Goal: Task Accomplishment & Management: Complete application form

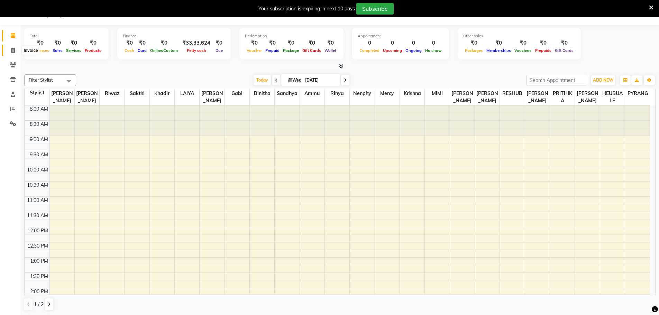
click at [7, 50] on span at bounding box center [13, 51] width 12 height 8
select select "service"
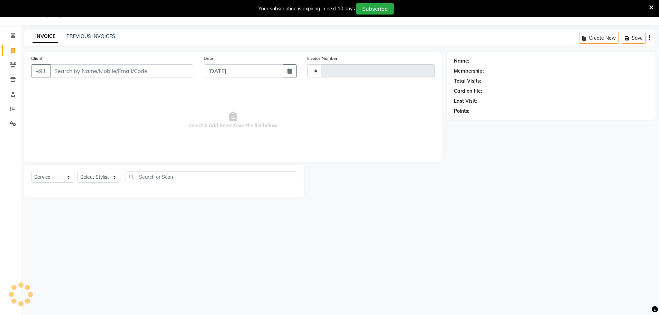
type input "1189"
select select "7359"
type input "9969380970"
click at [183, 71] on span "Add Client" at bounding box center [175, 70] width 27 height 7
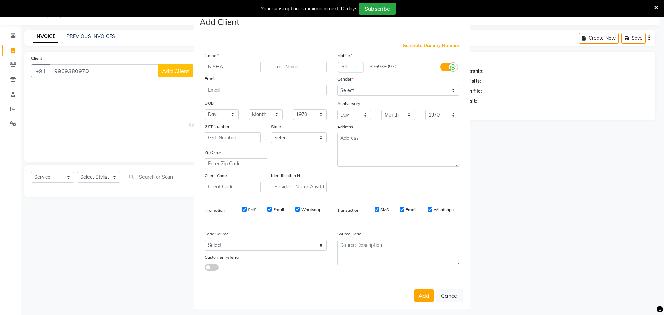
type input "NISHA"
click at [419, 288] on div "Add Cancel" at bounding box center [332, 295] width 276 height 27
click at [437, 296] on button "Cancel" at bounding box center [450, 295] width 27 height 13
select select
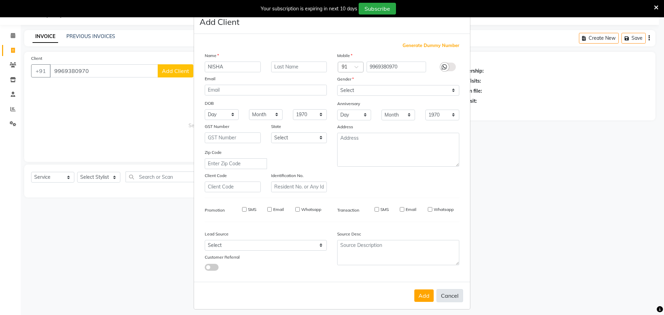
select select
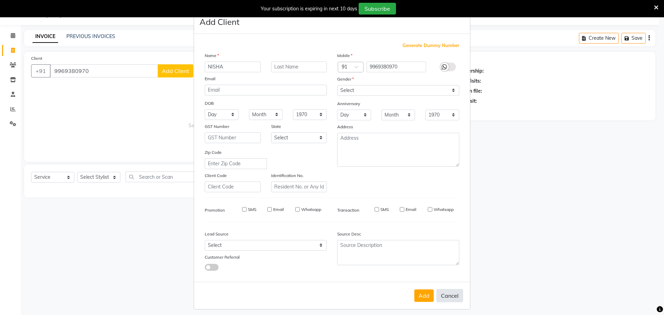
checkbox input "false"
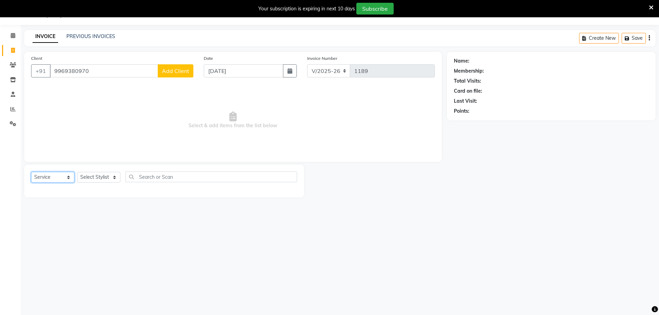
click at [57, 177] on select "Select Service Product Membership Package Voucher Prepaid Gift Card" at bounding box center [52, 177] width 43 height 11
click at [31, 172] on select "Select Service Product Membership Package Voucher Prepaid Gift Card" at bounding box center [52, 177] width 43 height 11
click at [84, 179] on select "Select Stylist [PERSON_NAME] [PERSON_NAME] [PERSON_NAME] [PERSON_NAME] krishna …" at bounding box center [98, 177] width 43 height 11
select select "74542"
click at [77, 172] on select "Select Stylist [PERSON_NAME] [PERSON_NAME] [PERSON_NAME] [PERSON_NAME] krishna …" at bounding box center [98, 177] width 43 height 11
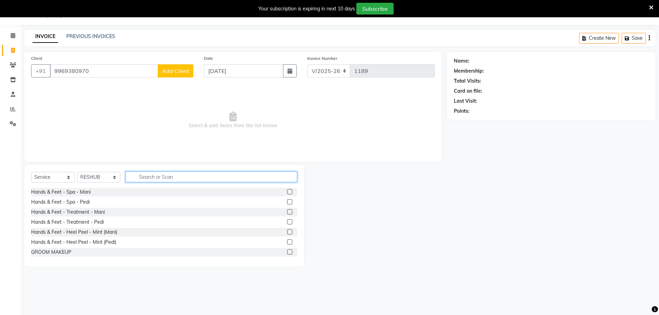
click at [148, 176] on input "text" at bounding box center [212, 177] width 172 height 11
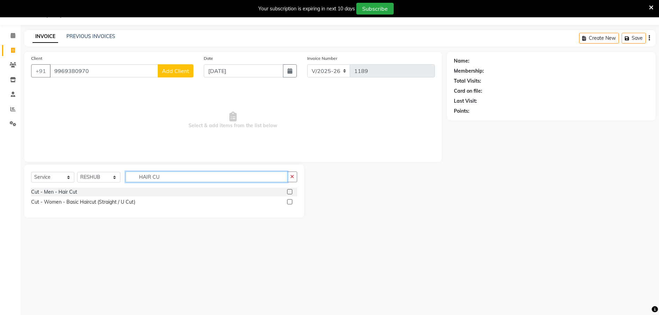
type input "HAIR CU"
click at [290, 194] on label at bounding box center [289, 191] width 5 height 5
click at [290, 194] on input "checkbox" at bounding box center [289, 192] width 4 height 4
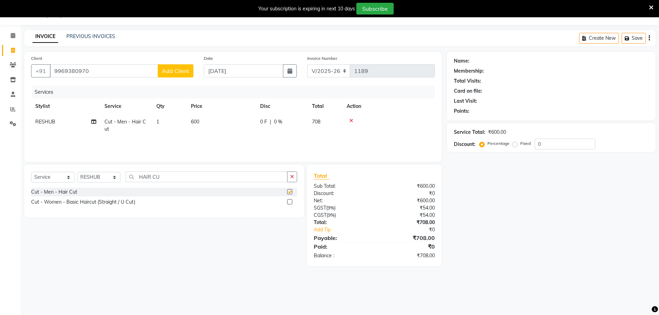
checkbox input "false"
click at [207, 119] on td "600" at bounding box center [221, 125] width 69 height 23
select select "74542"
drag, startPoint x: 254, startPoint y: 125, endPoint x: 214, endPoint y: 126, distance: 40.1
click at [215, 126] on tr "[PERSON_NAME] [PERSON_NAME] [PERSON_NAME] [PERSON_NAME] krishna [PERSON_NAME] […" at bounding box center [233, 127] width 404 height 26
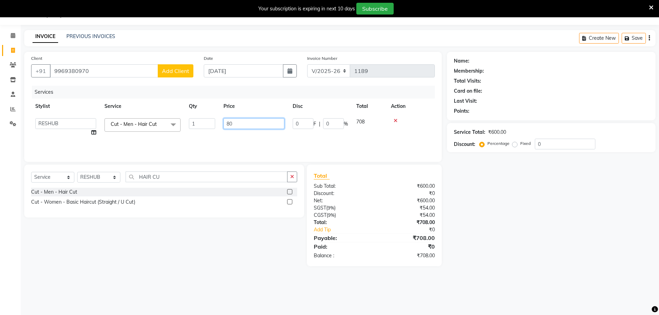
type input "800"
click at [127, 246] on div "Select Service Product Membership Package Voucher Prepaid Gift Card Select Styl…" at bounding box center [161, 216] width 285 height 102
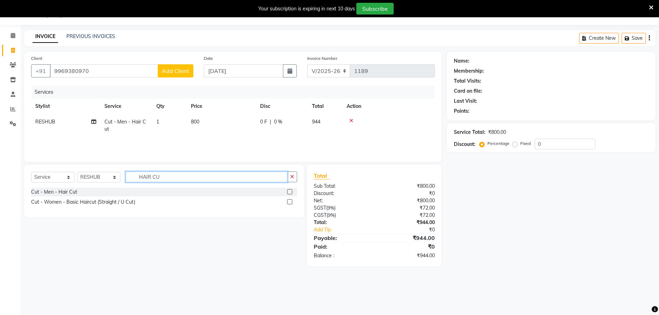
drag, startPoint x: 155, startPoint y: 178, endPoint x: 165, endPoint y: 178, distance: 9.7
click at [162, 178] on input "HAIR CU" at bounding box center [207, 177] width 162 height 11
drag, startPoint x: 259, startPoint y: 177, endPoint x: 132, endPoint y: 173, distance: 127.7
click at [249, 177] on input "UHAIR C" at bounding box center [207, 177] width 162 height 11
drag, startPoint x: 163, startPoint y: 178, endPoint x: 126, endPoint y: 178, distance: 36.7
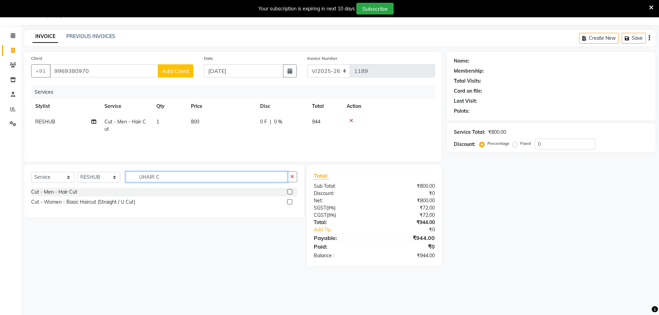
click at [126, 178] on input "UHAIR C" at bounding box center [207, 177] width 162 height 11
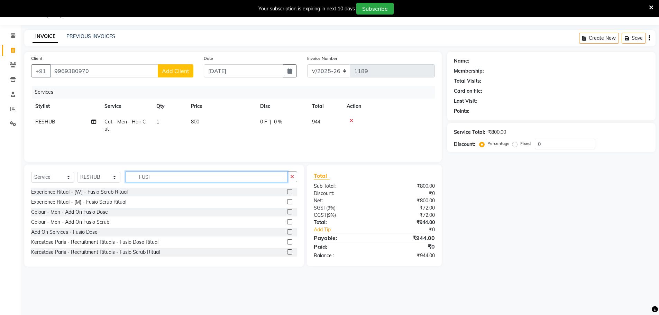
type input "FUSI"
click at [282, 192] on div "Experience Ritual - (W) - Fusio Scrub Ritual" at bounding box center [164, 192] width 266 height 9
click at [73, 192] on div "Experience Ritual - (W) - Fusio Scrub Ritual" at bounding box center [79, 192] width 97 height 7
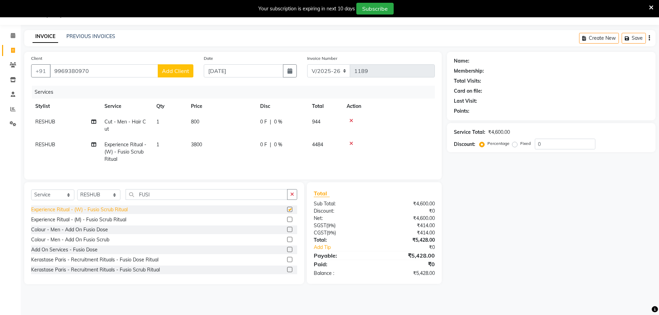
checkbox input "false"
click at [196, 147] on span "3800" at bounding box center [196, 144] width 11 height 6
select select "74542"
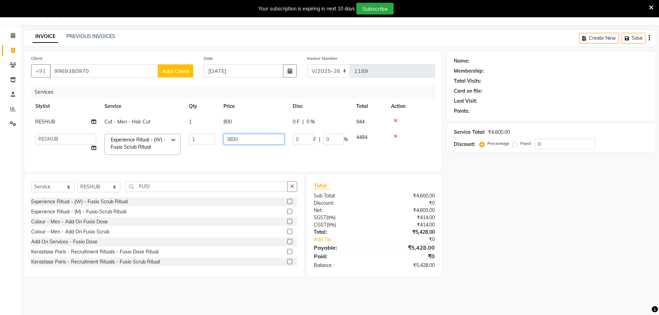
drag, startPoint x: 263, startPoint y: 142, endPoint x: 210, endPoint y: 146, distance: 52.4
click at [210, 146] on tr "[PERSON_NAME] [PERSON_NAME] [PERSON_NAME] [PERSON_NAME] [PERSON_NAME] mercy [PE…" at bounding box center [233, 144] width 404 height 29
type input "2500"
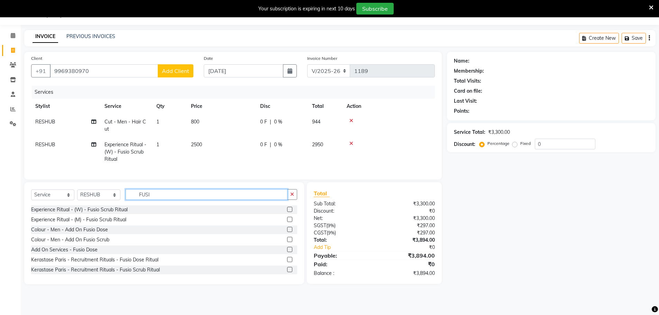
drag, startPoint x: 161, startPoint y: 191, endPoint x: 117, endPoint y: 189, distance: 44.3
click at [117, 189] on div "Select Service Product Membership Package Voucher Prepaid Gift Card Select Styl…" at bounding box center [164, 233] width 280 height 102
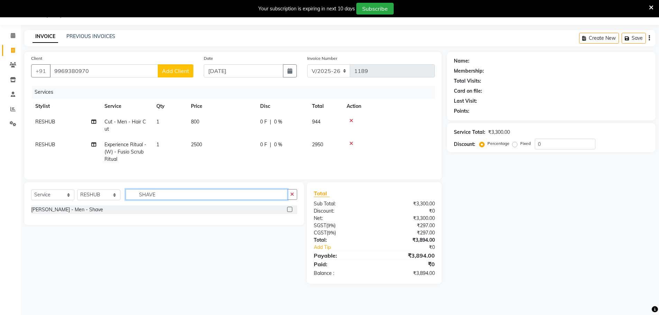
type input "SHAVE"
click at [291, 212] on label at bounding box center [289, 209] width 5 height 5
click at [291, 212] on input "checkbox" at bounding box center [289, 210] width 4 height 4
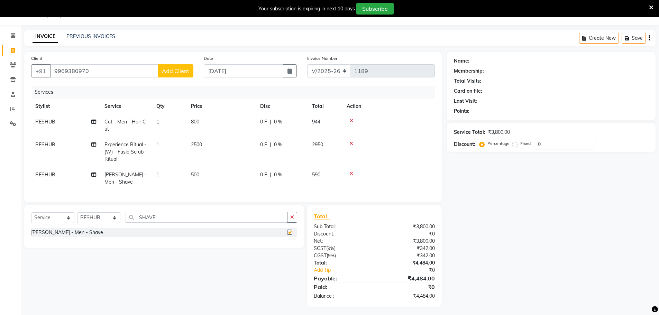
checkbox input "false"
drag, startPoint x: 188, startPoint y: 222, endPoint x: 129, endPoint y: 220, distance: 59.2
click at [129, 220] on input "SHAVE" at bounding box center [207, 217] width 162 height 11
type input "SPA PE"
click at [290, 235] on label at bounding box center [289, 232] width 5 height 5
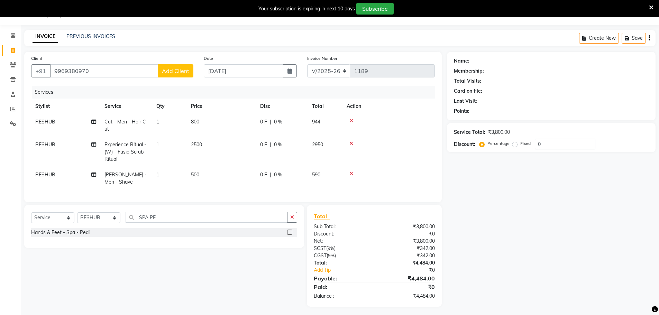
click at [290, 235] on input "checkbox" at bounding box center [289, 232] width 4 height 4
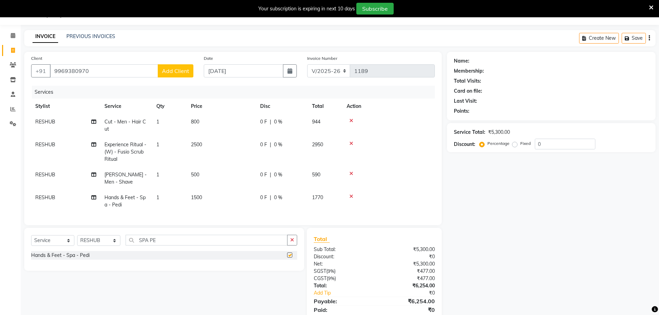
checkbox input "false"
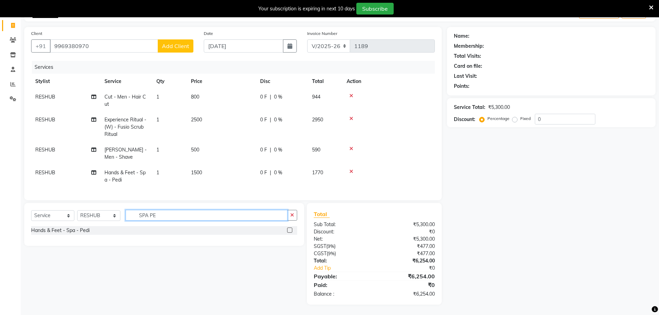
click at [193, 216] on input "SPA PE" at bounding box center [207, 215] width 162 height 11
type input "SPA MA"
click at [289, 228] on label at bounding box center [289, 230] width 5 height 5
click at [289, 228] on input "checkbox" at bounding box center [289, 230] width 4 height 4
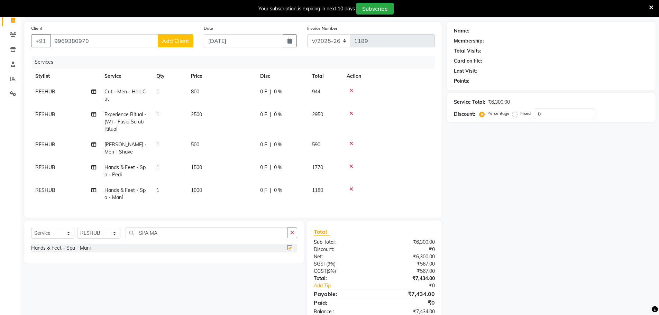
checkbox input "false"
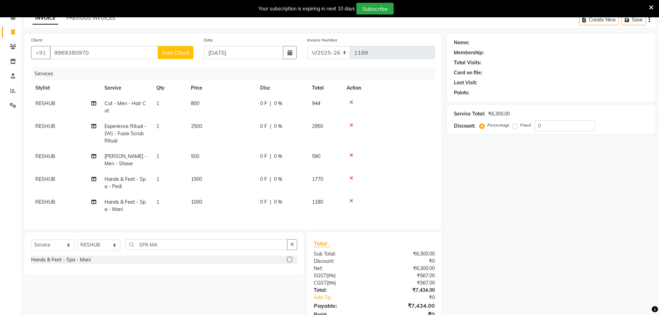
scroll to position [70, 0]
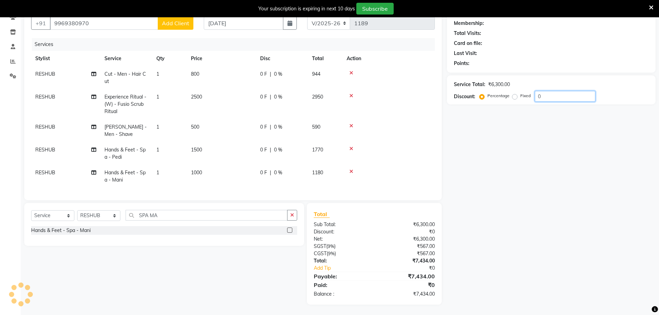
drag, startPoint x: 540, startPoint y: 88, endPoint x: 517, endPoint y: 91, distance: 23.4
click at [517, 91] on div "Percentage Fixed 0" at bounding box center [538, 96] width 115 height 11
type input "15"
click at [112, 218] on select "Select Stylist [PERSON_NAME] [PERSON_NAME] [PERSON_NAME] [PERSON_NAME] krishna …" at bounding box center [98, 215] width 43 height 11
select select "63714"
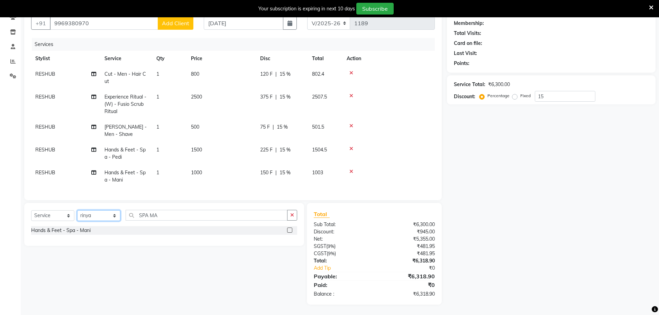
click at [77, 210] on select "Select Stylist [PERSON_NAME] [PERSON_NAME] [PERSON_NAME] [PERSON_NAME] krishna …" at bounding box center [98, 215] width 43 height 11
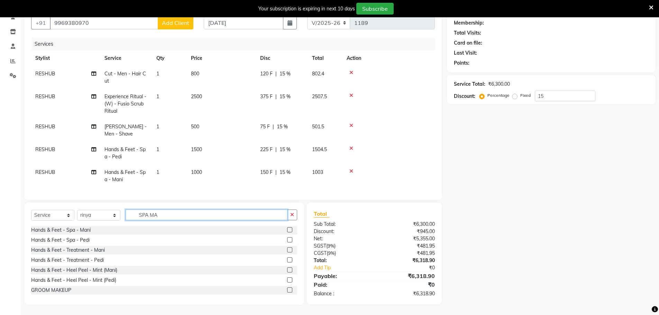
drag, startPoint x: 185, startPoint y: 218, endPoint x: 120, endPoint y: 218, distance: 65.7
click at [120, 218] on div "Select Service Product Membership Package Voucher Prepaid Gift Card Select Styl…" at bounding box center [164, 218] width 266 height 16
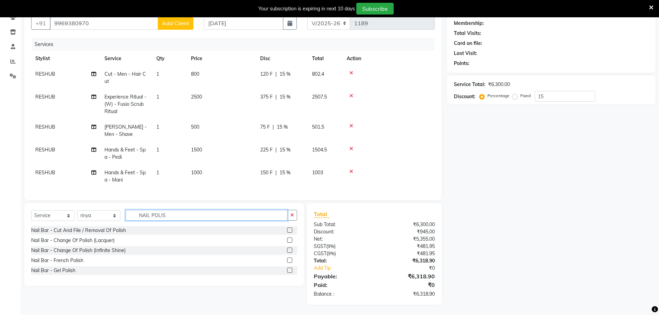
type input "NAIL POLIS"
click at [291, 238] on label at bounding box center [289, 240] width 5 height 5
click at [291, 238] on input "checkbox" at bounding box center [289, 240] width 4 height 4
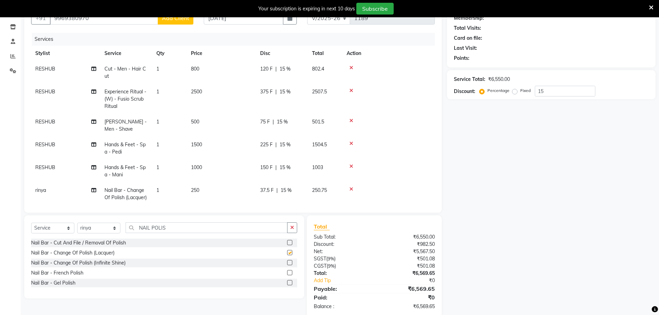
checkbox input "false"
click at [207, 189] on td "250" at bounding box center [221, 194] width 69 height 23
select select "63714"
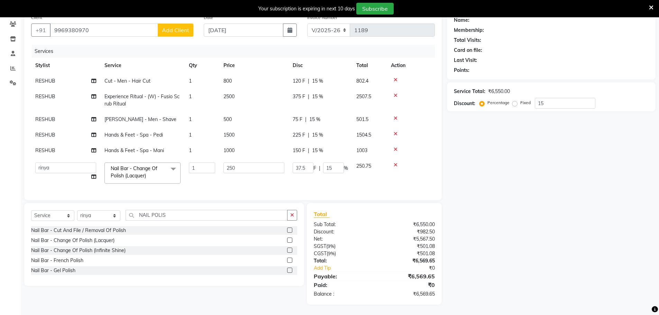
scroll to position [63, 0]
drag, startPoint x: 241, startPoint y: 168, endPoint x: 220, endPoint y: 163, distance: 22.0
click at [220, 163] on td "250" at bounding box center [253, 172] width 69 height 29
type input "350"
click at [219, 177] on tbody "RESHUB Cut - Men - Hair Cut 1 800 120 F | 15 % 802.4 RESHUB Experience Ritual -…" at bounding box center [233, 130] width 404 height 115
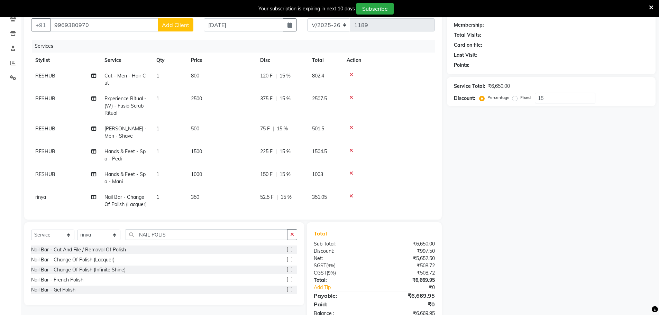
scroll to position [10, 0]
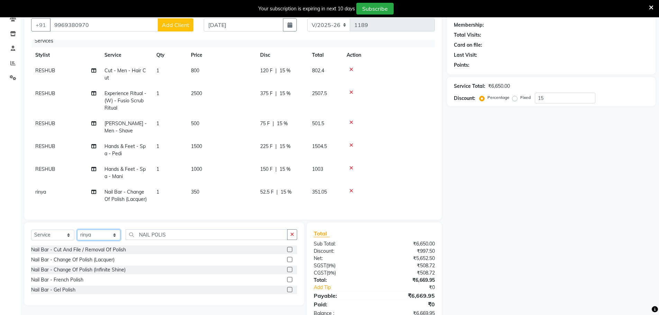
click at [107, 234] on select "Select Stylist [PERSON_NAME] [PERSON_NAME] [PERSON_NAME] [PERSON_NAME] krishna …" at bounding box center [98, 235] width 43 height 11
select select "63713"
click at [77, 230] on select "Select Stylist [PERSON_NAME] [PERSON_NAME] [PERSON_NAME] [PERSON_NAME] krishna …" at bounding box center [98, 235] width 43 height 11
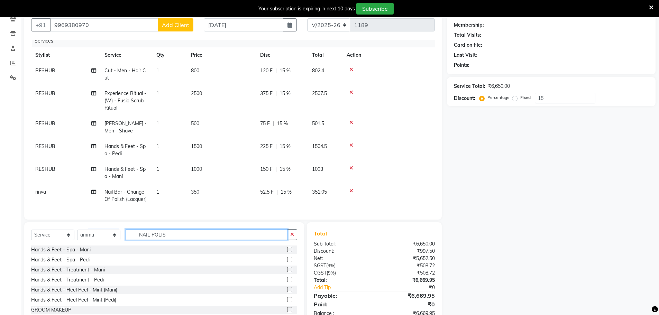
drag, startPoint x: 173, startPoint y: 232, endPoint x: 135, endPoint y: 231, distance: 37.4
click at [135, 231] on input "NAIL POLIS" at bounding box center [207, 234] width 162 height 11
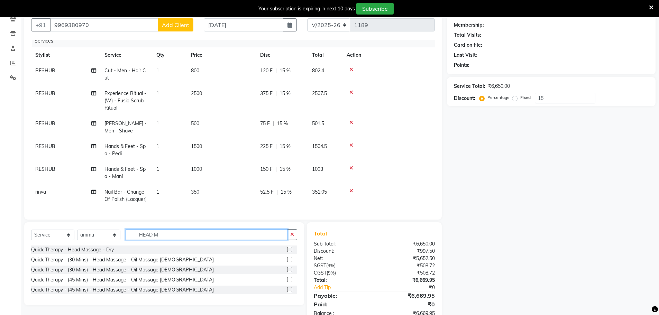
type input "HEAD M"
click at [289, 260] on label at bounding box center [289, 259] width 5 height 5
click at [289, 260] on input "checkbox" at bounding box center [289, 260] width 4 height 4
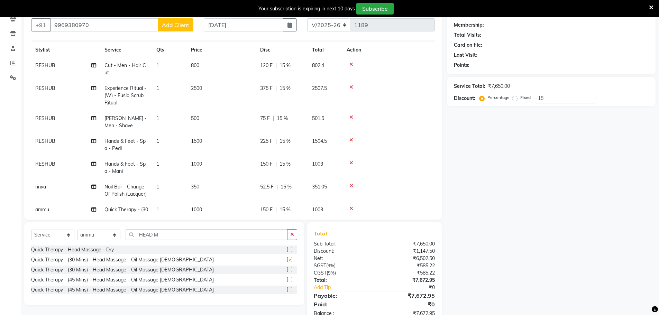
checkbox input "false"
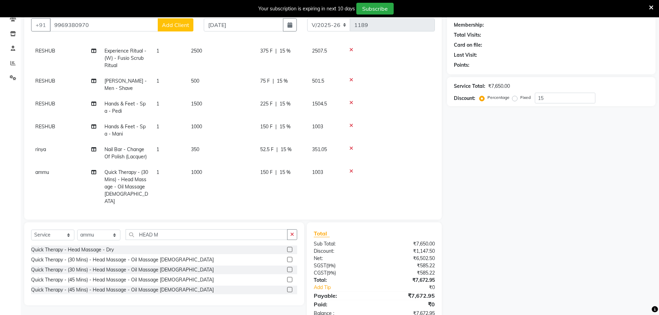
scroll to position [83, 0]
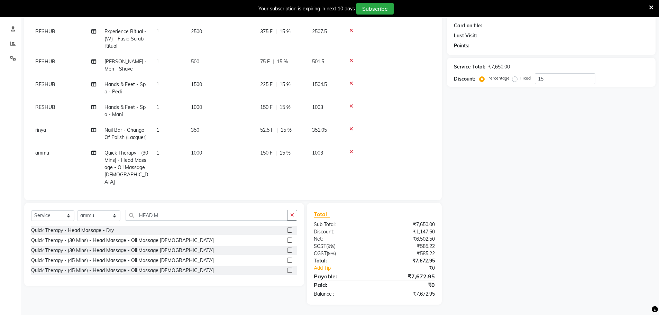
click at [212, 149] on td "1000" at bounding box center [221, 167] width 69 height 45
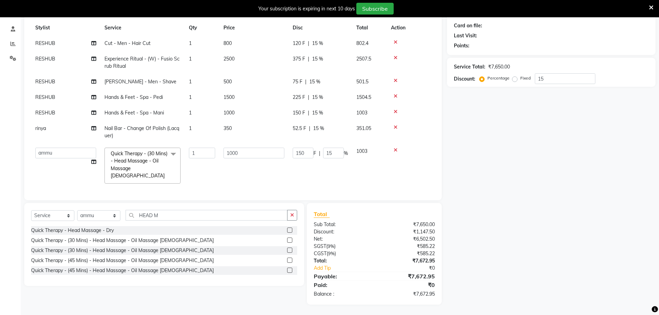
scroll to position [11, 0]
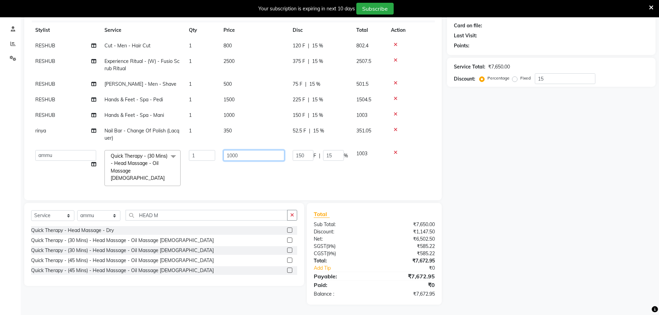
drag, startPoint x: 252, startPoint y: 153, endPoint x: 219, endPoint y: 162, distance: 34.8
click at [219, 162] on tr "[PERSON_NAME] [PERSON_NAME] [PERSON_NAME] [PERSON_NAME] krishna [PERSON_NAME] m…" at bounding box center [233, 168] width 404 height 44
type input "1300"
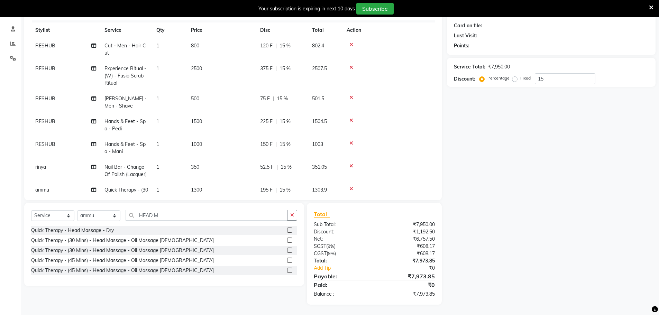
click at [242, 172] on tbody "RESHUB Cut - Men - Hair Cut 1 800 120 F | 15 % 802.4 RESHUB Experience Ritual -…" at bounding box center [233, 132] width 404 height 189
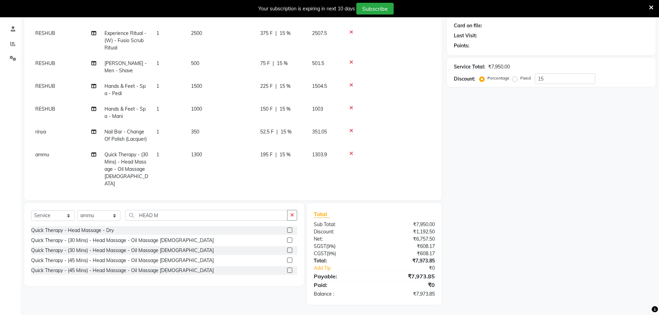
scroll to position [48, 0]
click at [111, 216] on select "Select Stylist [PERSON_NAME] [PERSON_NAME] [PERSON_NAME] [PERSON_NAME] krishna …" at bounding box center [98, 215] width 43 height 11
select select "63964"
click at [77, 210] on select "Select Stylist [PERSON_NAME] [PERSON_NAME] [PERSON_NAME] [PERSON_NAME] krishna …" at bounding box center [98, 215] width 43 height 11
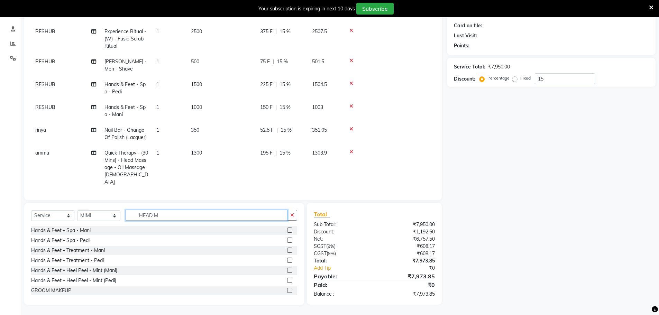
drag, startPoint x: 165, startPoint y: 219, endPoint x: 131, endPoint y: 208, distance: 35.7
click at [131, 208] on div "Select Service Product Membership Package Voucher Prepaid Gift Card Select Styl…" at bounding box center [164, 254] width 280 height 102
type input "FUSI"
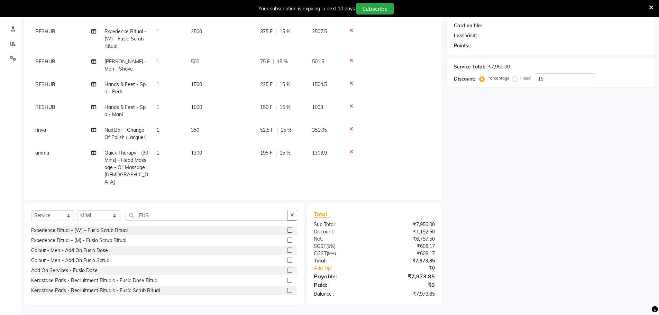
click at [287, 231] on label at bounding box center [289, 230] width 5 height 5
click at [287, 231] on input "checkbox" at bounding box center [289, 230] width 4 height 4
checkbox input "false"
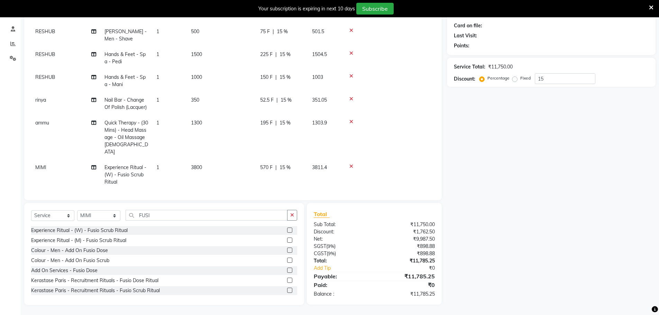
click at [226, 160] on td "3800" at bounding box center [221, 175] width 69 height 30
select select "63964"
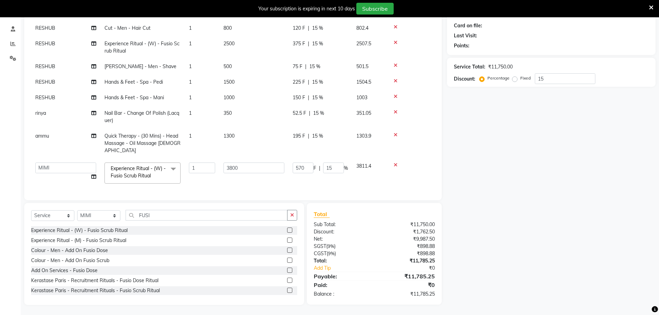
scroll to position [26, 0]
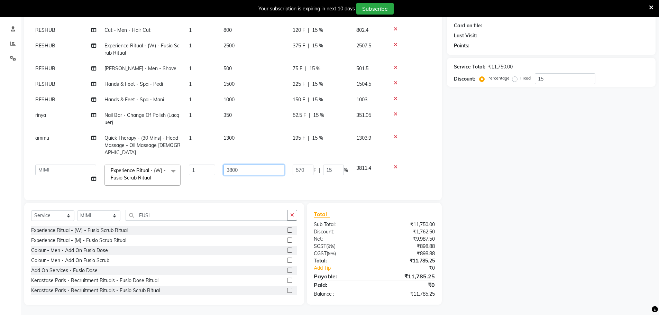
drag, startPoint x: 257, startPoint y: 159, endPoint x: 207, endPoint y: 159, distance: 50.5
click at [207, 161] on tr "[PERSON_NAME] [PERSON_NAME] [PERSON_NAME] [PERSON_NAME] [PERSON_NAME] mercy [PE…" at bounding box center [233, 175] width 404 height 29
type input "2500"
drag, startPoint x: 201, startPoint y: 183, endPoint x: 190, endPoint y: 186, distance: 12.3
click at [201, 183] on div "Services Stylist Service Qty Price Disc Total Action RESHUB Cut - Men - Hair Cu…" at bounding box center [233, 106] width 404 height 173
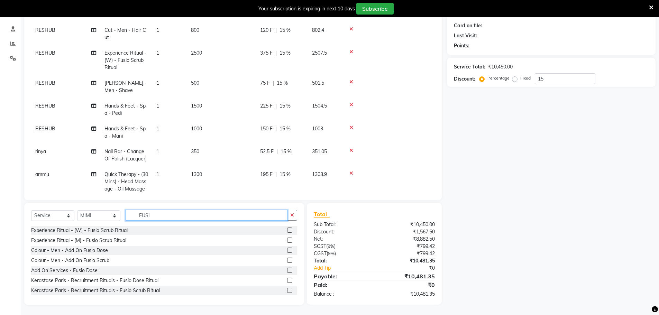
drag, startPoint x: 161, startPoint y: 214, endPoint x: 132, endPoint y: 215, distance: 29.4
click at [132, 215] on input "FUSI" at bounding box center [207, 215] width 162 height 11
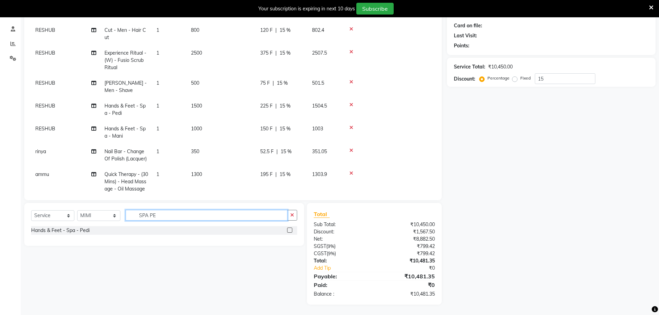
type input "SPA PE"
click at [288, 232] on label at bounding box center [289, 230] width 5 height 5
click at [288, 232] on input "checkbox" at bounding box center [289, 230] width 4 height 4
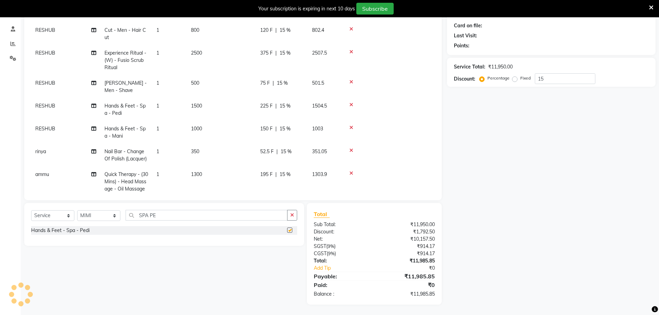
checkbox input "false"
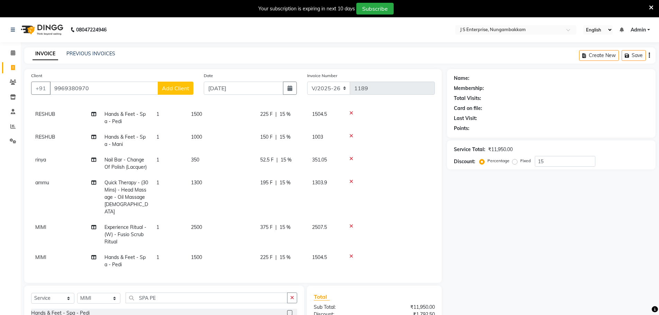
scroll to position [83, 0]
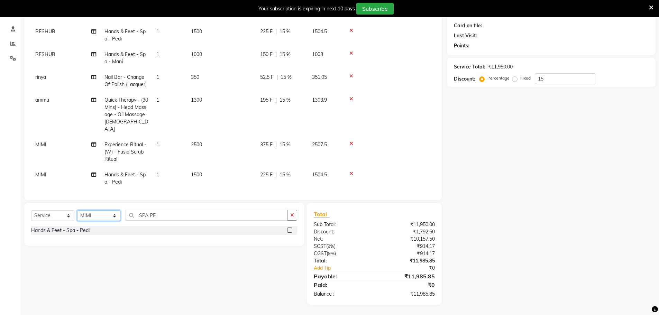
click at [90, 216] on select "Select Stylist [PERSON_NAME] [PERSON_NAME] [PERSON_NAME] [PERSON_NAME] krishna …" at bounding box center [98, 215] width 43 height 11
select select "63713"
click at [77, 210] on select "Select Stylist [PERSON_NAME] [PERSON_NAME] [PERSON_NAME] [PERSON_NAME] krishna …" at bounding box center [98, 215] width 43 height 11
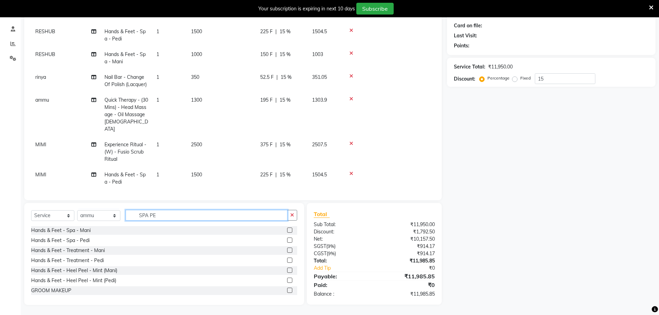
drag, startPoint x: 189, startPoint y: 215, endPoint x: 95, endPoint y: 217, distance: 94.1
click at [95, 217] on div "Select Service Product Membership Package Voucher Prepaid Gift Card Select Styl…" at bounding box center [164, 218] width 266 height 16
type input "FUS"
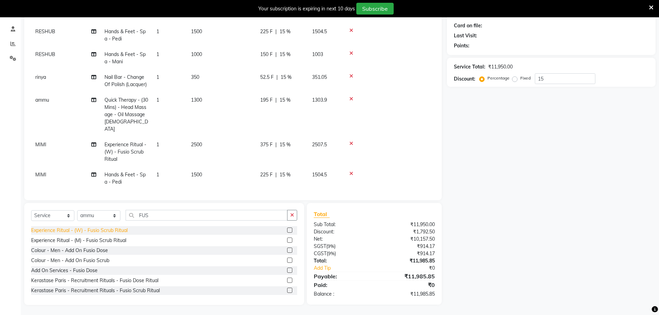
drag, startPoint x: 99, startPoint y: 229, endPoint x: 110, endPoint y: 228, distance: 11.2
click at [99, 229] on div "Experience Ritual - (W) - Fusio Scrub Ritual" at bounding box center [79, 230] width 97 height 7
checkbox input "false"
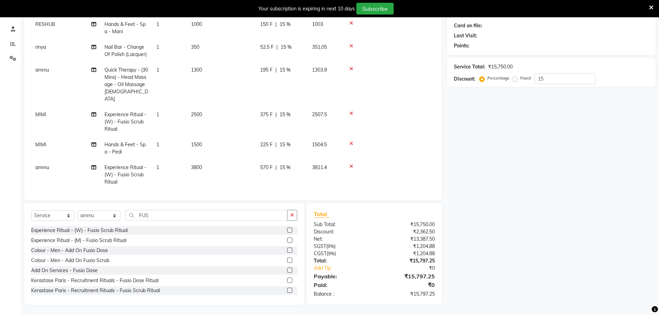
click at [211, 160] on td "3800" at bounding box center [221, 175] width 69 height 30
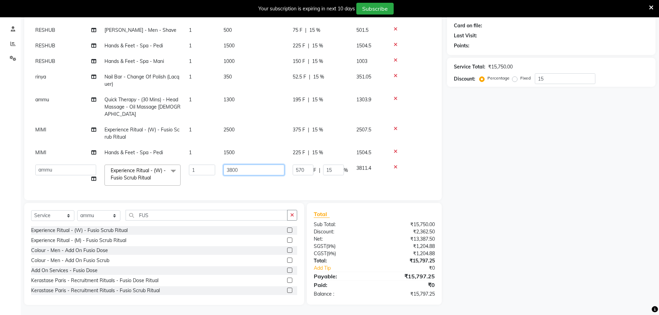
drag, startPoint x: 252, startPoint y: 161, endPoint x: 161, endPoint y: 165, distance: 90.7
click at [161, 165] on tr "[PERSON_NAME] [PERSON_NAME] [PERSON_NAME] [PERSON_NAME] [PERSON_NAME] mercy [PE…" at bounding box center [233, 175] width 404 height 29
type input "2500"
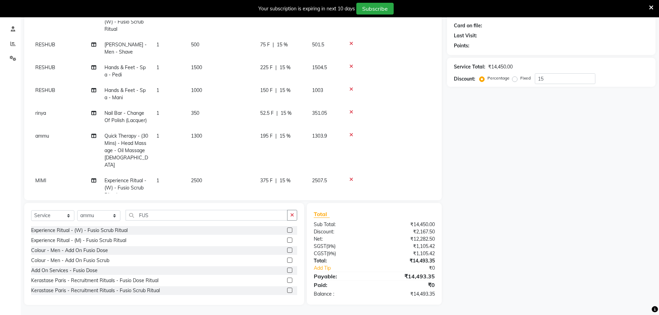
click at [174, 185] on div "Services Stylist Service Qty Price Disc Total Action RESHUB Cut - Men - Hair Cu…" at bounding box center [233, 106] width 404 height 173
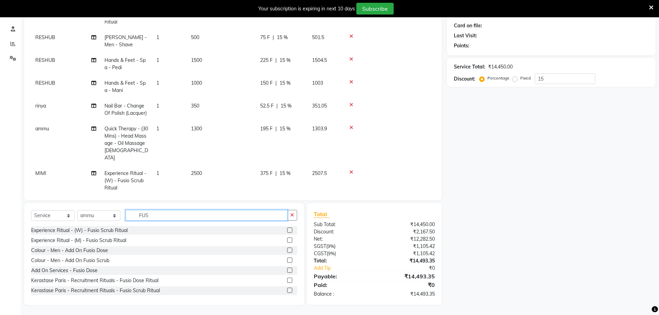
drag, startPoint x: 157, startPoint y: 216, endPoint x: 82, endPoint y: 220, distance: 75.2
click at [82, 220] on div "Select Service Product Membership Package Voucher Prepaid Gift Card Select Styl…" at bounding box center [164, 218] width 266 height 16
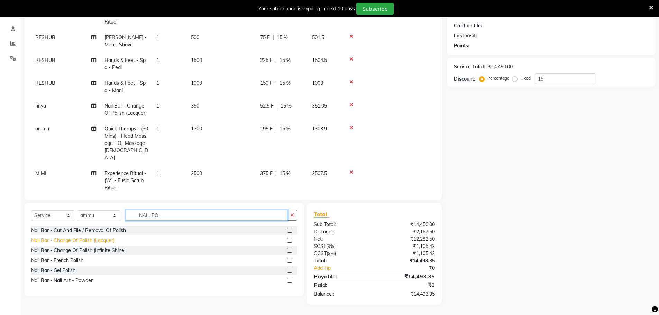
type input "NAIL PO"
click at [109, 238] on div "Nail Bar - Change Of Polish (Lacquer)" at bounding box center [72, 240] width 83 height 7
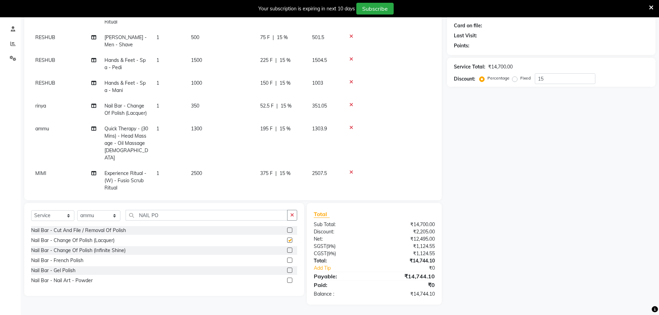
checkbox input "false"
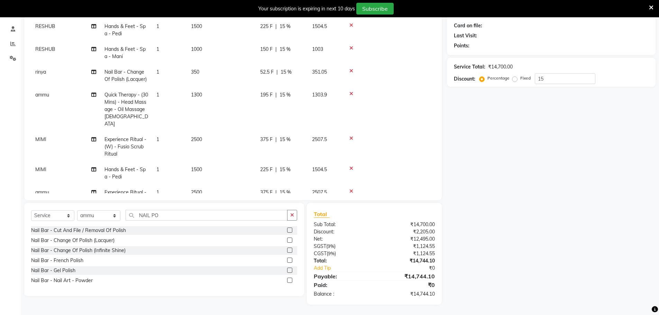
scroll to position [154, 0]
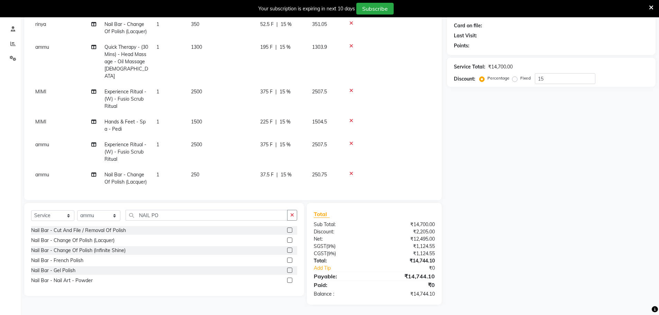
click at [203, 167] on td "250" at bounding box center [221, 178] width 69 height 23
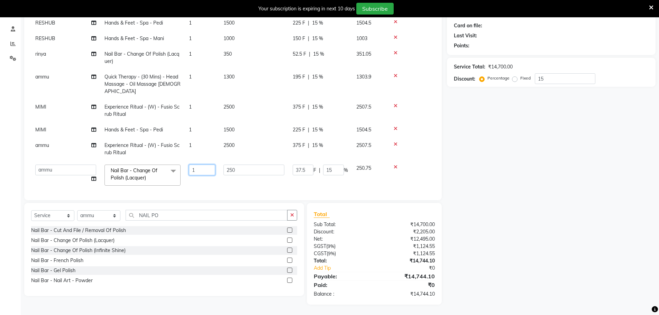
drag, startPoint x: 206, startPoint y: 167, endPoint x: 247, endPoint y: 167, distance: 40.8
click at [212, 165] on input "1" at bounding box center [202, 170] width 26 height 11
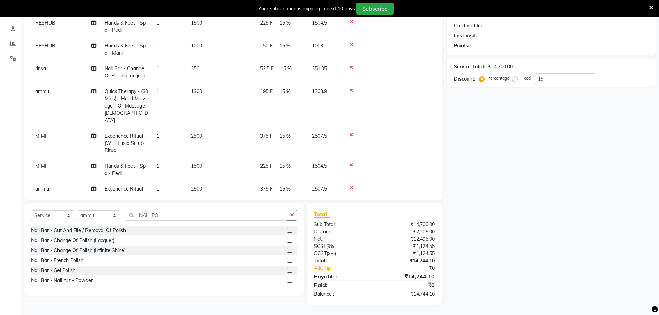
drag, startPoint x: 253, startPoint y: 164, endPoint x: 215, endPoint y: 160, distance: 38.6
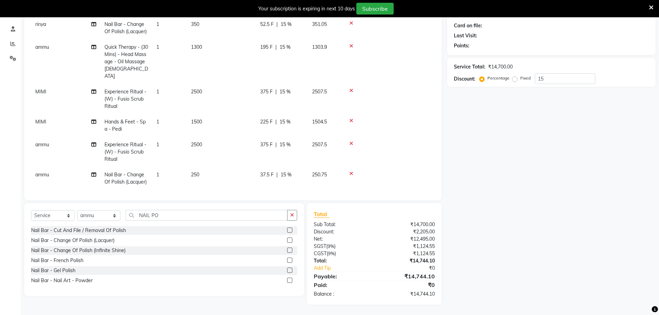
click at [210, 167] on td "250" at bounding box center [221, 178] width 69 height 23
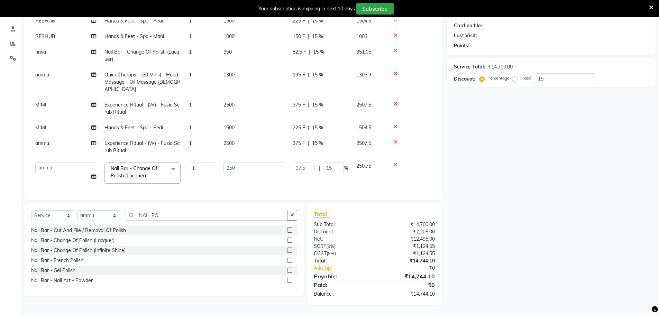
scroll to position [88, 0]
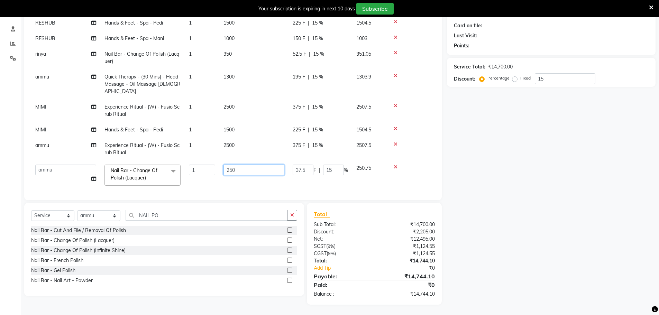
drag, startPoint x: 246, startPoint y: 164, endPoint x: 208, endPoint y: 164, distance: 37.7
click at [208, 164] on tr "[PERSON_NAME] [PERSON_NAME] [PERSON_NAME] [PERSON_NAME] [PERSON_NAME] mercy [PE…" at bounding box center [233, 175] width 404 height 29
type input "350"
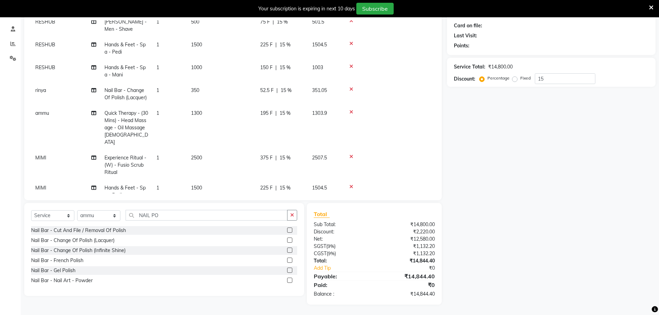
click at [245, 176] on tbody "RESHUB Cut - Men - Hair Cut 1 800 120 F | 15 % 802.4 RESHUB Experience Ritual -…" at bounding box center [233, 108] width 404 height 295
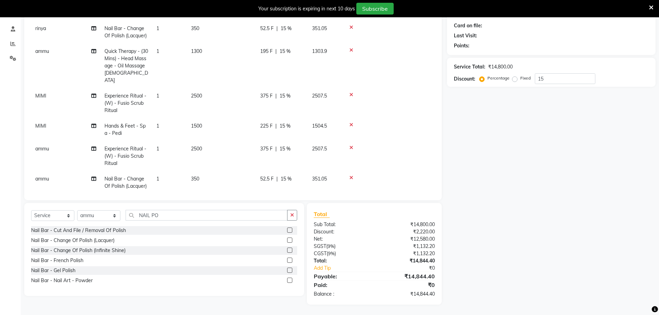
scroll to position [154, 0]
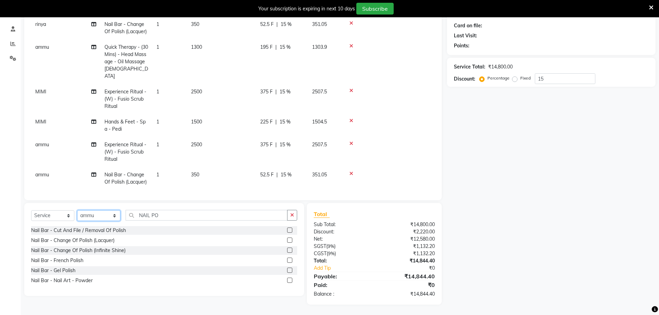
click at [110, 212] on select "Select Stylist [PERSON_NAME] [PERSON_NAME] [PERSON_NAME] [PERSON_NAME] krishna …" at bounding box center [98, 215] width 43 height 11
select select "63612"
click at [77, 210] on select "Select Stylist [PERSON_NAME] [PERSON_NAME] [PERSON_NAME] [PERSON_NAME] krishna …" at bounding box center [98, 215] width 43 height 11
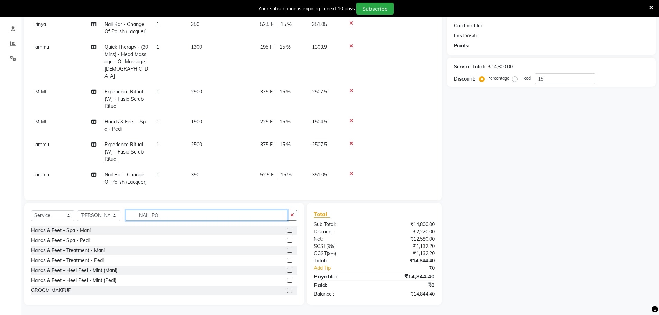
drag, startPoint x: 167, startPoint y: 217, endPoint x: 117, endPoint y: 218, distance: 50.2
click at [117, 218] on div "Select Service Product Membership Package Voucher Prepaid Gift Card Select Styl…" at bounding box center [164, 218] width 266 height 16
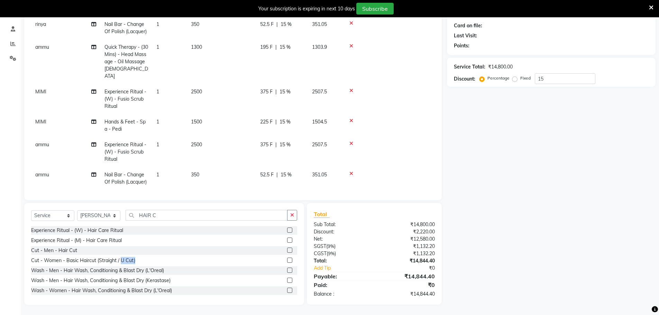
drag, startPoint x: 120, startPoint y: 256, endPoint x: 150, endPoint y: 263, distance: 30.5
click at [150, 263] on div "Experience Ritual - (W) - Hair Care Ritual Experience Ritual - (M) - Hair Care …" at bounding box center [164, 260] width 266 height 69
click at [163, 216] on input "HAIR C" at bounding box center [207, 215] width 162 height 11
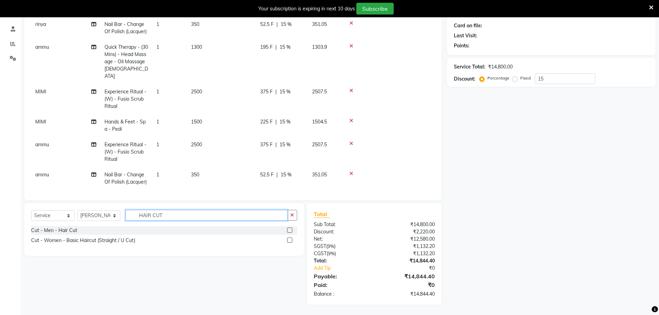
type input "HAIR CUT"
click at [286, 239] on div "Cut - Women - Basic Haircut (Straight / U Cut)" at bounding box center [164, 240] width 266 height 9
click at [291, 240] on label at bounding box center [289, 240] width 5 height 5
click at [291, 240] on input "checkbox" at bounding box center [289, 240] width 4 height 4
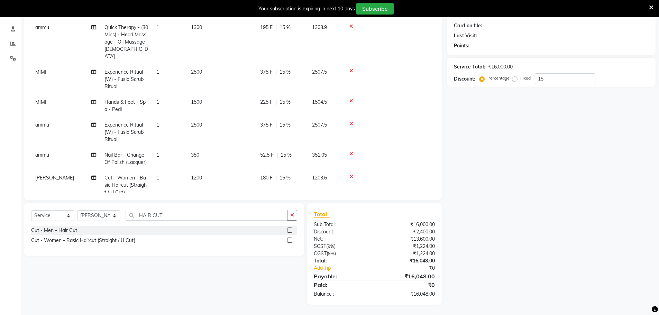
scroll to position [184, 0]
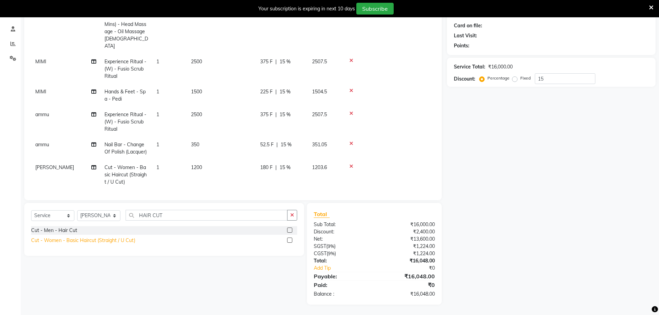
click at [74, 241] on div "Cut - Women - Basic Haircut (Straight / U Cut)" at bounding box center [83, 240] width 104 height 7
checkbox input "false"
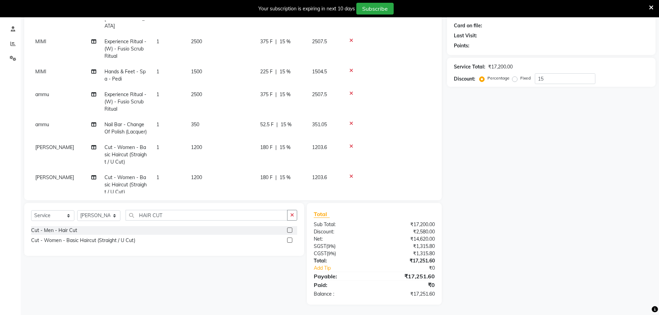
scroll to position [214, 0]
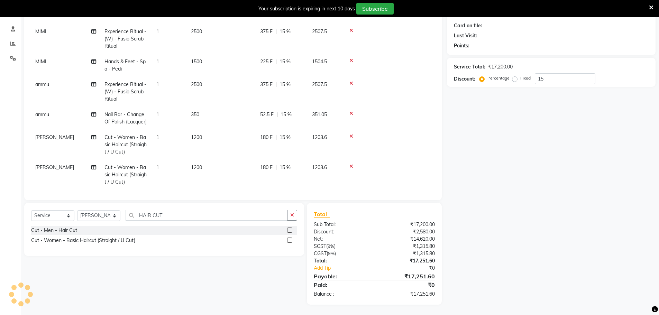
click at [219, 130] on td "1200" at bounding box center [221, 145] width 69 height 30
select select "63612"
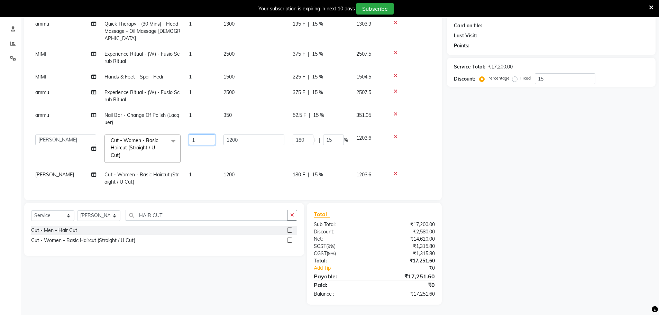
drag, startPoint x: 217, startPoint y: 129, endPoint x: 241, endPoint y: 134, distance: 25.4
click at [216, 130] on td "1" at bounding box center [202, 148] width 35 height 37
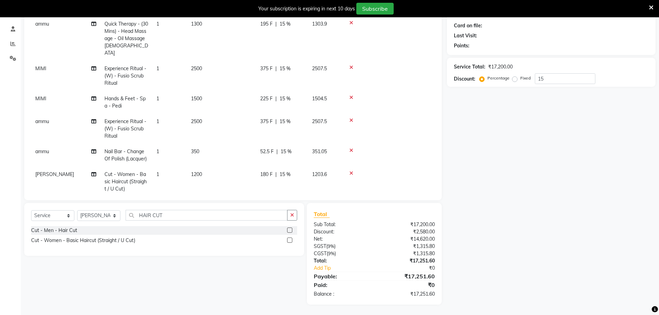
drag, startPoint x: 249, startPoint y: 134, endPoint x: 210, endPoint y: 133, distance: 39.1
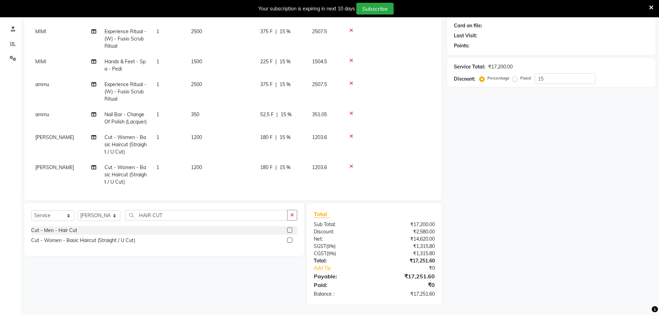
click at [206, 132] on td "1200" at bounding box center [221, 145] width 69 height 30
select select "63612"
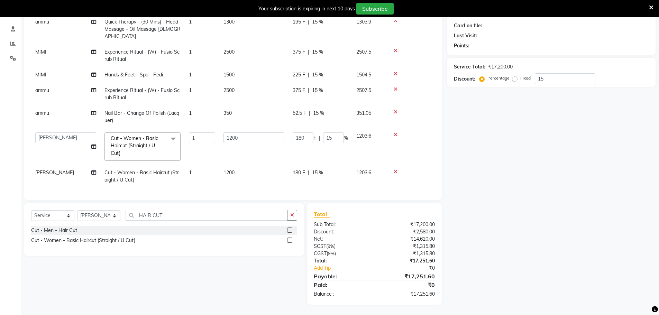
scroll to position [140, 0]
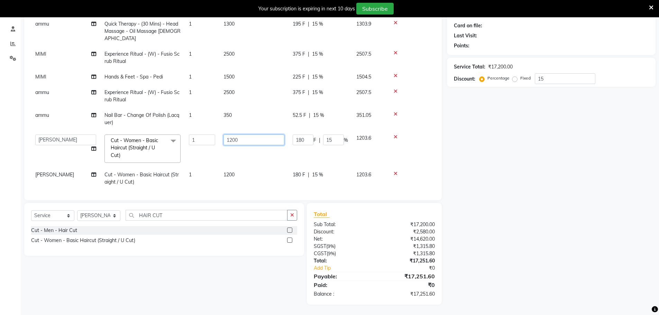
drag, startPoint x: 244, startPoint y: 132, endPoint x: 193, endPoint y: 136, distance: 51.0
click at [193, 136] on tr "[PERSON_NAME] [PERSON_NAME] [PERSON_NAME] [PERSON_NAME] [PERSON_NAME] mercy [PE…" at bounding box center [233, 148] width 404 height 37
type input "1800"
click at [275, 166] on tbody "RESHUB Cut - Men - Hair Cut 1 800 120 F | 15 % 802.4 RESHUB Experience Ritual -…" at bounding box center [233, 49] width 404 height 282
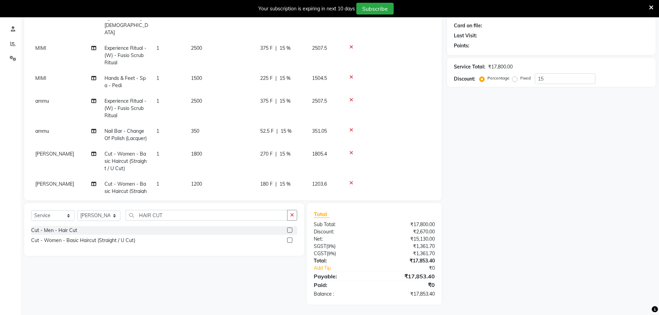
scroll to position [214, 0]
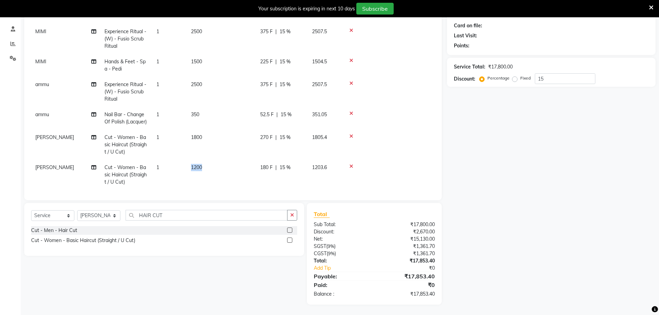
drag, startPoint x: 218, startPoint y: 161, endPoint x: 177, endPoint y: 160, distance: 40.8
click at [177, 160] on tr "MALIK Cut - Women - Basic Haircut (Straight / U Cut) 1 1200 180 F | 15 % 1203.6" at bounding box center [233, 175] width 404 height 30
click at [204, 161] on td "1200" at bounding box center [221, 175] width 69 height 30
select select "63612"
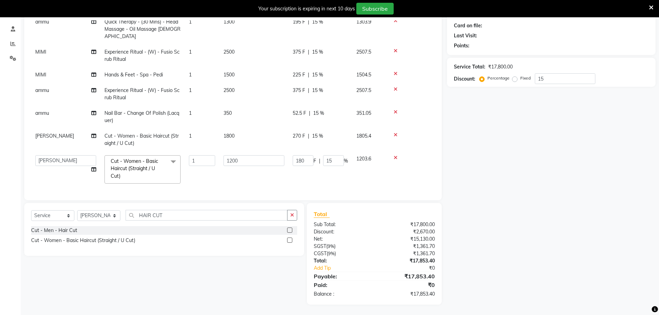
scroll to position [140, 0]
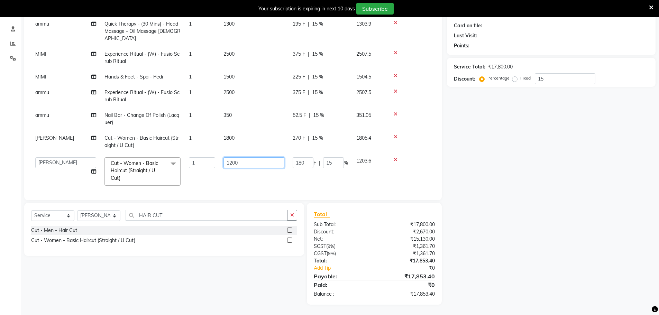
drag, startPoint x: 239, startPoint y: 153, endPoint x: 207, endPoint y: 158, distance: 32.3
click at [207, 158] on tr "[PERSON_NAME] [PERSON_NAME] [PERSON_NAME] [PERSON_NAME] [PERSON_NAME] mercy [PE…" at bounding box center [233, 171] width 404 height 37
type input "1800"
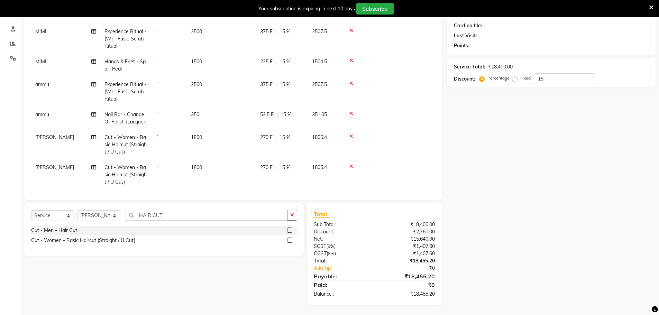
click at [60, 162] on td "[PERSON_NAME]" at bounding box center [65, 175] width 69 height 30
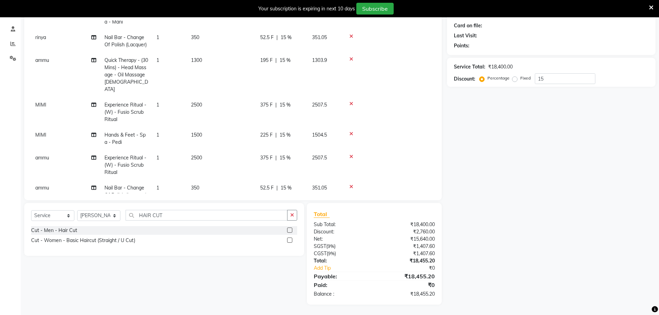
select select "63612"
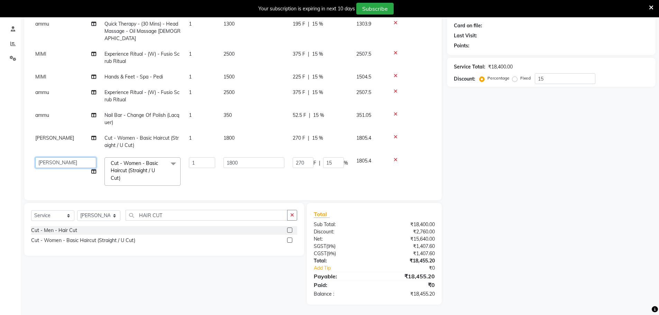
drag, startPoint x: 58, startPoint y: 156, endPoint x: 29, endPoint y: 154, distance: 29.2
click at [29, 154] on div "Client [PHONE_NUMBER] Add Client Date [DATE] Invoice Number V/2025 V/[PHONE_NUM…" at bounding box center [233, 94] width 418 height 214
select select "63703"
click at [210, 176] on td "1" at bounding box center [202, 171] width 35 height 37
click at [112, 219] on select "Select Stylist [PERSON_NAME] [PERSON_NAME] [PERSON_NAME] [PERSON_NAME] krishna …" at bounding box center [98, 215] width 43 height 11
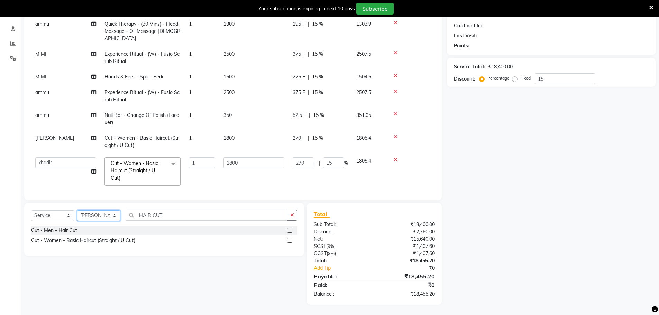
select select "78672"
click at [77, 210] on select "Select Stylist [PERSON_NAME] [PERSON_NAME] [PERSON_NAME] [PERSON_NAME] krishna …" at bounding box center [98, 215] width 43 height 11
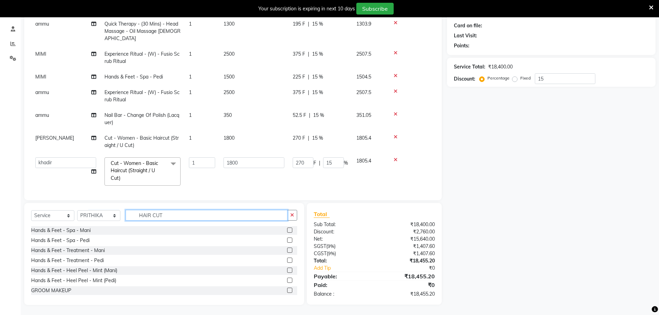
drag, startPoint x: 167, startPoint y: 213, endPoint x: 131, endPoint y: 219, distance: 37.0
click at [131, 219] on input "HAIR CUT" at bounding box center [207, 215] width 162 height 11
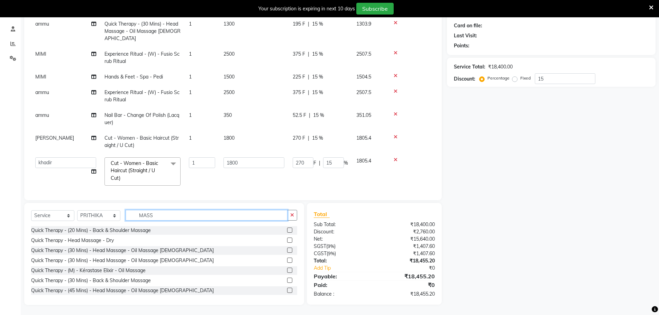
type input "MASS"
click at [287, 229] on label at bounding box center [289, 230] width 5 height 5
click at [287, 229] on input "checkbox" at bounding box center [289, 230] width 4 height 4
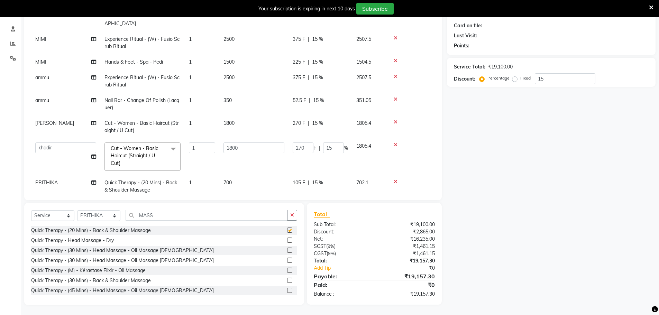
checkbox input "false"
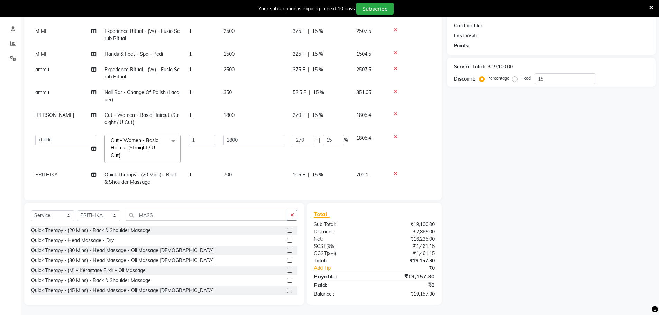
scroll to position [83, 0]
click at [240, 167] on td "700" at bounding box center [253, 178] width 69 height 23
select select "78672"
drag, startPoint x: 243, startPoint y: 164, endPoint x: 206, endPoint y: 170, distance: 36.8
click at [206, 170] on tr "[PERSON_NAME] [PERSON_NAME] [PERSON_NAME] [PERSON_NAME] [PERSON_NAME] mercy [PE…" at bounding box center [233, 185] width 404 height 37
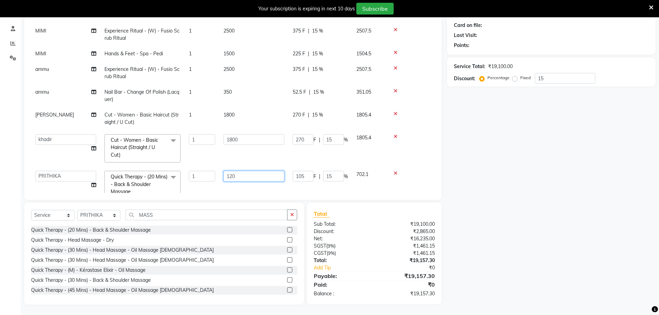
type input "1200"
click at [178, 201] on div "Client [PHONE_NUMBER] Add Client Date [DATE] Invoice Number V/2025 V/[PHONE_NUM…" at bounding box center [233, 145] width 428 height 319
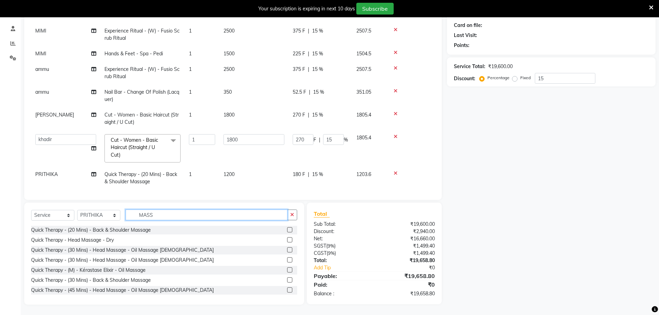
drag, startPoint x: 162, startPoint y: 214, endPoint x: 121, endPoint y: 218, distance: 41.6
click at [121, 218] on div "Select Service Product Membership Package Voucher Prepaid Gift Card Select Styl…" at bounding box center [164, 218] width 266 height 16
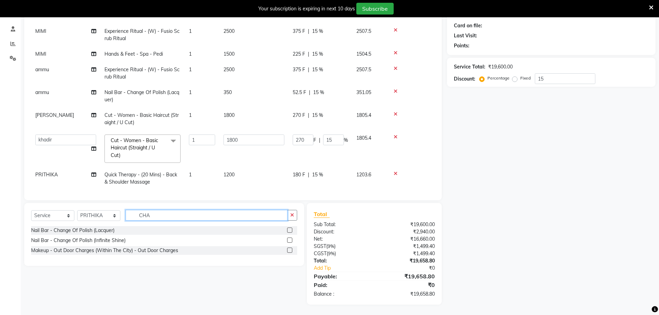
scroll to position [83, 0]
type input "[PERSON_NAME]"
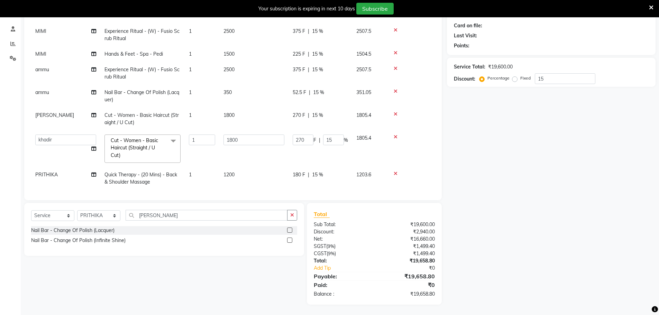
click at [290, 240] on label at bounding box center [289, 240] width 5 height 5
click at [290, 240] on input "checkbox" at bounding box center [289, 240] width 4 height 4
checkbox input "true"
click at [188, 176] on td "1" at bounding box center [202, 178] width 35 height 23
select select "78672"
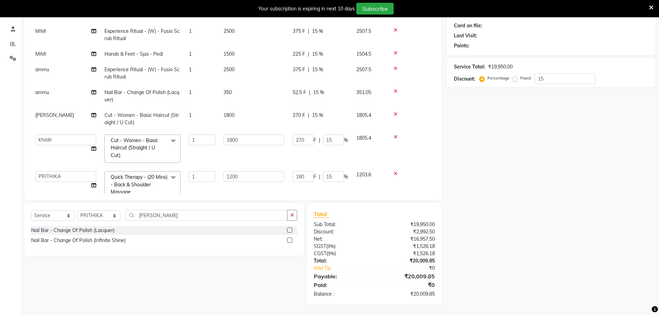
checkbox input "false"
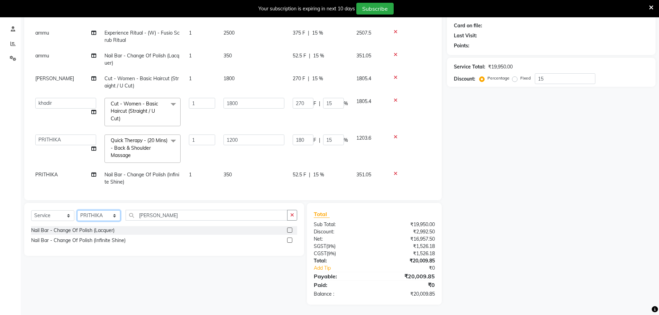
click at [97, 211] on select "Select Stylist [PERSON_NAME] [PERSON_NAME] [PERSON_NAME] [PERSON_NAME] krishna …" at bounding box center [98, 215] width 43 height 11
select select "63709"
click at [77, 210] on select "Select Stylist [PERSON_NAME] [PERSON_NAME] [PERSON_NAME] [PERSON_NAME] krishna …" at bounding box center [98, 215] width 43 height 11
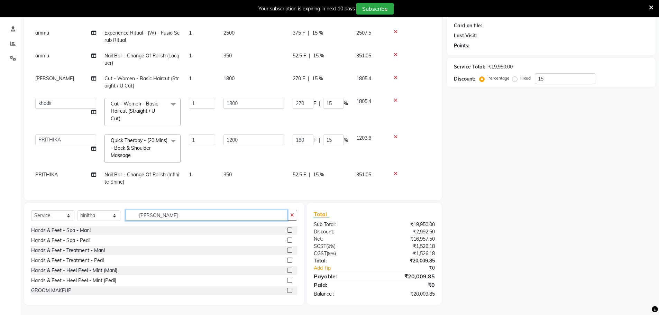
drag, startPoint x: 193, startPoint y: 218, endPoint x: 52, endPoint y: 215, distance: 141.2
click at [52, 215] on div "Select Service Product Membership Package Voucher Prepaid Gift Card Select Styl…" at bounding box center [164, 218] width 266 height 16
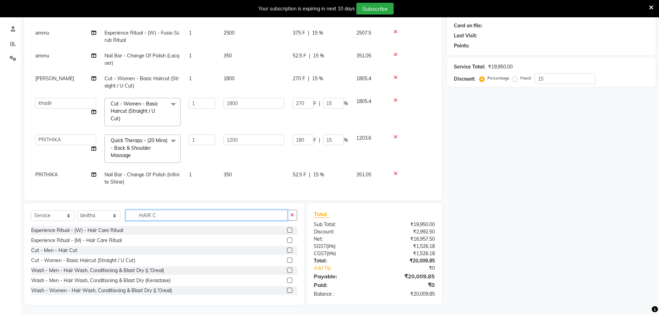
type input "HAIR C"
click at [287, 260] on label at bounding box center [289, 260] width 5 height 5
click at [287, 260] on input "checkbox" at bounding box center [289, 260] width 4 height 4
checkbox input "false"
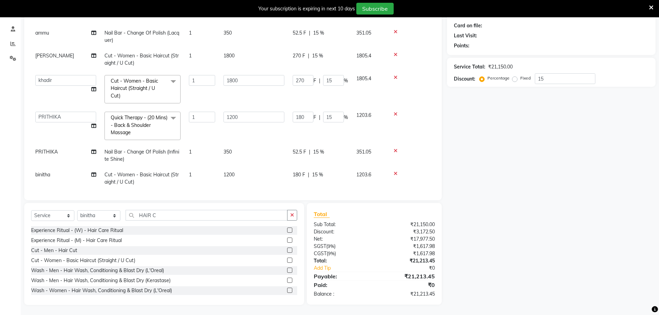
scroll to position [83, 0]
click at [251, 167] on td "1200" at bounding box center [253, 178] width 69 height 23
select select "63709"
drag, startPoint x: 221, startPoint y: 168, endPoint x: 210, endPoint y: 168, distance: 11.8
click at [210, 168] on tr "[PERSON_NAME] [PERSON_NAME] [PERSON_NAME] [PERSON_NAME] [PERSON_NAME] mercy [PE…" at bounding box center [233, 185] width 404 height 37
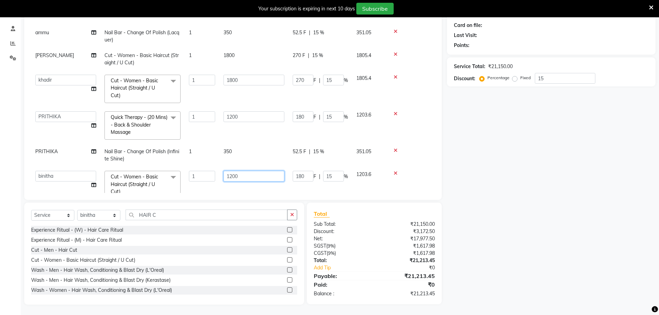
drag, startPoint x: 239, startPoint y: 166, endPoint x: 223, endPoint y: 167, distance: 16.0
click at [223, 167] on td "1200" at bounding box center [253, 185] width 69 height 37
type input "1800"
drag, startPoint x: 201, startPoint y: 169, endPoint x: 180, endPoint y: 171, distance: 21.5
click at [207, 180] on td "1" at bounding box center [202, 178] width 35 height 23
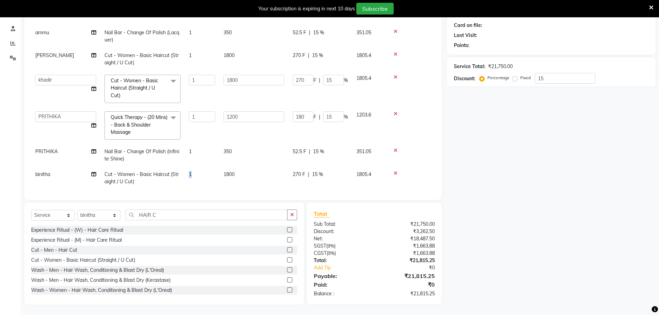
select select "63709"
drag, startPoint x: 200, startPoint y: 169, endPoint x: 192, endPoint y: 171, distance: 7.6
click at [192, 171] on input "1" at bounding box center [202, 176] width 26 height 11
type input "2"
click at [190, 181] on td "2" at bounding box center [202, 185] width 35 height 37
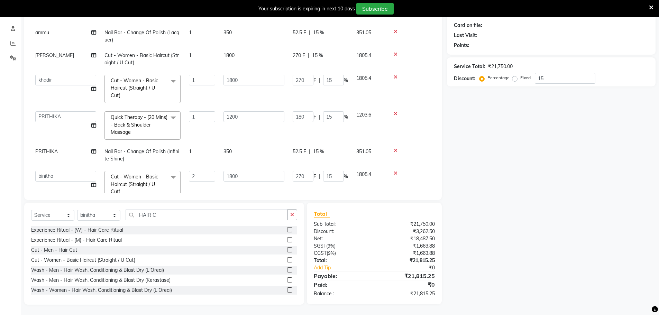
select select "63709"
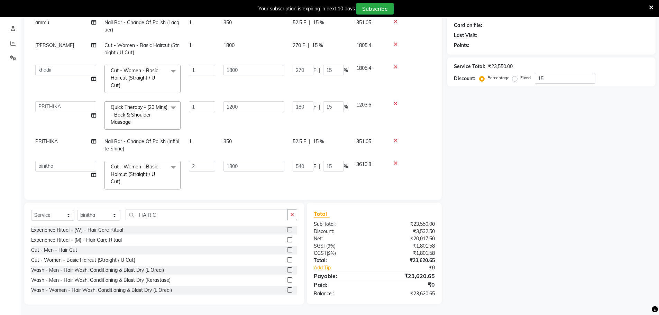
scroll to position [237, 0]
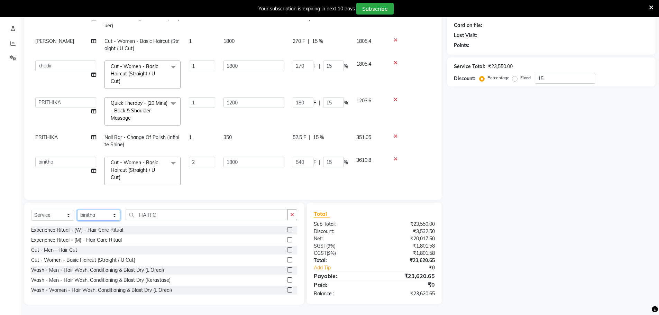
click at [99, 214] on select "Select Stylist [PERSON_NAME] [PERSON_NAME] [PERSON_NAME] [PERSON_NAME] krishna …" at bounding box center [98, 215] width 43 height 11
select select "63714"
click at [77, 210] on select "Select Stylist [PERSON_NAME] [PERSON_NAME] [PERSON_NAME] [PERSON_NAME] krishna …" at bounding box center [98, 215] width 43 height 11
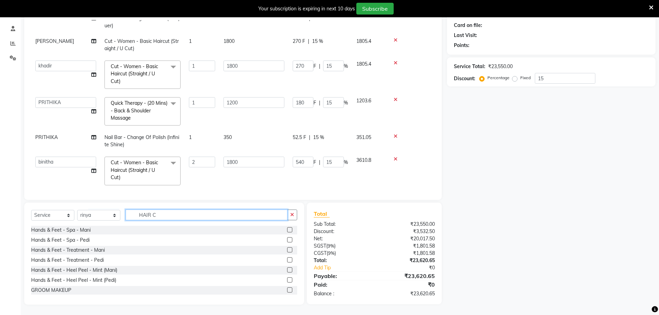
drag, startPoint x: 169, startPoint y: 216, endPoint x: 123, endPoint y: 212, distance: 45.8
click at [123, 212] on div "Select Service Product Membership Package Voucher Prepaid Gift Card Select Styl…" at bounding box center [164, 218] width 266 height 16
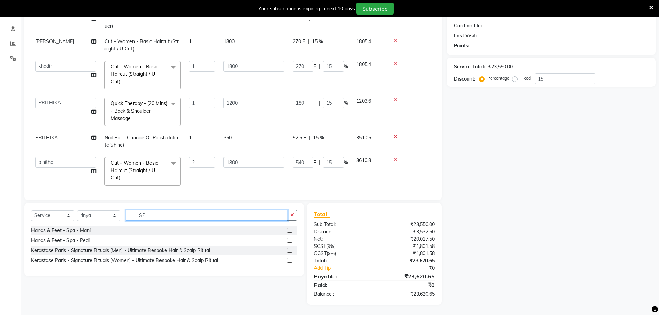
scroll to position [83, 0]
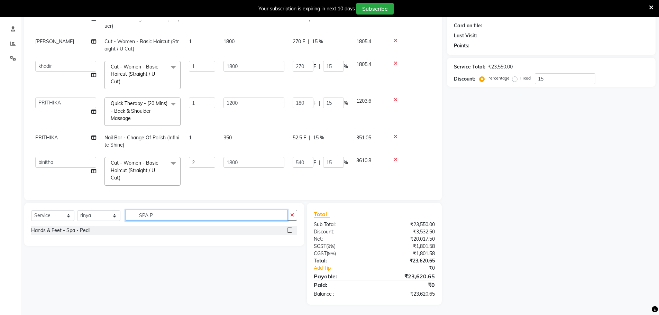
type input "SPA P"
click at [98, 231] on div "Hands & Feet - Spa - Pedi" at bounding box center [164, 230] width 266 height 9
drag, startPoint x: 249, startPoint y: 184, endPoint x: 195, endPoint y: 224, distance: 67.2
click at [249, 184] on div "Services Stylist Service Qty Price Disc Total Action RESHUB Cut - Men - Hair Cu…" at bounding box center [233, 106] width 404 height 173
click at [77, 230] on div "Hands & Feet - Spa - Pedi" at bounding box center [60, 230] width 58 height 7
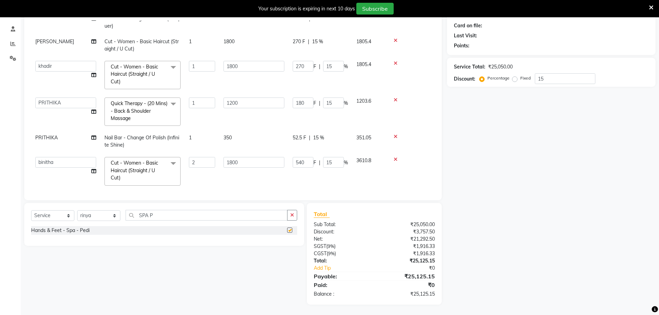
checkbox input "false"
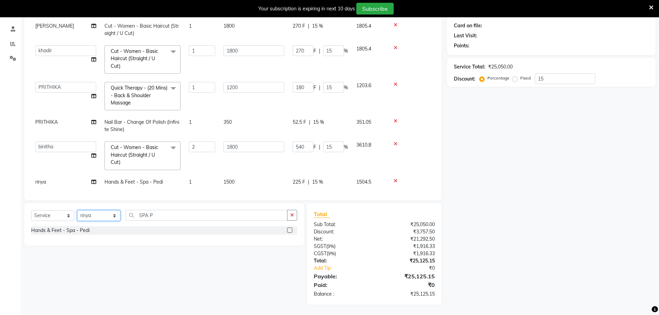
click at [117, 217] on select "Select Stylist [PERSON_NAME] [PERSON_NAME] [PERSON_NAME] [PERSON_NAME] krishna …" at bounding box center [98, 215] width 43 height 11
select select "63716"
click at [77, 210] on select "Select Stylist [PERSON_NAME] [PERSON_NAME] [PERSON_NAME] [PERSON_NAME] krishna …" at bounding box center [98, 215] width 43 height 11
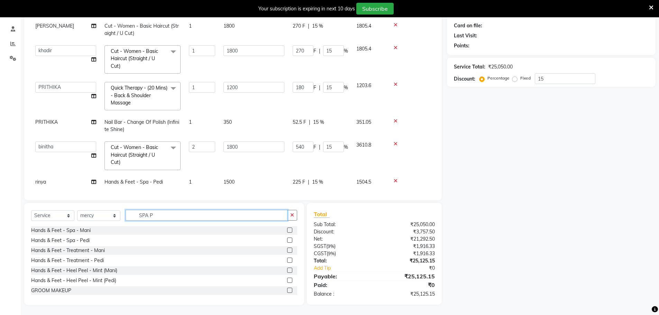
drag, startPoint x: 169, startPoint y: 217, endPoint x: 115, endPoint y: 212, distance: 54.2
click at [115, 212] on div "Select Service Product Membership Package Voucher Prepaid Gift Card Select Styl…" at bounding box center [164, 218] width 266 height 16
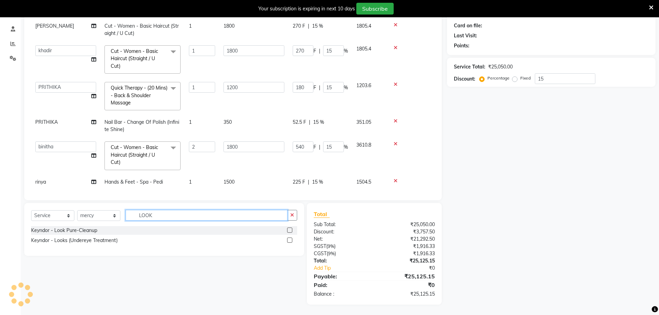
type input "LOOK"
click at [291, 231] on label at bounding box center [289, 230] width 5 height 5
click at [291, 231] on input "checkbox" at bounding box center [289, 230] width 4 height 4
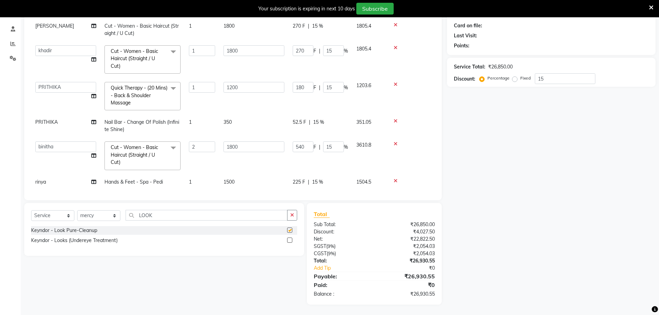
checkbox input "false"
click at [104, 228] on div "Keyndor - Look Pure-Cleanup" at bounding box center [164, 230] width 266 height 9
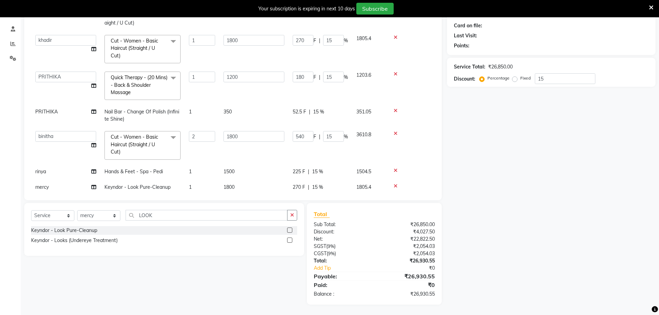
scroll to position [268, 0]
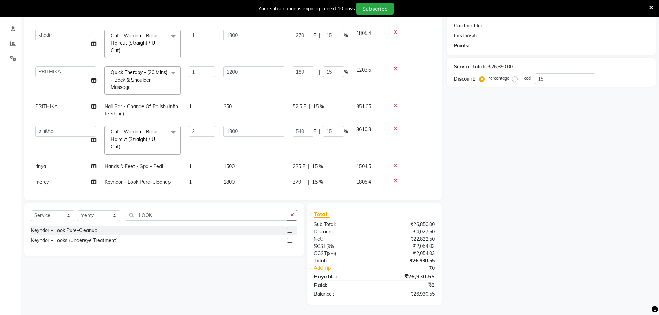
click at [243, 174] on td "1800" at bounding box center [253, 182] width 69 height 16
select select "63716"
drag, startPoint x: 243, startPoint y: 173, endPoint x: 222, endPoint y: 178, distance: 22.0
click at [222, 178] on td "1800" at bounding box center [253, 188] width 69 height 29
type input "3300"
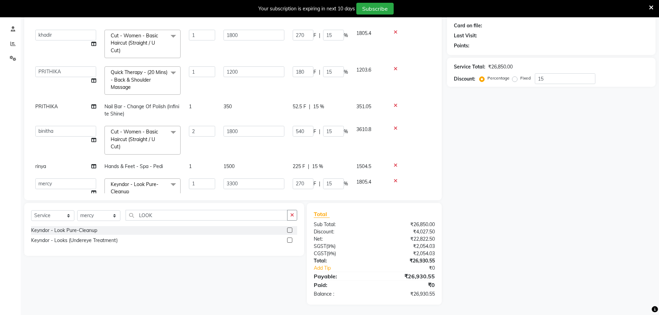
click at [209, 263] on div "Select Service Product Membership Package Voucher Prepaid Gift Card Select Styl…" at bounding box center [161, 254] width 285 height 102
click at [238, 175] on td "3300" at bounding box center [253, 182] width 69 height 16
select select "63716"
click at [395, 179] on icon at bounding box center [396, 181] width 4 height 5
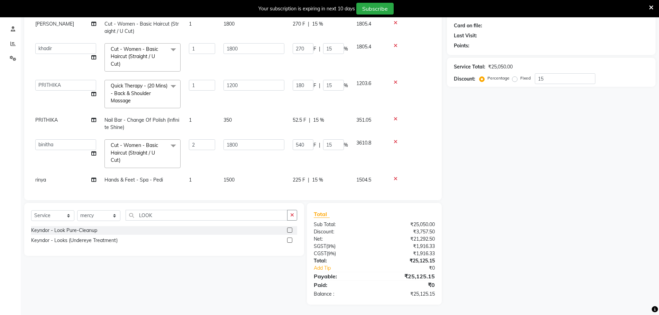
scroll to position [253, 0]
drag, startPoint x: 290, startPoint y: 229, endPoint x: 275, endPoint y: 202, distance: 30.5
click at [290, 229] on label at bounding box center [289, 230] width 5 height 5
click at [290, 229] on input "checkbox" at bounding box center [289, 230] width 4 height 4
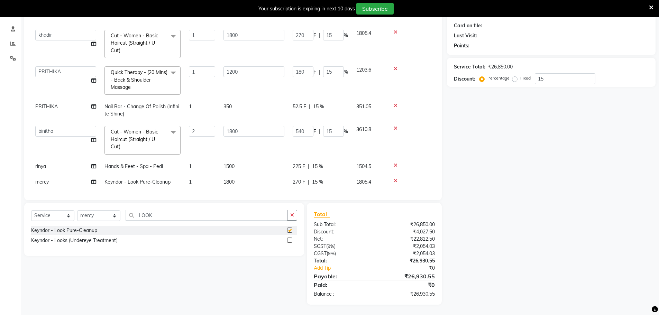
checkbox input "false"
click at [242, 175] on td "1800" at bounding box center [253, 182] width 69 height 16
select select "63716"
drag, startPoint x: 248, startPoint y: 174, endPoint x: 202, endPoint y: 172, distance: 45.7
click at [202, 174] on tr "[PERSON_NAME] [PERSON_NAME] [PERSON_NAME] [PERSON_NAME] [PERSON_NAME] [PERSON_N…" at bounding box center [233, 188] width 404 height 29
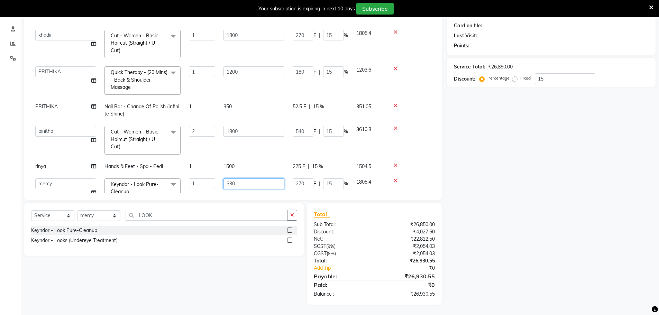
type input "3300"
click at [261, 186] on div "Services Stylist Service Qty Price Disc Total Action RESHUB Cut - Men - Hair Cu…" at bounding box center [233, 106] width 404 height 173
click at [329, 179] on div "495 F | 15 %" at bounding box center [320, 182] width 55 height 7
select select "63716"
drag, startPoint x: 337, startPoint y: 177, endPoint x: 313, endPoint y: 182, distance: 24.9
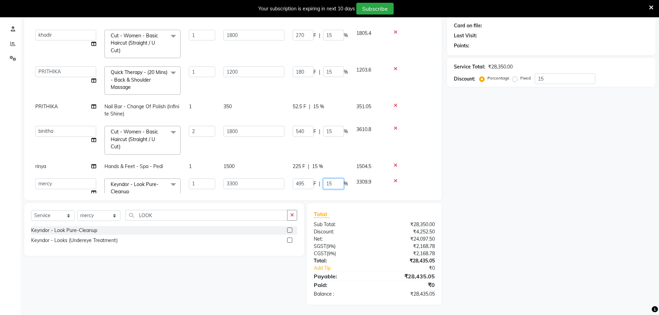
click at [313, 182] on td "495 F | 15 %" at bounding box center [321, 188] width 64 height 29
type input "0"
click at [293, 184] on div "Services Stylist Service Qty Price Disc Total Action RESHUB Cut - Men - Hair Cu…" at bounding box center [233, 106] width 404 height 173
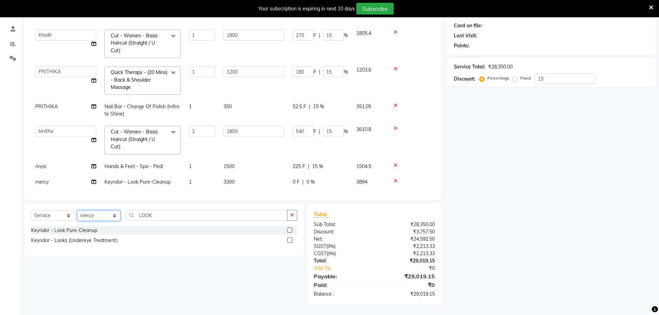
click at [93, 213] on select "Select Stylist [PERSON_NAME] [PERSON_NAME] [PERSON_NAME] [PERSON_NAME] krishna …" at bounding box center [98, 215] width 43 height 11
select select "63612"
click at [77, 210] on select "Select Stylist [PERSON_NAME] [PERSON_NAME] [PERSON_NAME] [PERSON_NAME] krishna …" at bounding box center [98, 215] width 43 height 11
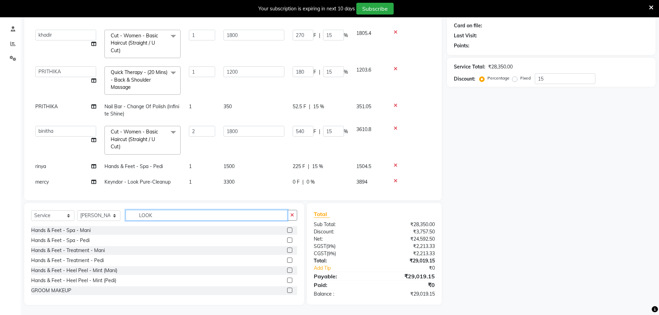
drag, startPoint x: 155, startPoint y: 215, endPoint x: 131, endPoint y: 218, distance: 23.8
click at [131, 218] on input "LOOK" at bounding box center [207, 215] width 162 height 11
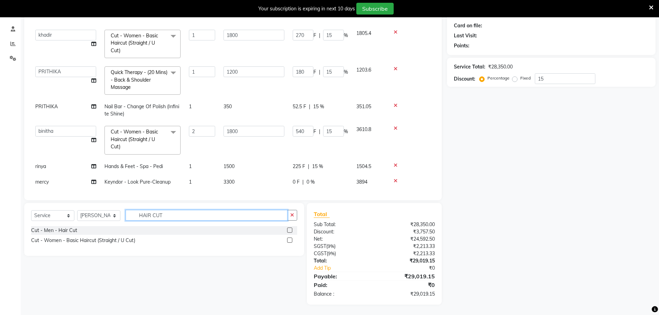
type input "HAIR CUT"
click at [290, 239] on label at bounding box center [289, 240] width 5 height 5
click at [290, 239] on input "checkbox" at bounding box center [289, 240] width 4 height 4
checkbox input "false"
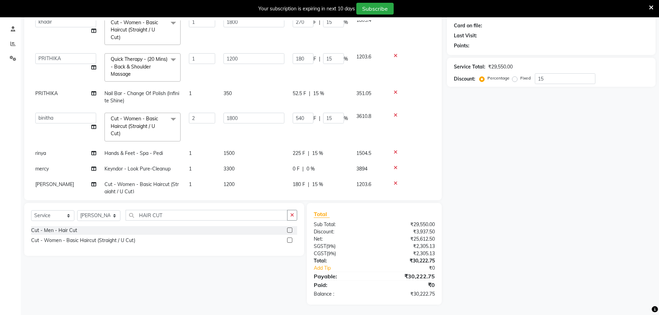
scroll to position [291, 0]
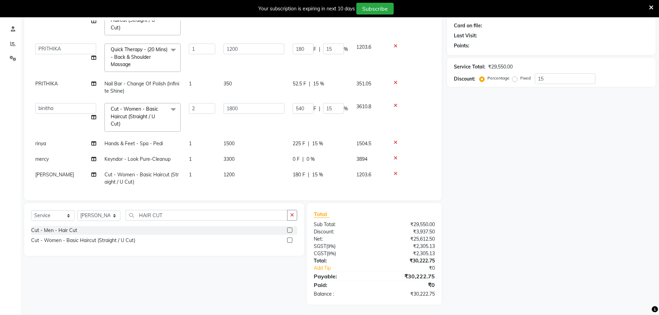
click at [249, 168] on td "1200" at bounding box center [253, 178] width 69 height 23
select select "63612"
drag, startPoint x: 238, startPoint y: 168, endPoint x: 174, endPoint y: 168, distance: 64.0
click at [174, 168] on tr "[PERSON_NAME] [PERSON_NAME] [PERSON_NAME] [PERSON_NAME] [PERSON_NAME] mercy [PE…" at bounding box center [233, 185] width 404 height 37
type input "4"
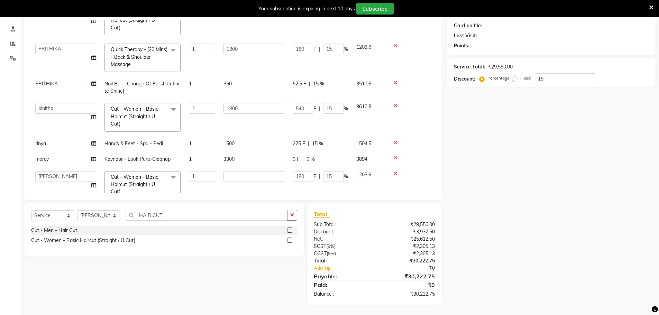
click at [395, 171] on icon at bounding box center [396, 173] width 4 height 5
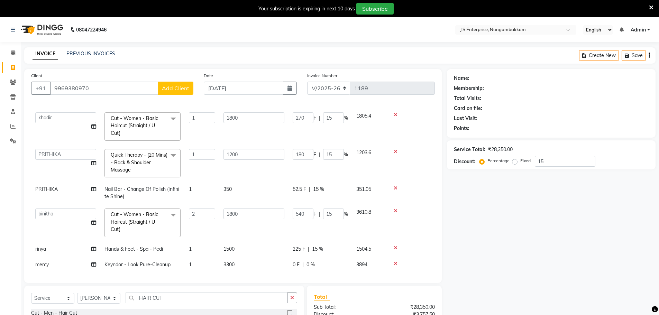
scroll to position [199, 0]
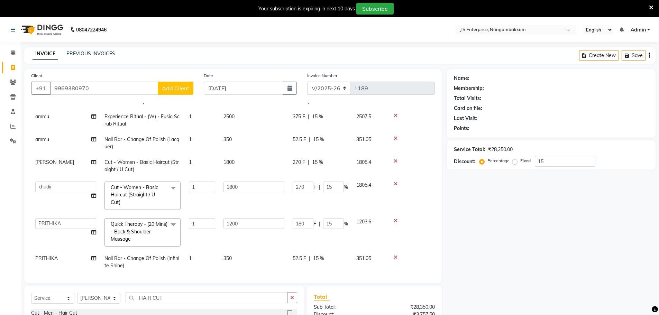
click at [192, 156] on td "1" at bounding box center [202, 166] width 35 height 23
select select "63612"
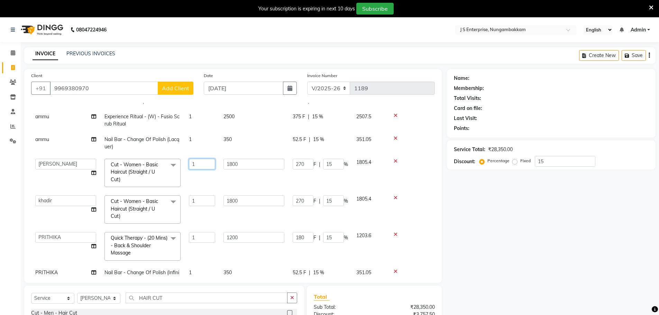
drag, startPoint x: 201, startPoint y: 156, endPoint x: 183, endPoint y: 157, distance: 18.1
click at [183, 157] on tr "[PERSON_NAME] [PERSON_NAME] [PERSON_NAME] [PERSON_NAME] [PERSON_NAME] mercy [PE…" at bounding box center [233, 173] width 404 height 37
type input "2"
drag, startPoint x: 541, startPoint y: 258, endPoint x: 142, endPoint y: 137, distance: 417.0
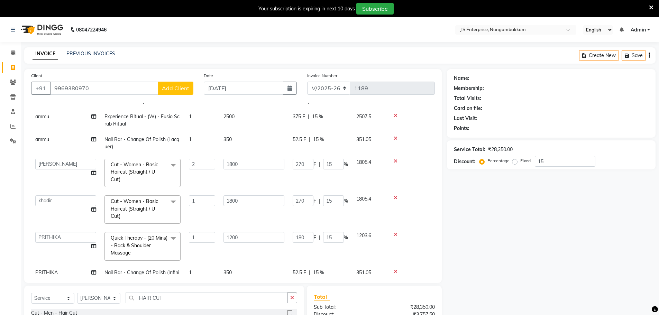
click at [502, 242] on div "Name: Membership: Total Visits: Card on file: Last Visit: Points: Service Total…" at bounding box center [554, 228] width 214 height 318
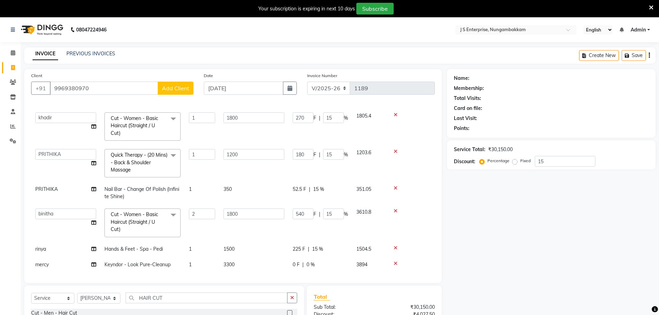
scroll to position [83, 0]
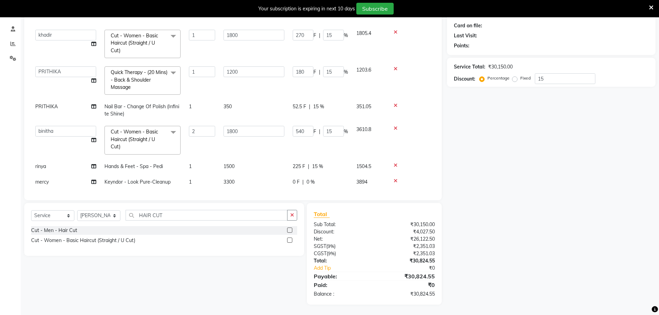
click at [263, 177] on td "3300" at bounding box center [253, 182] width 69 height 16
select select "63716"
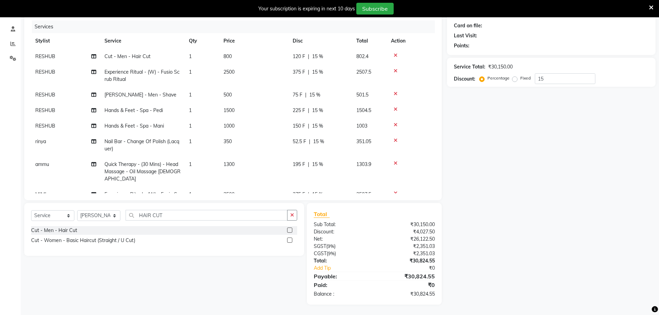
scroll to position [0, 0]
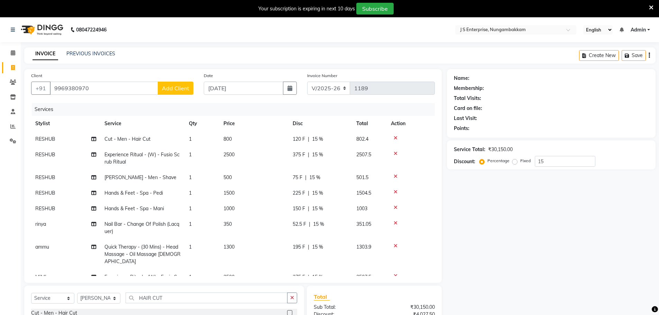
click at [429, 183] on td at bounding box center [411, 178] width 48 height 16
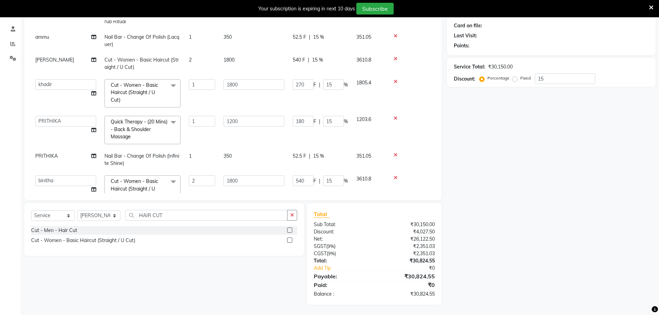
scroll to position [282, 0]
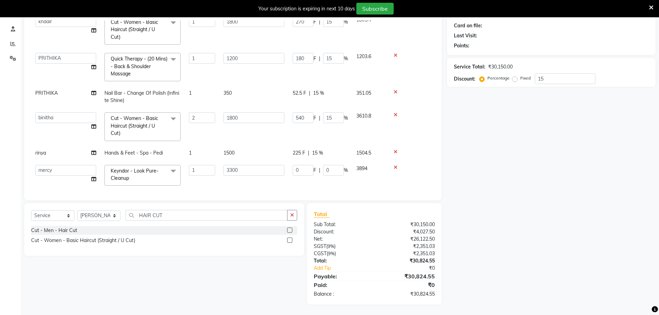
click at [289, 212] on button "button" at bounding box center [292, 215] width 10 height 11
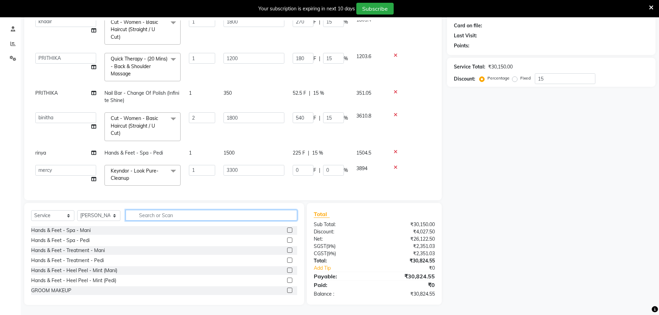
scroll to position [83, 0]
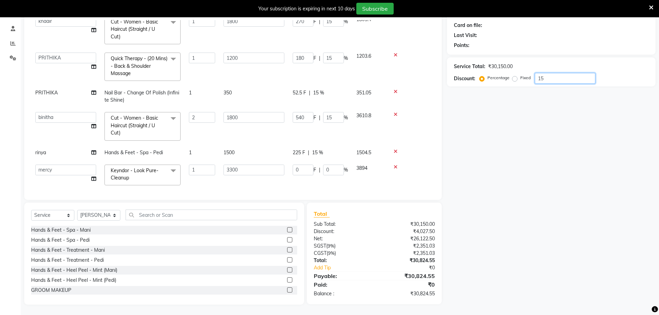
drag, startPoint x: 552, startPoint y: 157, endPoint x: 374, endPoint y: 265, distance: 208.5
click at [552, 84] on input "15" at bounding box center [565, 78] width 61 height 11
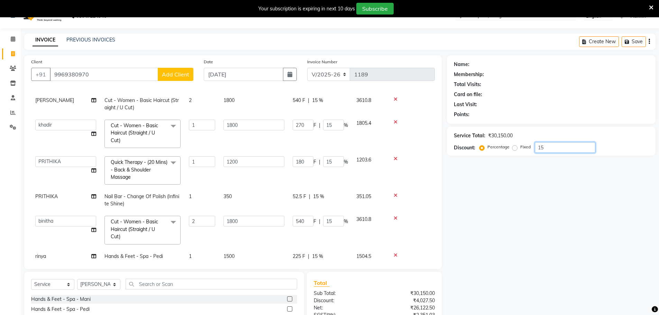
scroll to position [0, 0]
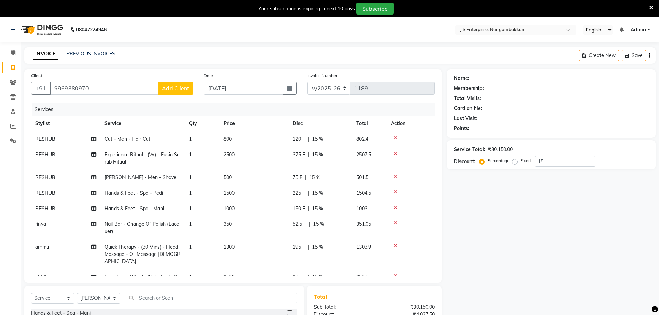
click at [170, 88] on span "Add Client" at bounding box center [175, 88] width 27 height 7
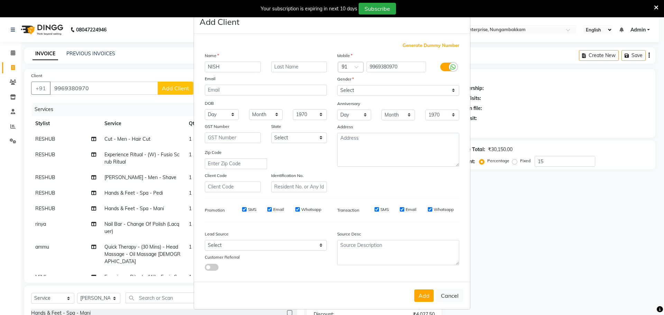
type input "NISH"
click at [380, 91] on select "Select [DEMOGRAPHIC_DATA] [DEMOGRAPHIC_DATA] Other Prefer Not To Say" at bounding box center [398, 90] width 122 height 11
select select "[DEMOGRAPHIC_DATA]"
click at [337, 85] on select "Select [DEMOGRAPHIC_DATA] [DEMOGRAPHIC_DATA] Other Prefer Not To Say" at bounding box center [398, 90] width 122 height 11
click at [428, 300] on button "Add" at bounding box center [423, 296] width 19 height 12
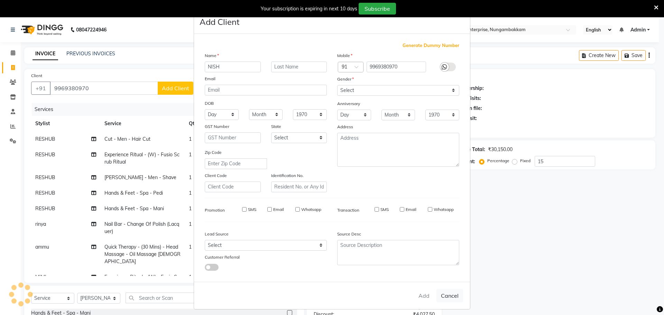
type input "0"
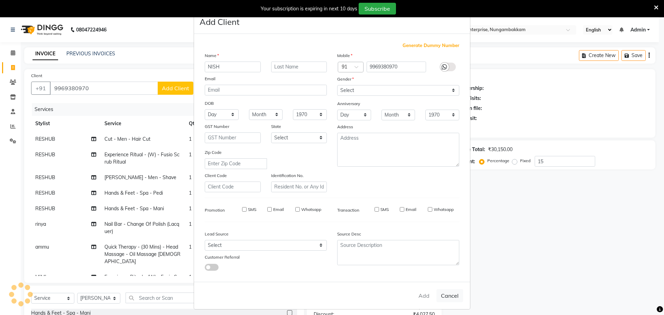
type input "0"
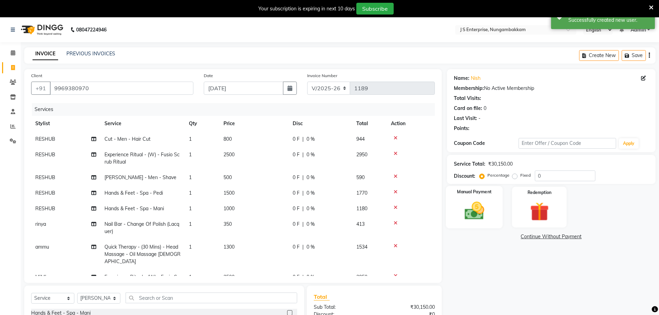
scroll to position [83, 0]
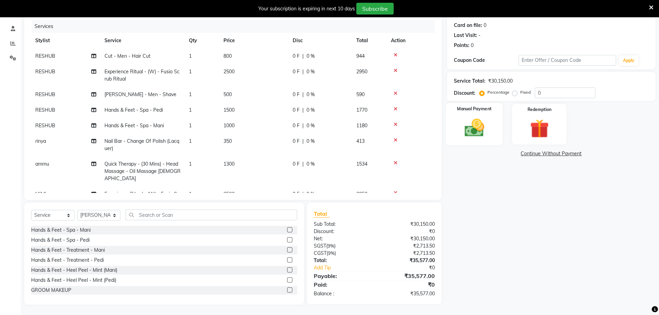
click at [488, 129] on img at bounding box center [474, 128] width 32 height 22
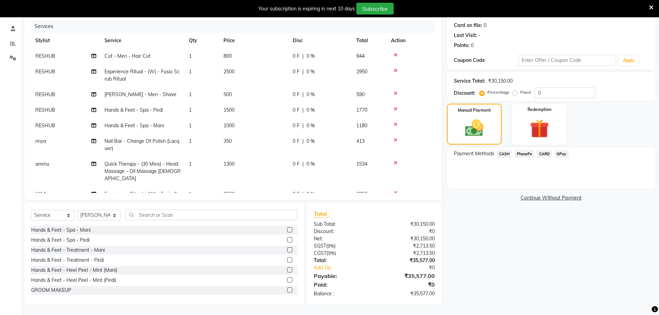
click at [540, 152] on span "CARD" at bounding box center [544, 154] width 15 height 8
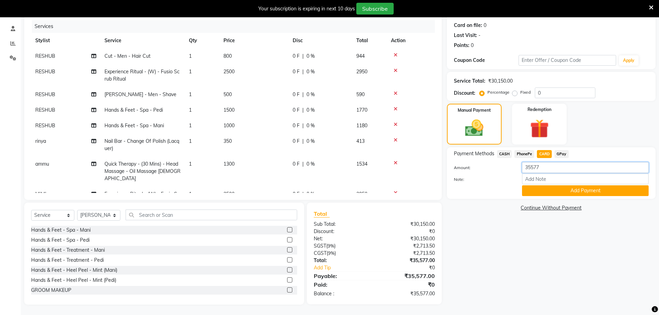
drag, startPoint x: 545, startPoint y: 164, endPoint x: 512, endPoint y: 167, distance: 32.3
click at [512, 167] on div "Amount: 35577" at bounding box center [551, 168] width 205 height 12
type input "9629"
click at [563, 180] on input "Note:" at bounding box center [585, 179] width 127 height 11
type input "6310+3310"
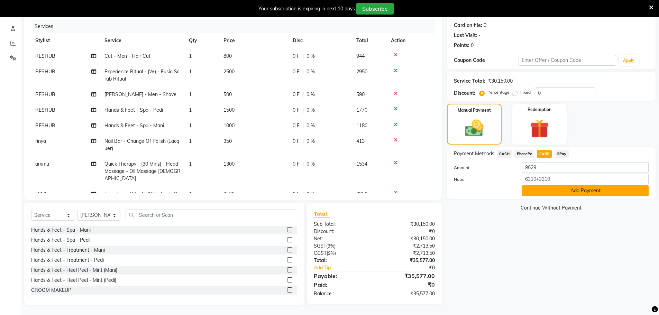
click at [570, 194] on button "Add Payment" at bounding box center [585, 190] width 127 height 11
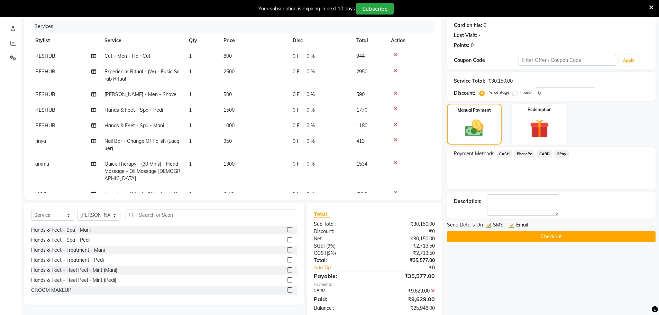
scroll to position [97, 0]
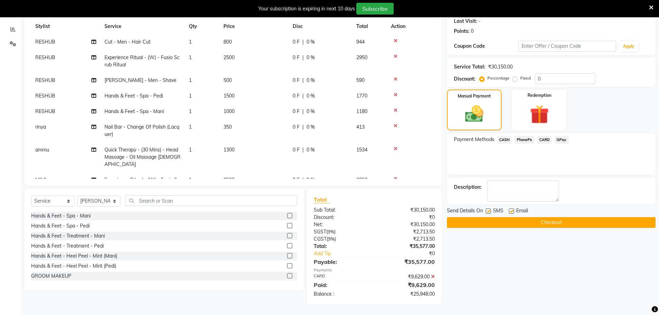
click at [560, 140] on span "GPay" at bounding box center [562, 140] width 14 height 8
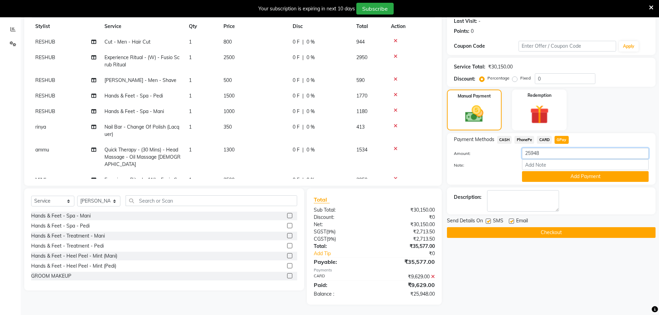
drag, startPoint x: 544, startPoint y: 152, endPoint x: 508, endPoint y: 150, distance: 36.4
click at [508, 150] on div "Amount: 25948" at bounding box center [551, 154] width 205 height 12
type input "3460"
click at [543, 162] on input "Note:" at bounding box center [585, 164] width 127 height 11
type input "1805+1655"
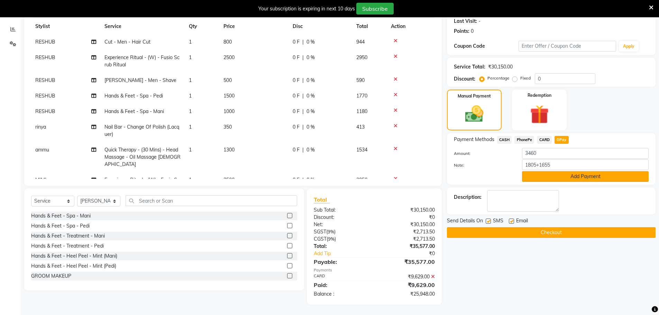
click at [569, 176] on button "Add Payment" at bounding box center [585, 176] width 127 height 11
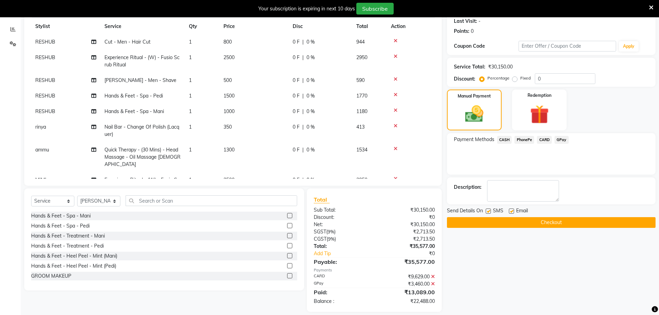
click at [544, 138] on span "CARD" at bounding box center [544, 140] width 15 height 8
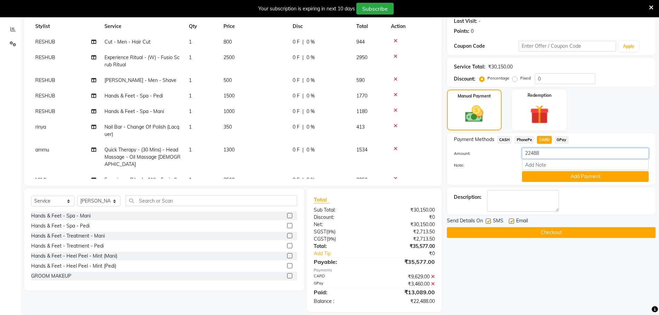
drag, startPoint x: 550, startPoint y: 156, endPoint x: 525, endPoint y: 152, distance: 25.0
click at [525, 152] on input "22488" at bounding box center [585, 153] width 127 height 11
type input "2859"
click at [582, 180] on button "Add Payment" at bounding box center [585, 176] width 127 height 11
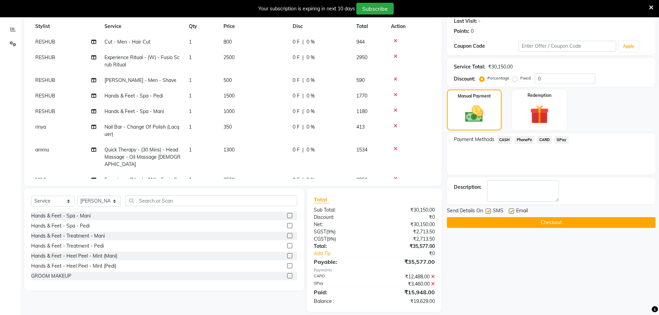
click at [541, 140] on span "CARD" at bounding box center [544, 140] width 15 height 8
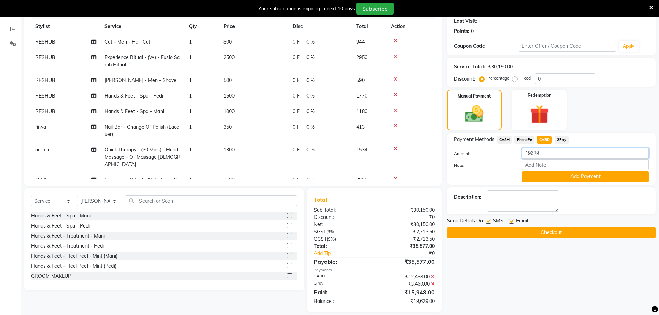
drag, startPoint x: 541, startPoint y: 152, endPoint x: 495, endPoint y: 155, distance: 45.8
click at [495, 155] on div "Amount: 19629" at bounding box center [551, 154] width 205 height 12
type input "8475"
click at [537, 165] on input "Note:" at bounding box center [585, 164] width 127 height 11
type input "1805+3310+1555+1805"
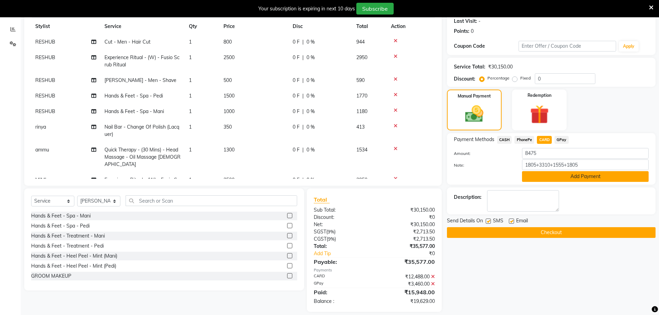
click at [578, 178] on button "Add Payment" at bounding box center [585, 176] width 127 height 11
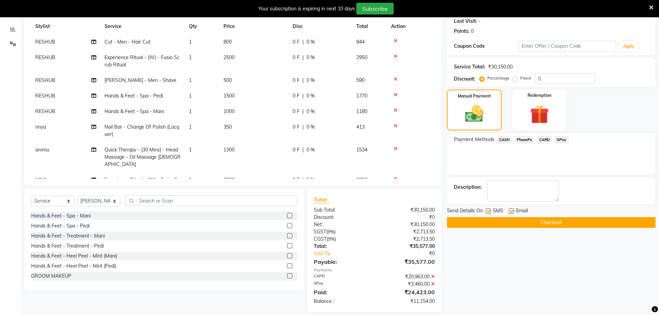
click at [560, 138] on span "GPay" at bounding box center [562, 140] width 14 height 8
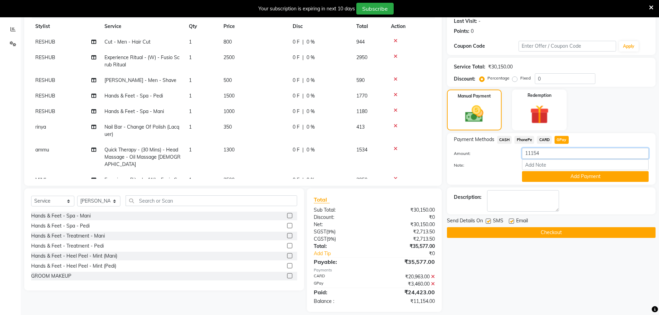
drag, startPoint x: 544, startPoint y: 150, endPoint x: 503, endPoint y: 149, distance: 40.8
click at [503, 149] on div "Amount: 11154" at bounding box center [551, 154] width 205 height 12
type input "4012"
click at [556, 175] on button "Add Payment" at bounding box center [585, 176] width 127 height 11
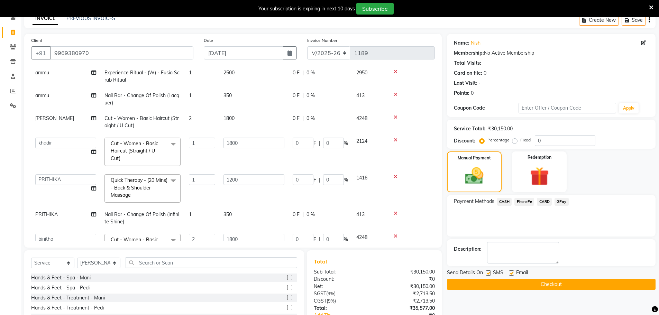
scroll to position [104, 0]
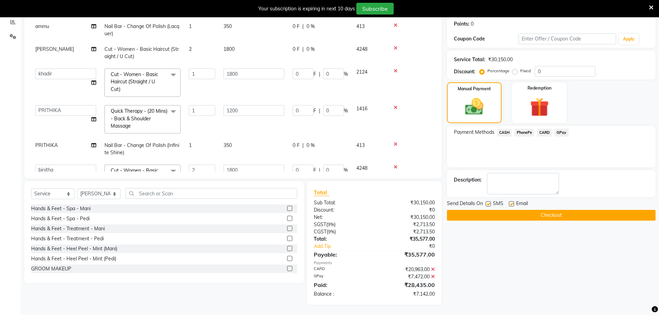
click at [506, 133] on span "CASH" at bounding box center [504, 133] width 15 height 8
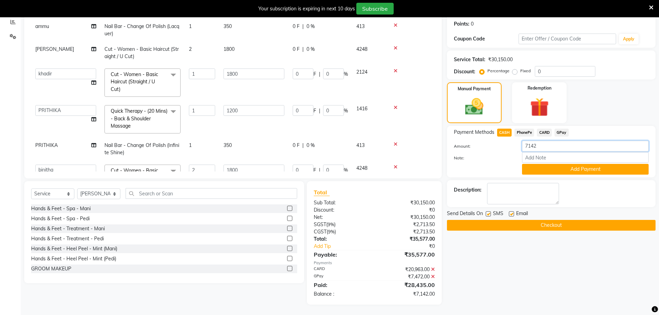
drag, startPoint x: 531, startPoint y: 139, endPoint x: 550, endPoint y: 148, distance: 21.4
click at [537, 140] on div "Payment Methods CASH PhonePe CARD GPay Amount: 7142 Note: Add Payment" at bounding box center [551, 152] width 195 height 46
drag, startPoint x: 550, startPoint y: 148, endPoint x: 507, endPoint y: 149, distance: 43.3
click at [507, 149] on div "Amount: 7142" at bounding box center [551, 147] width 205 height 12
type input "1805"
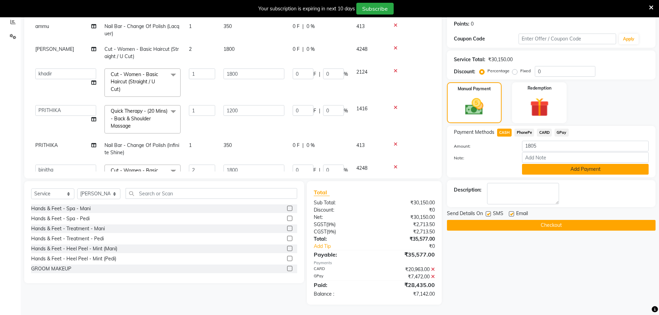
click at [578, 167] on button "Add Payment" at bounding box center [585, 169] width 127 height 11
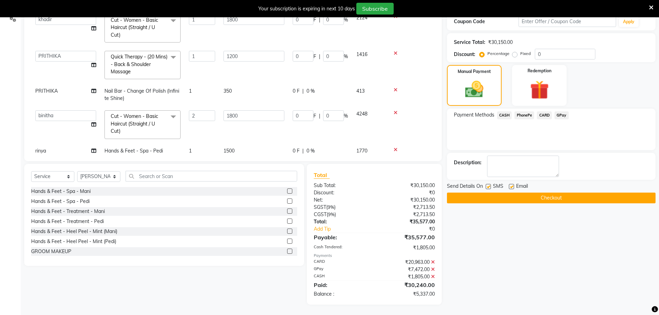
scroll to position [282, 0]
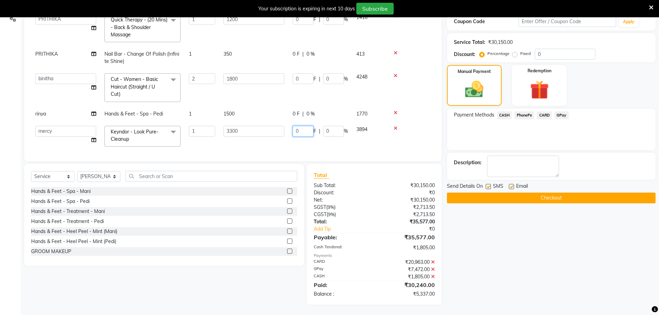
drag, startPoint x: 303, startPoint y: 124, endPoint x: 290, endPoint y: 126, distance: 13.3
click at [290, 126] on td "0 F | 0 %" at bounding box center [321, 136] width 64 height 29
type input "15"
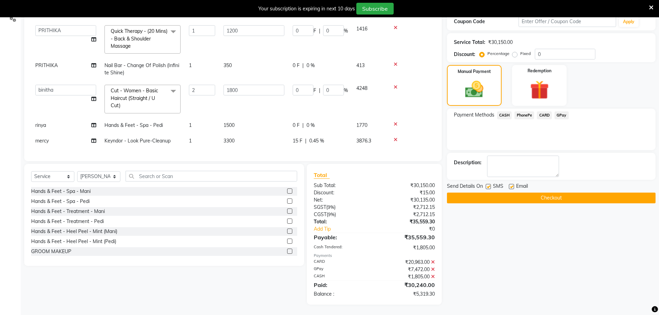
click at [290, 133] on td "15 F | 0.45 %" at bounding box center [321, 141] width 64 height 16
select select "63716"
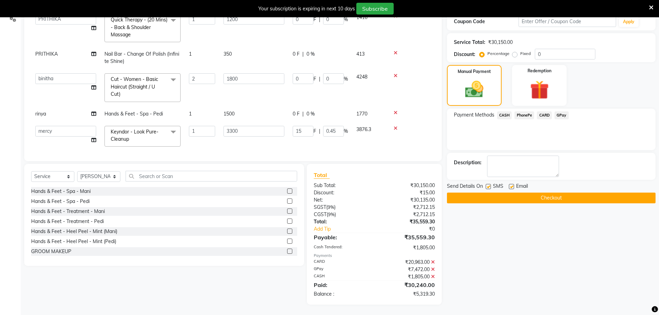
drag, startPoint x: 324, startPoint y: 138, endPoint x: 345, endPoint y: 149, distance: 24.3
click at [324, 138] on td "15 F | 0.45 %" at bounding box center [321, 136] width 64 height 29
click at [433, 276] on icon at bounding box center [433, 276] width 4 height 5
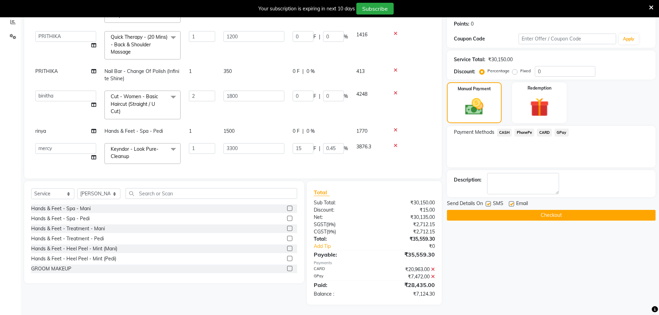
scroll to position [104, 0]
click at [432, 275] on icon at bounding box center [433, 276] width 4 height 5
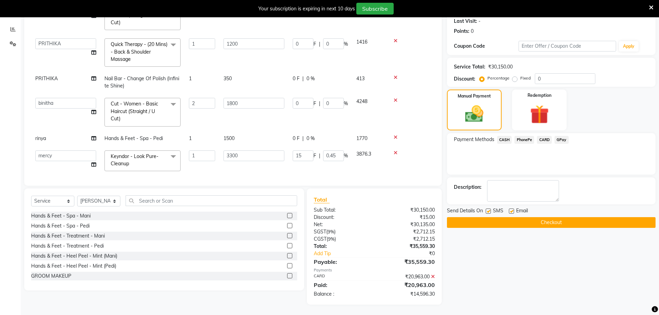
scroll to position [97, 0]
click at [431, 276] on icon at bounding box center [433, 276] width 4 height 5
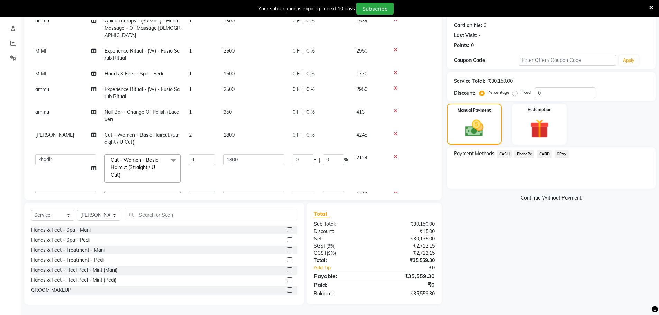
scroll to position [178, 0]
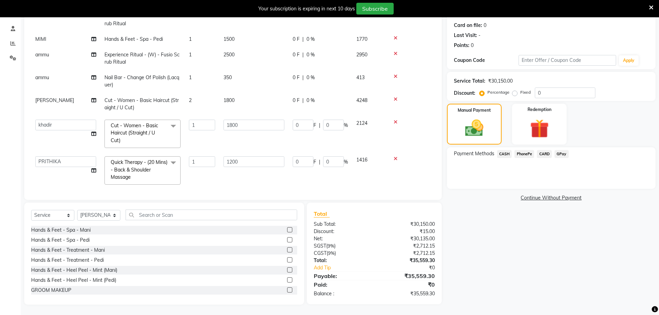
click at [207, 99] on td "2" at bounding box center [202, 104] width 35 height 23
select select "63612"
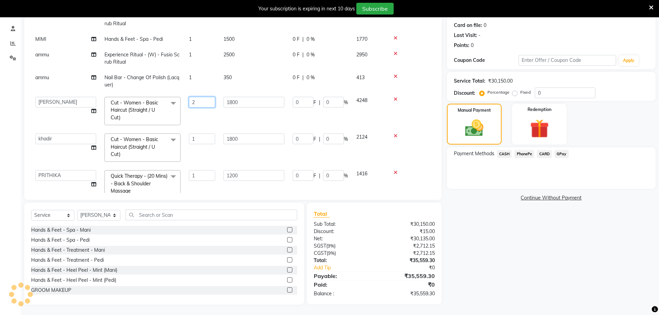
drag, startPoint x: 199, startPoint y: 95, endPoint x: 181, endPoint y: 98, distance: 17.9
click at [181, 98] on tr "[PERSON_NAME] [PERSON_NAME] [PERSON_NAME] [PERSON_NAME] [PERSON_NAME] mercy [PE…" at bounding box center [233, 111] width 404 height 37
type input "1"
click at [194, 117] on tbody "RESHUB Cut - Men - Hair Cut 1 800 0 F | 0 % 944 RESHUB Experience Ritual - (W) …" at bounding box center [233, 89] width 404 height 437
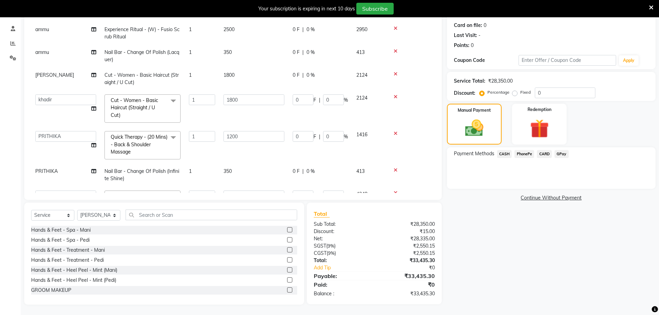
scroll to position [282, 0]
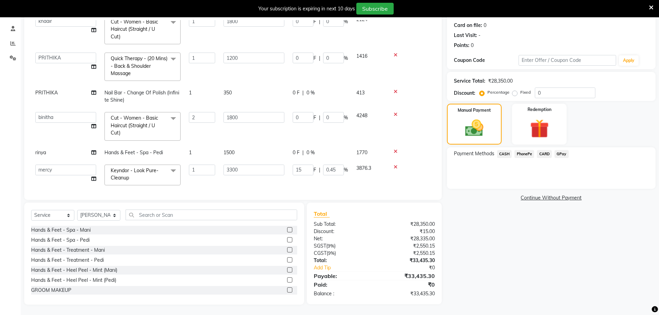
click at [333, 177] on td "15 F | 0.45 %" at bounding box center [321, 175] width 64 height 29
click at [464, 250] on div "Name: Nish Membership: No Active Membership Total Visits: Card on file: 0 Last …" at bounding box center [554, 145] width 214 height 319
click at [395, 165] on icon at bounding box center [396, 167] width 4 height 5
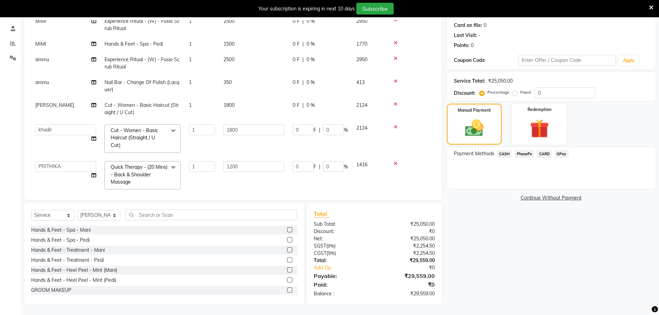
scroll to position [253, 0]
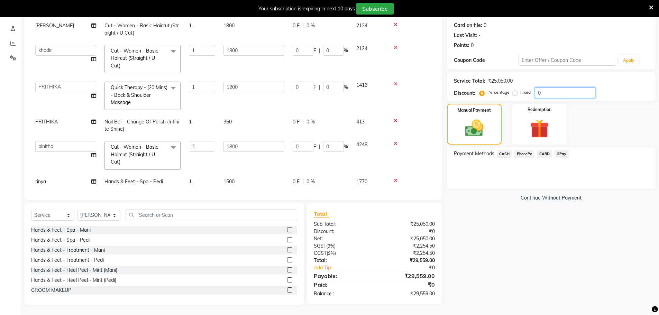
drag, startPoint x: 547, startPoint y: 93, endPoint x: 520, endPoint y: 94, distance: 26.7
click at [520, 94] on div "Percentage Fixed 0" at bounding box center [538, 93] width 115 height 11
type input "1"
type input "18"
type input "1"
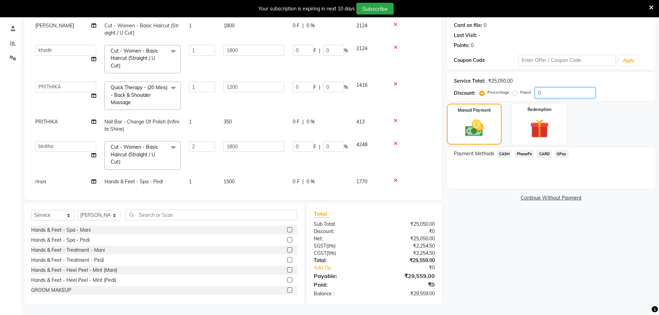
type input "12"
type input "1"
type input "36"
type input "1"
type input "15"
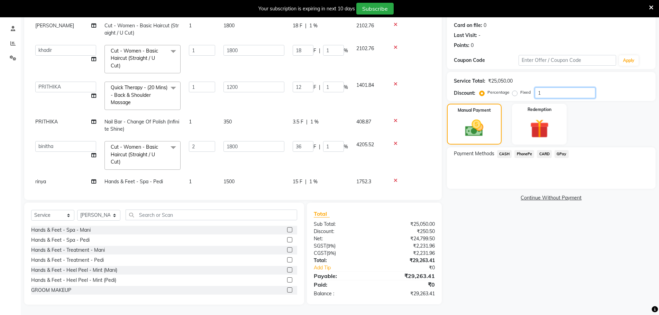
type input "270"
type input "15"
type input "180"
type input "15"
type input "540"
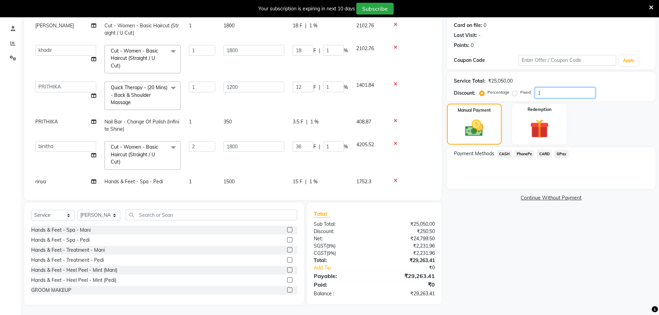
type input "15"
click at [107, 214] on select "Select Stylist [PERSON_NAME] [PERSON_NAME] [PERSON_NAME] [PERSON_NAME] krishna …" at bounding box center [98, 215] width 43 height 11
select select "63716"
click at [77, 210] on select "Select Stylist [PERSON_NAME] [PERSON_NAME] [PERSON_NAME] [PERSON_NAME] krishna …" at bounding box center [98, 215] width 43 height 11
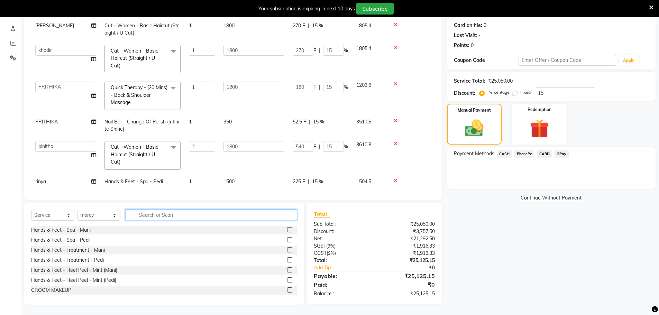
click at [146, 213] on input "text" at bounding box center [212, 215] width 172 height 11
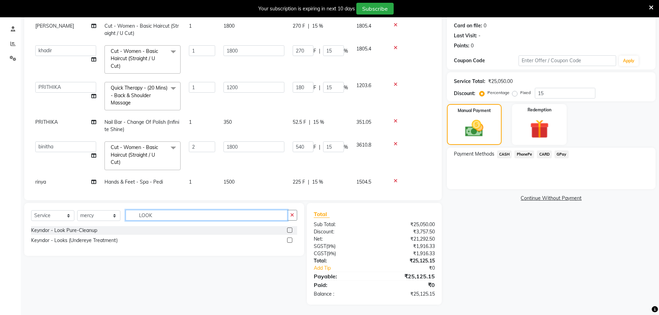
scroll to position [83, 0]
type input "LOOK"
click at [290, 231] on label at bounding box center [289, 230] width 5 height 5
click at [290, 231] on input "checkbox" at bounding box center [289, 230] width 4 height 4
checkbox input "false"
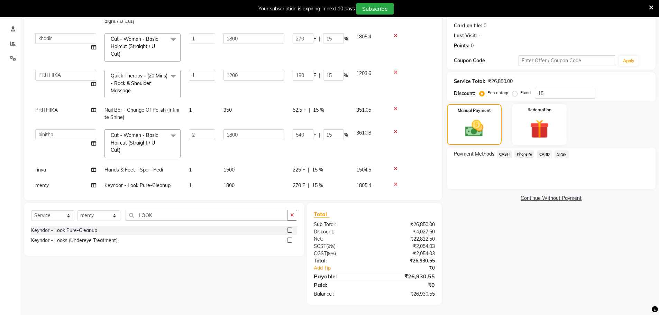
scroll to position [268, 0]
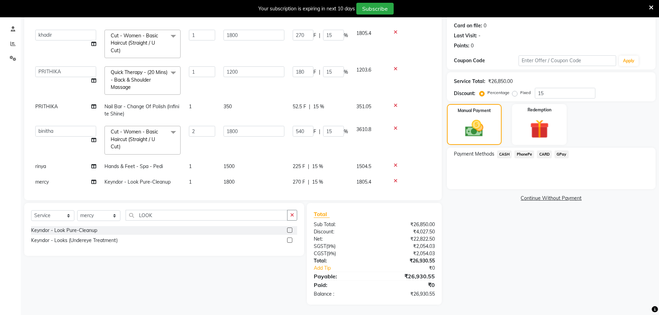
click at [258, 175] on td "1800" at bounding box center [253, 182] width 69 height 16
select select "63716"
drag, startPoint x: 245, startPoint y: 176, endPoint x: 207, endPoint y: 179, distance: 38.8
click at [207, 179] on tr "[PERSON_NAME] [PERSON_NAME] [PERSON_NAME] [PERSON_NAME] [PERSON_NAME] [PERSON_N…" at bounding box center [233, 188] width 404 height 29
type input "3300"
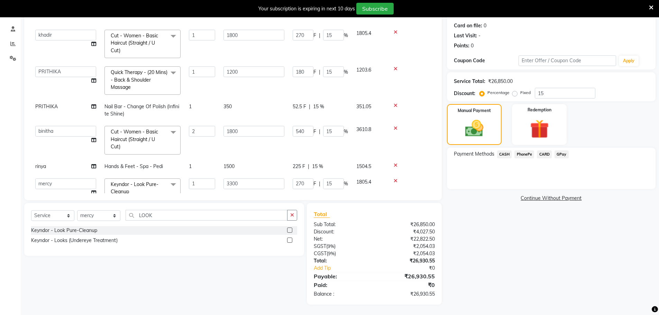
click at [246, 267] on div "Select Service Product Membership Package Voucher Prepaid Gift Card Select Styl…" at bounding box center [161, 254] width 285 height 102
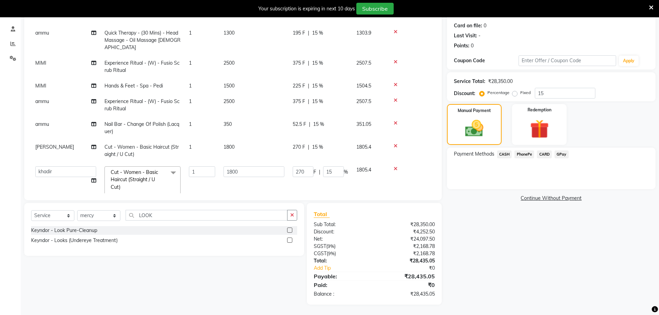
scroll to position [130, 0]
click at [196, 141] on td "1" at bounding box center [202, 152] width 35 height 23
select select "63612"
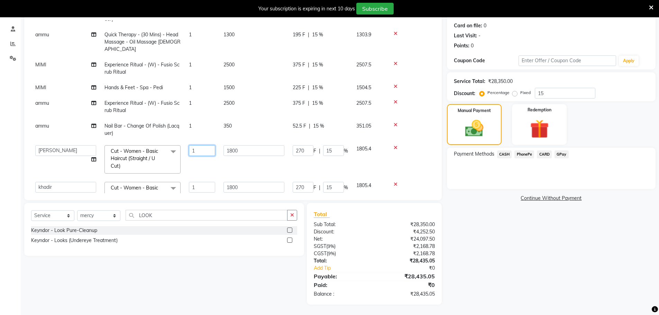
drag, startPoint x: 196, startPoint y: 140, endPoint x: 183, endPoint y: 140, distance: 12.5
click at [183, 141] on tr "[PERSON_NAME] [PERSON_NAME] [PERSON_NAME] [PERSON_NAME] [PERSON_NAME] mercy [PE…" at bounding box center [233, 159] width 404 height 37
click at [196, 145] on input "1" at bounding box center [202, 150] width 26 height 11
type input "2"
click at [216, 157] on tbody "RESHUB Cut - Men - Hair Cut 1 800 120 F | 15 % 802.4 RESHUB Experience Ritual -…" at bounding box center [233, 130] width 404 height 423
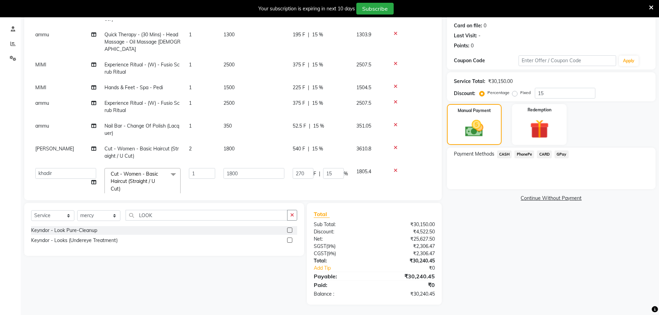
click at [216, 164] on td "1" at bounding box center [202, 182] width 35 height 37
click at [511, 154] on span "CASH" at bounding box center [504, 154] width 15 height 8
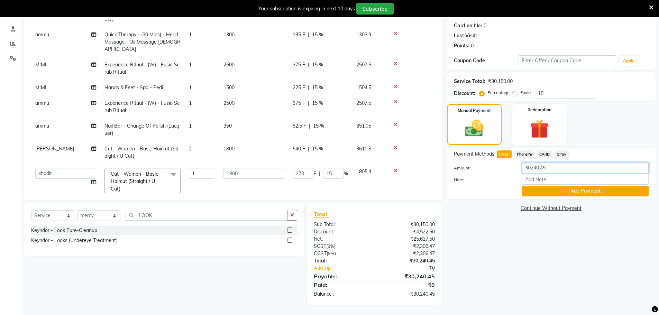
drag, startPoint x: 553, startPoint y: 167, endPoint x: 515, endPoint y: 164, distance: 38.6
click at [515, 164] on div "Amount: 30240.45" at bounding box center [551, 169] width 205 height 12
type input "1805"
click at [479, 229] on div "Name: Nish Membership: No Active Membership Total Visits: Card on file: 0 Last …" at bounding box center [554, 146] width 214 height 318
click at [576, 188] on button "Add Payment" at bounding box center [585, 191] width 127 height 11
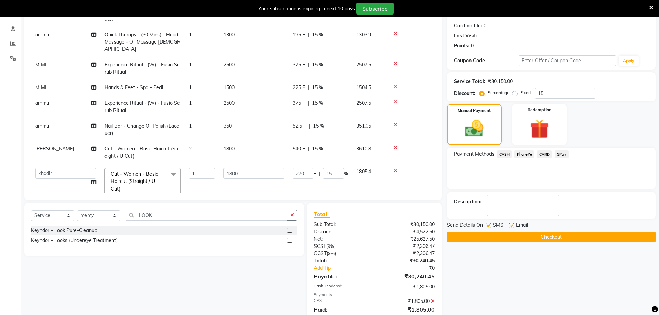
click at [541, 155] on span "CARD" at bounding box center [544, 154] width 15 height 8
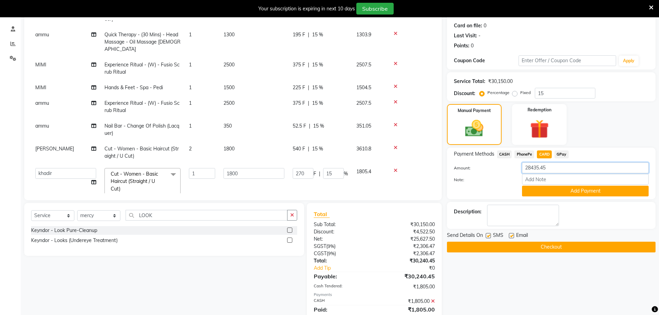
drag, startPoint x: 551, startPoint y: 170, endPoint x: 503, endPoint y: 166, distance: 47.8
click at [503, 166] on div "Amount: 28435.45" at bounding box center [551, 169] width 205 height 12
type input "9629"
click at [556, 188] on button "Add Payment" at bounding box center [585, 191] width 127 height 11
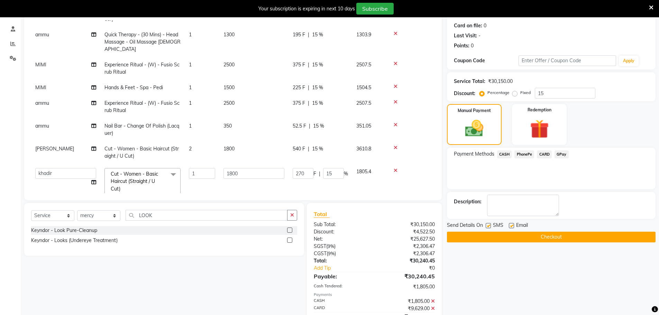
click at [563, 151] on span "GPay" at bounding box center [562, 154] width 14 height 8
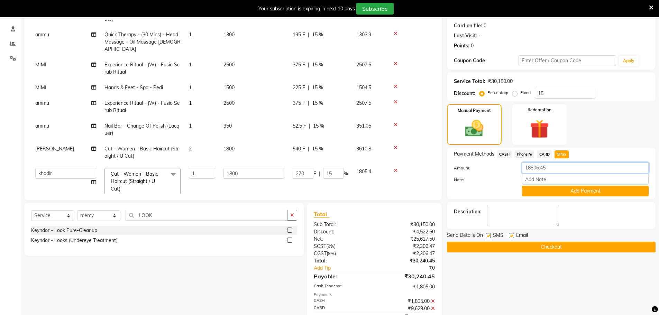
drag, startPoint x: 556, startPoint y: 168, endPoint x: 486, endPoint y: 170, distance: 69.2
click at [486, 170] on div "Amount: 18806.45" at bounding box center [551, 169] width 205 height 12
type input "3460"
click at [557, 194] on button "Add Payment" at bounding box center [585, 191] width 127 height 11
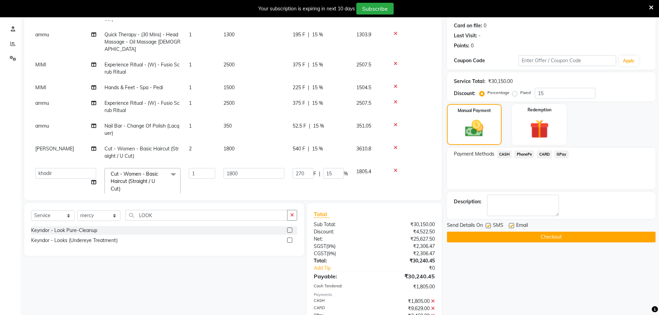
click at [541, 156] on span "CARD" at bounding box center [544, 154] width 15 height 8
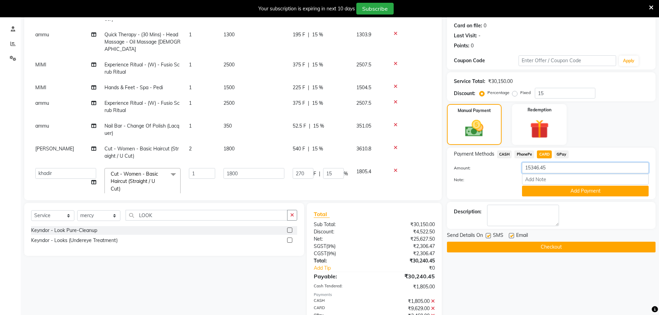
drag, startPoint x: 555, startPoint y: 173, endPoint x: 474, endPoint y: 164, distance: 81.5
click at [474, 164] on div "Amount: 15346.45" at bounding box center [551, 169] width 205 height 12
type input "2859"
click at [566, 191] on button "Add Payment" at bounding box center [585, 191] width 127 height 11
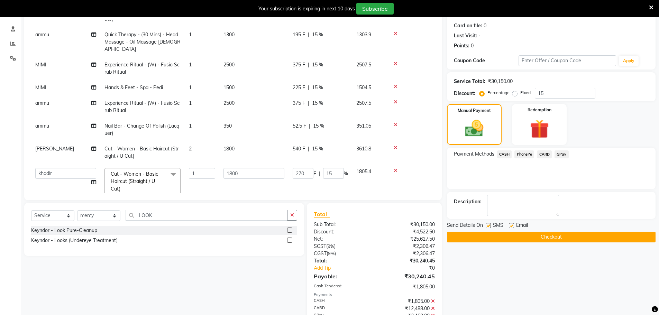
click at [547, 155] on span "CARD" at bounding box center [544, 154] width 15 height 8
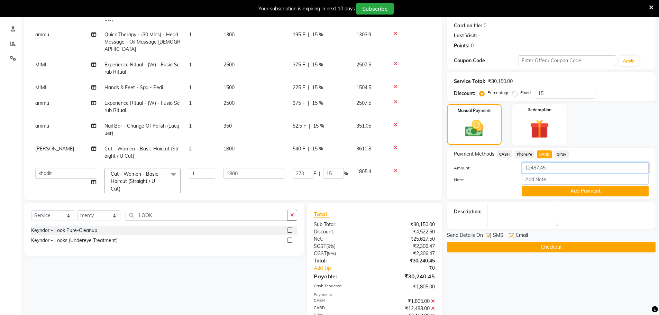
drag, startPoint x: 550, startPoint y: 165, endPoint x: 490, endPoint y: 162, distance: 60.0
click at [490, 162] on div "Payment Methods CASH PhonePe CARD GPay Amount: 12487.45 Note: Add Payment" at bounding box center [551, 173] width 195 height 46
type input "8475"
click at [539, 190] on button "Add Payment" at bounding box center [585, 191] width 127 height 11
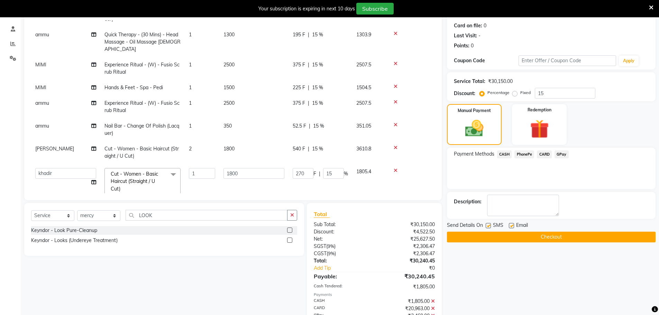
click at [562, 153] on span "GPay" at bounding box center [562, 154] width 14 height 8
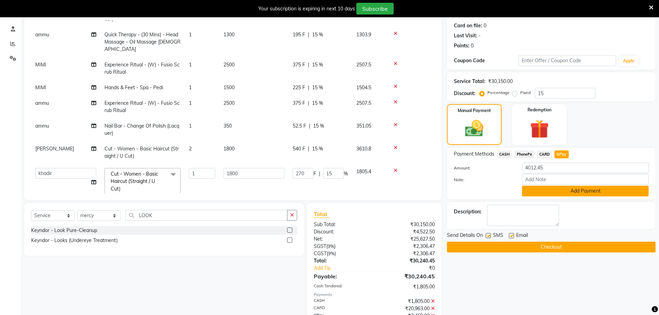
click at [573, 192] on button "Add Payment" at bounding box center [585, 191] width 127 height 11
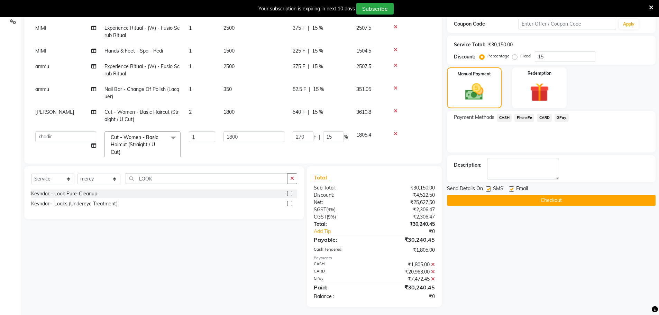
scroll to position [122, 0]
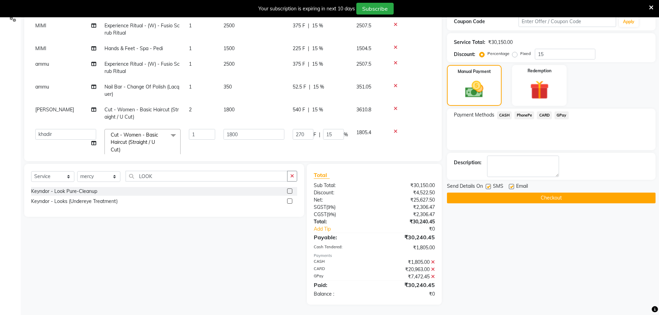
click at [539, 197] on button "Checkout" at bounding box center [551, 198] width 209 height 11
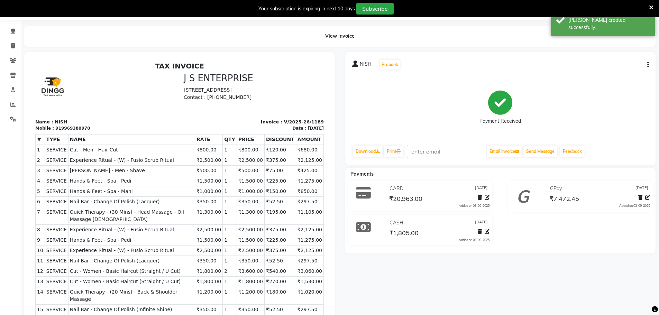
scroll to position [18, 0]
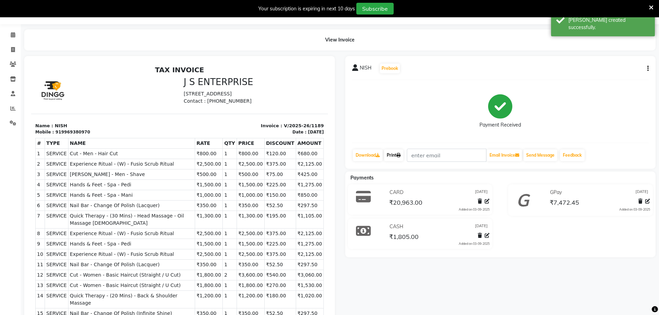
click at [395, 155] on link "Print" at bounding box center [393, 155] width 19 height 12
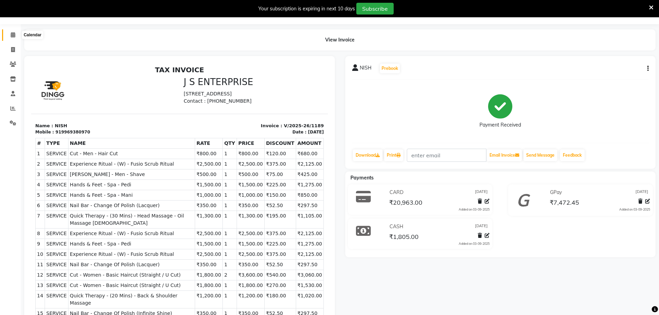
click at [17, 34] on span at bounding box center [13, 35] width 12 height 8
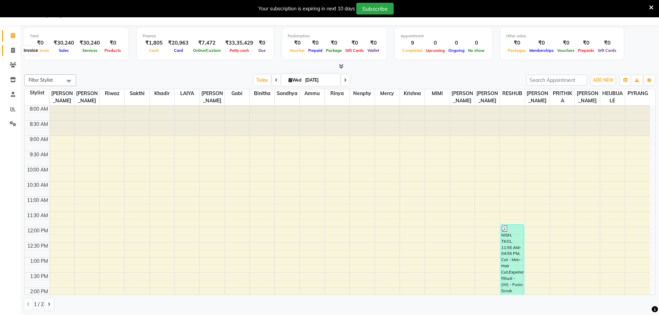
click at [13, 51] on icon at bounding box center [13, 50] width 4 height 5
select select "7359"
select select "service"
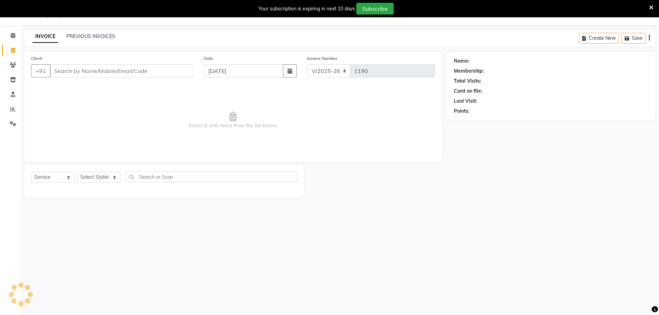
click at [84, 69] on input "Client" at bounding box center [122, 70] width 144 height 13
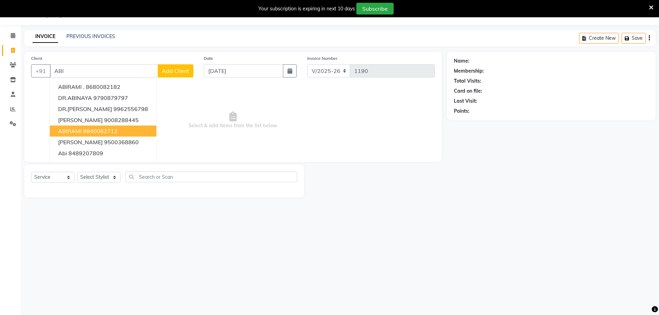
click at [102, 130] on ngb-highlight "9840062712" at bounding box center [100, 131] width 35 height 7
type input "9840062712"
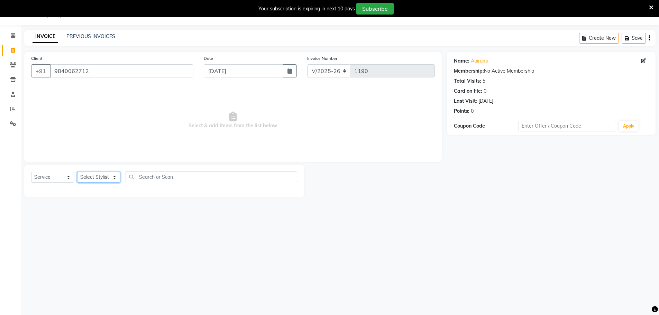
click at [108, 177] on select "Select Stylist [PERSON_NAME] [PERSON_NAME] [PERSON_NAME] [PERSON_NAME] krishna …" at bounding box center [98, 177] width 43 height 11
click at [77, 172] on select "Select Stylist [PERSON_NAME] [PERSON_NAME] [PERSON_NAME] [PERSON_NAME] krishna …" at bounding box center [98, 177] width 43 height 11
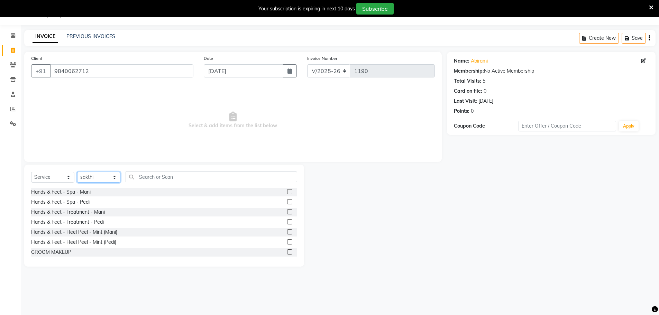
click at [116, 179] on select "Select Stylist [PERSON_NAME] [PERSON_NAME] [PERSON_NAME] [PERSON_NAME] krishna …" at bounding box center [98, 177] width 43 height 11
select select "63713"
click at [77, 172] on select "Select Stylist [PERSON_NAME] [PERSON_NAME] [PERSON_NAME] [PERSON_NAME] krishna …" at bounding box center [98, 177] width 43 height 11
click at [146, 172] on input "text" at bounding box center [212, 177] width 172 height 11
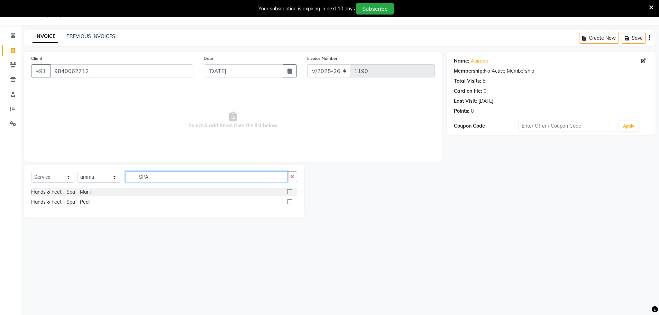
type input "SPA"
click at [290, 192] on label at bounding box center [289, 191] width 5 height 5
click at [290, 192] on input "checkbox" at bounding box center [289, 192] width 4 height 4
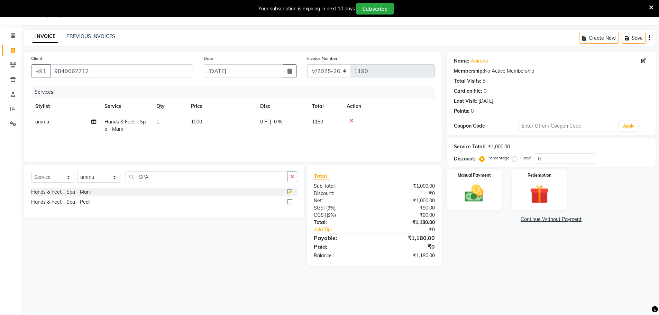
checkbox input "false"
click at [107, 177] on select "Select Stylist [PERSON_NAME] [PERSON_NAME] [PERSON_NAME] [PERSON_NAME] krishna …" at bounding box center [98, 177] width 43 height 11
select select "78672"
click at [77, 172] on select "Select Stylist [PERSON_NAME] [PERSON_NAME] [PERSON_NAME] [PERSON_NAME] krishna …" at bounding box center [98, 177] width 43 height 11
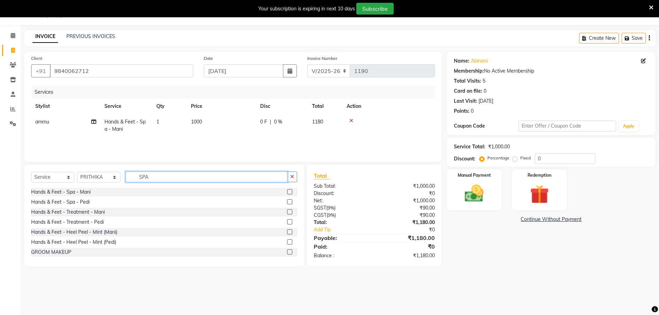
click at [156, 175] on input "SPA" at bounding box center [207, 177] width 162 height 11
click at [287, 201] on label at bounding box center [289, 201] width 5 height 5
click at [287, 201] on input "checkbox" at bounding box center [289, 202] width 4 height 4
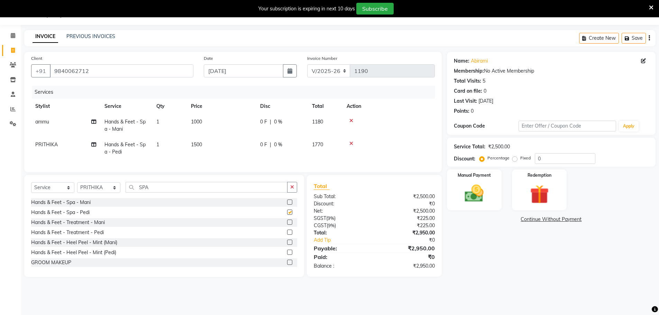
checkbox input "false"
click at [160, 192] on input "SPA" at bounding box center [207, 187] width 162 height 11
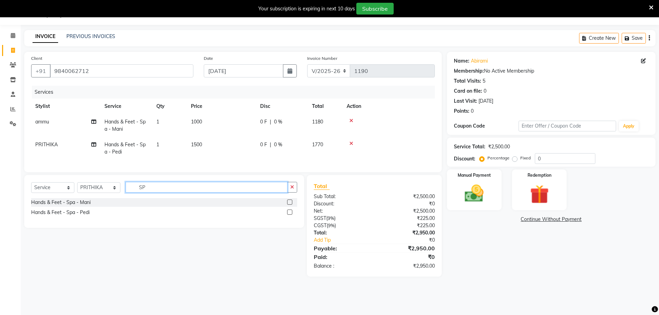
type input "S"
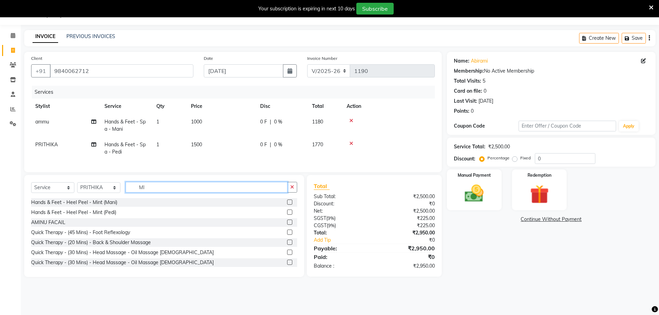
type input "M"
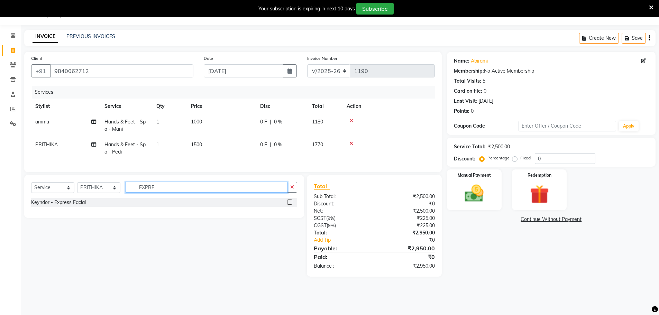
type input "EXPRE"
click at [288, 205] on label at bounding box center [289, 202] width 5 height 5
click at [288, 205] on input "checkbox" at bounding box center [289, 202] width 4 height 4
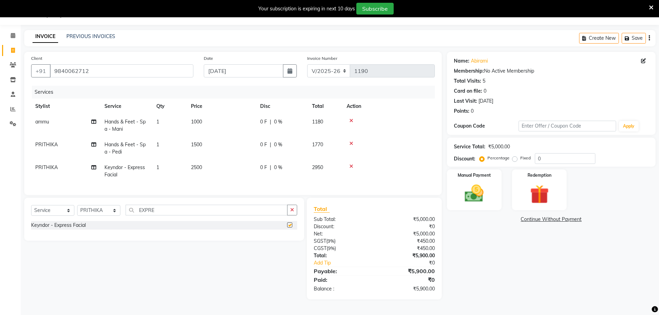
checkbox input "false"
click at [546, 158] on input "0" at bounding box center [565, 158] width 61 height 11
type input "10"
click at [488, 263] on div "Name: Abirami Membership: No Active Membership Total Visits: 5 Card on file: 0 …" at bounding box center [554, 176] width 214 height 248
click at [478, 193] on img at bounding box center [474, 193] width 32 height 22
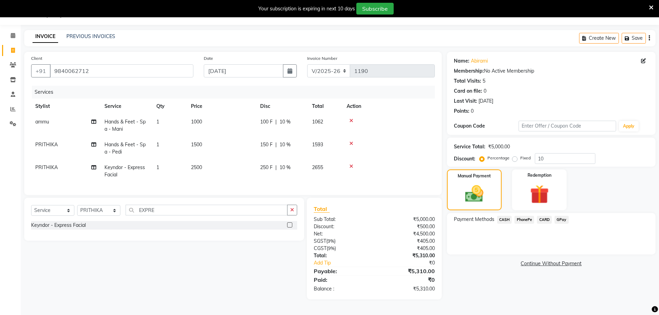
click at [504, 221] on span "CASH" at bounding box center [504, 220] width 15 height 8
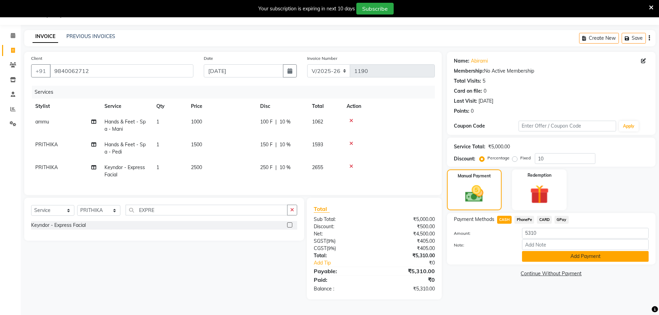
click at [530, 257] on button "Add Payment" at bounding box center [585, 256] width 127 height 11
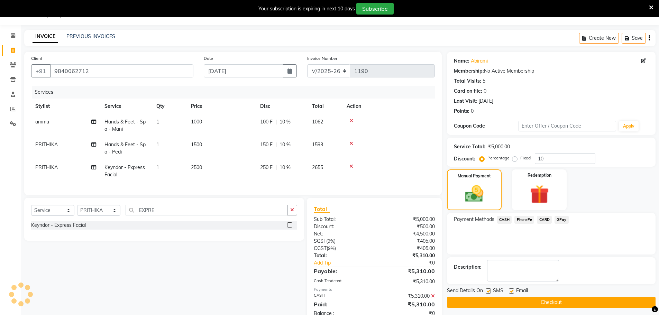
drag, startPoint x: 532, startPoint y: 301, endPoint x: 392, endPoint y: 220, distance: 161.6
click at [532, 301] on button "Checkout" at bounding box center [551, 302] width 209 height 11
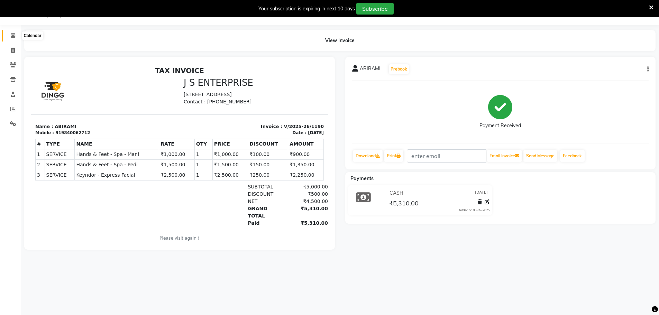
click at [8, 39] on span at bounding box center [13, 36] width 12 height 8
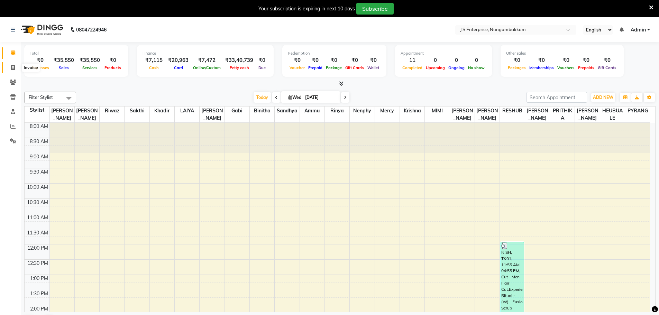
click at [10, 67] on span at bounding box center [13, 68] width 12 height 8
select select "7359"
select select "service"
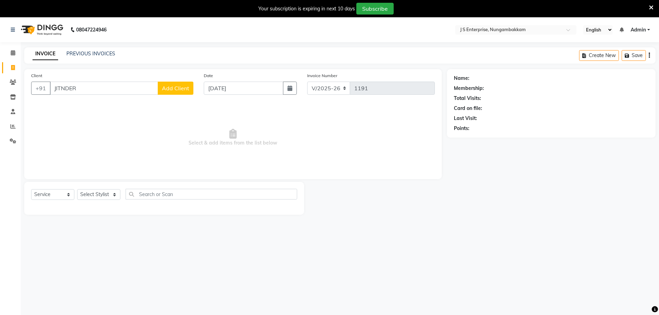
click at [61, 86] on input "JITNDER" at bounding box center [104, 88] width 108 height 13
click at [86, 91] on input "[PERSON_NAME]" at bounding box center [104, 88] width 108 height 13
type input "J"
click at [103, 107] on span "9884544" at bounding box center [105, 104] width 24 height 7
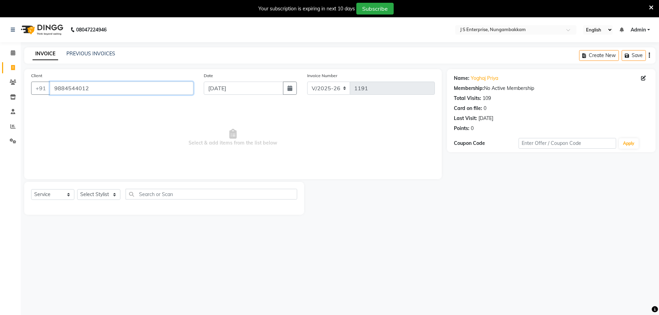
click at [94, 91] on input "9884544012" at bounding box center [122, 88] width 144 height 13
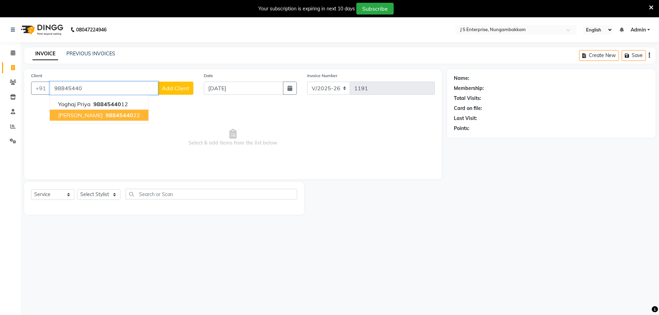
click at [106, 114] on span "98845440" at bounding box center [120, 115] width 28 height 7
type input "9884544022"
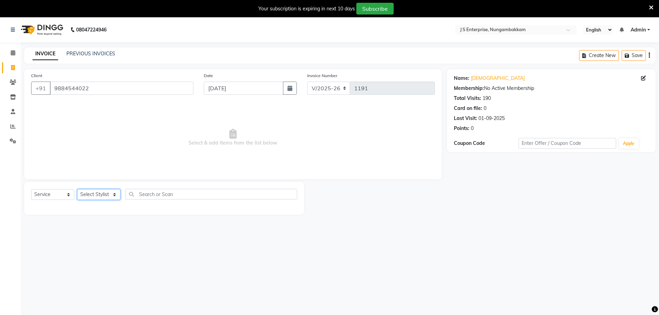
click at [113, 195] on select "Select Stylist [PERSON_NAME] [PERSON_NAME] [PERSON_NAME] [PERSON_NAME] krishna …" at bounding box center [98, 194] width 43 height 11
select select "63701"
click at [77, 189] on select "Select Stylist [PERSON_NAME] [PERSON_NAME] [PERSON_NAME] [PERSON_NAME] krishna …" at bounding box center [98, 194] width 43 height 11
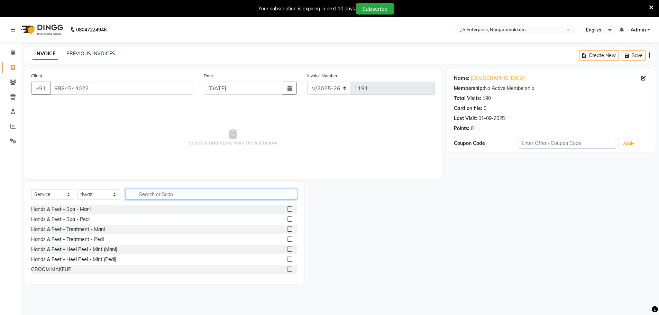
click at [146, 195] on input "text" at bounding box center [212, 194] width 172 height 11
type input "DIRE"
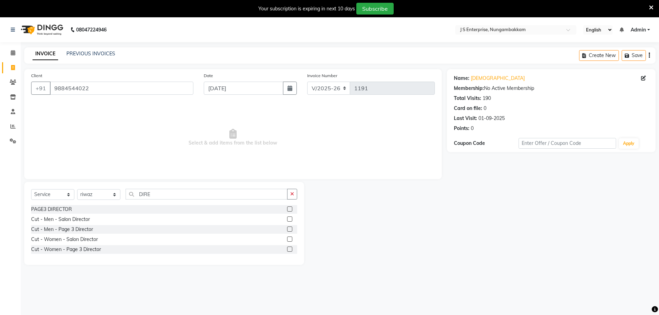
click at [291, 219] on label at bounding box center [289, 219] width 5 height 5
click at [291, 219] on input "checkbox" at bounding box center [289, 219] width 4 height 4
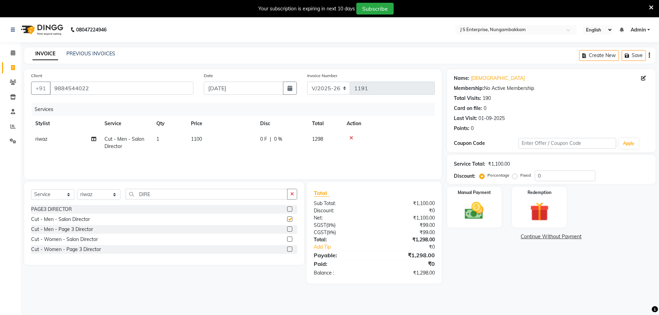
checkbox input "false"
click at [221, 138] on td "1100" at bounding box center [221, 142] width 69 height 23
select select "63701"
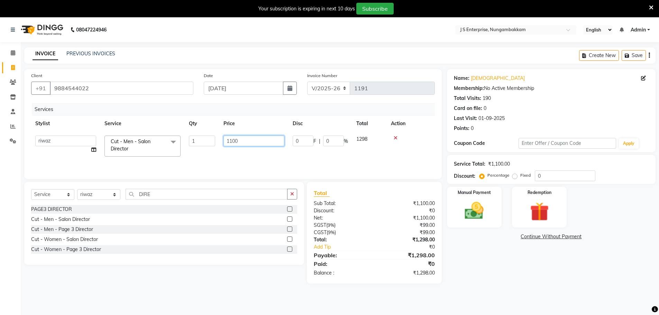
click at [264, 136] on input "1100" at bounding box center [253, 141] width 61 height 11
type input "1300"
click at [545, 175] on input "0" at bounding box center [565, 176] width 61 height 11
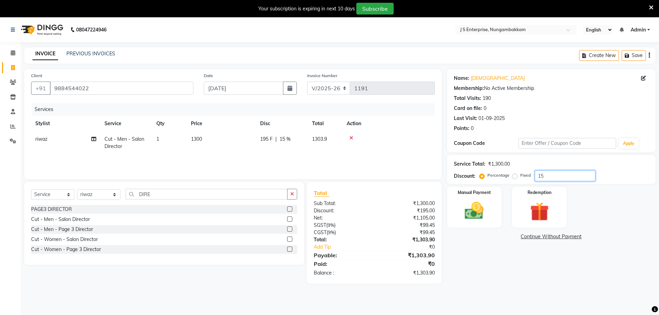
type input "15"
click at [483, 250] on div "Name: Krishna Membership: No Active Membership Total Visits: 190 Card on file: …" at bounding box center [554, 176] width 214 height 214
click at [465, 204] on img at bounding box center [474, 211] width 32 height 22
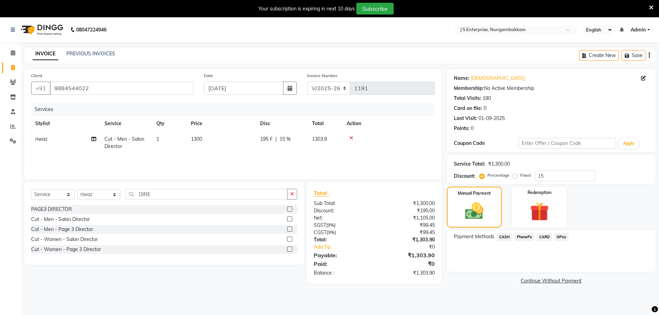
click at [548, 236] on span "CARD" at bounding box center [544, 237] width 15 height 8
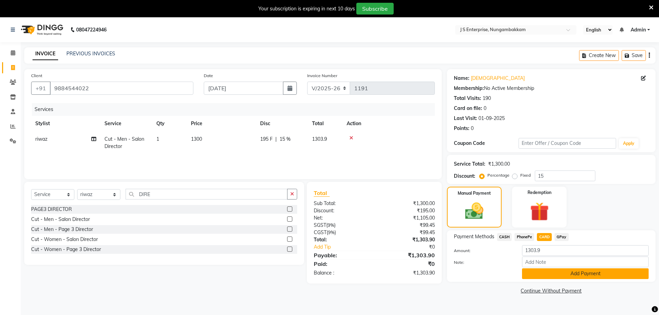
click at [545, 276] on button "Add Payment" at bounding box center [585, 273] width 127 height 11
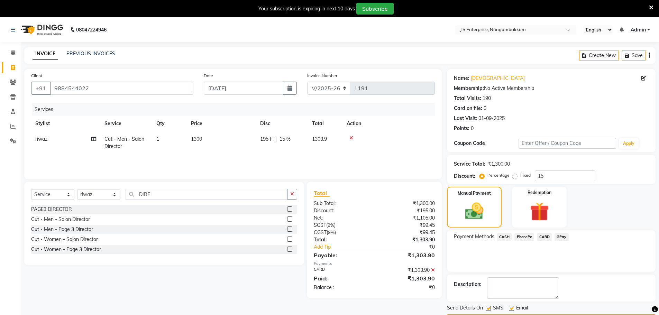
scroll to position [20, 0]
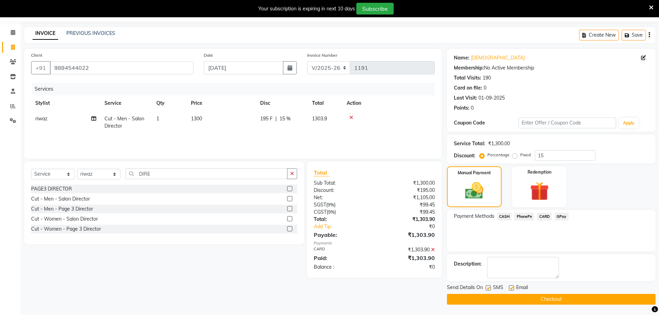
click at [550, 300] on button "Checkout" at bounding box center [551, 299] width 209 height 11
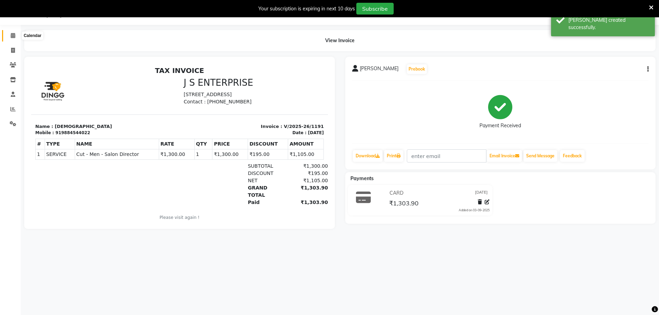
click at [16, 35] on span at bounding box center [13, 36] width 12 height 8
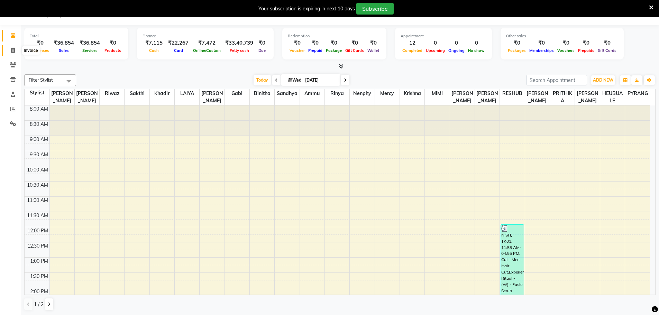
click at [7, 49] on span at bounding box center [13, 51] width 12 height 8
select select "7359"
select select "service"
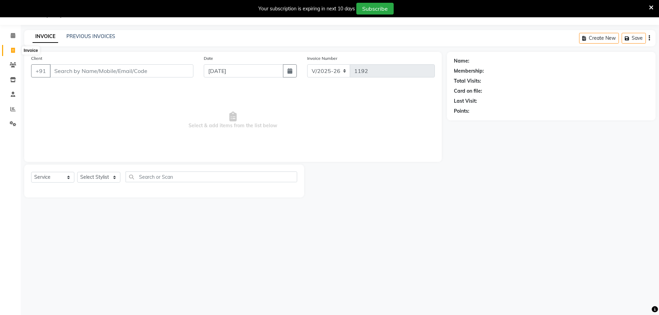
click at [9, 47] on span at bounding box center [13, 51] width 12 height 8
select select "7359"
select select "service"
click at [86, 38] on link "PREVIOUS INVOICES" at bounding box center [90, 36] width 49 height 6
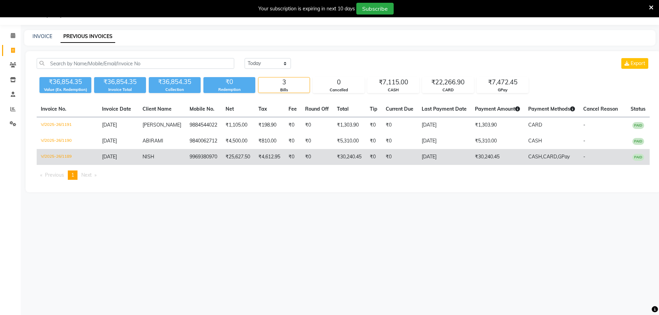
click at [208, 156] on td "9969380970" at bounding box center [203, 157] width 36 height 16
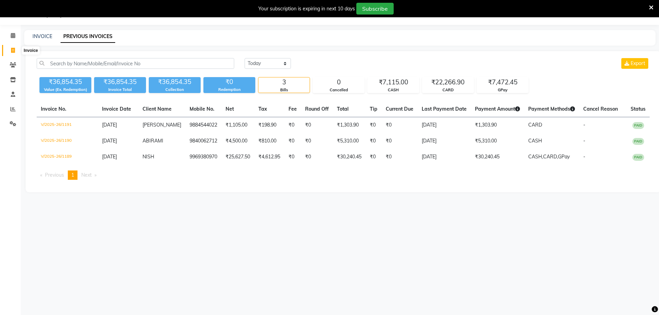
click at [15, 51] on span at bounding box center [13, 51] width 12 height 8
select select "service"
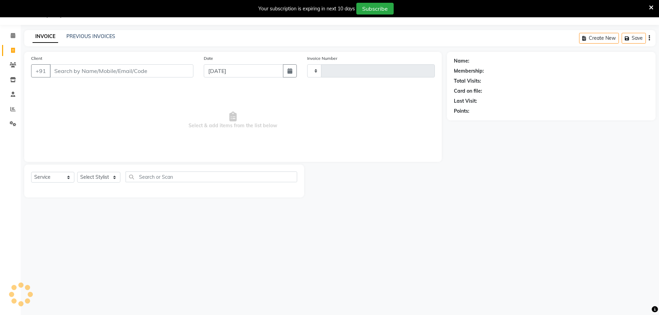
type input "1193"
select select "7359"
drag, startPoint x: 11, startPoint y: 36, endPoint x: 17, endPoint y: 43, distance: 8.6
click at [12, 36] on icon at bounding box center [13, 35] width 4 height 5
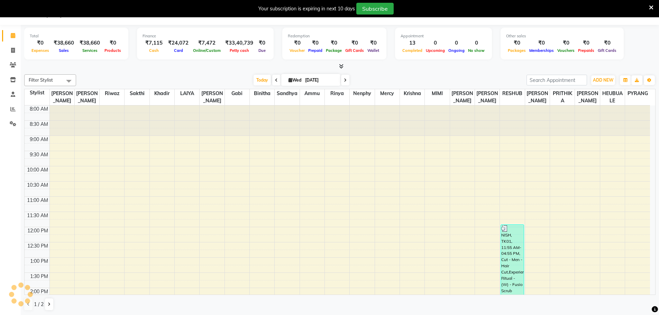
scroll to position [193, 0]
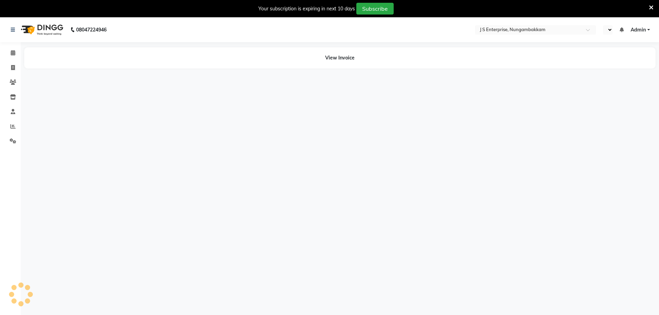
select select "en"
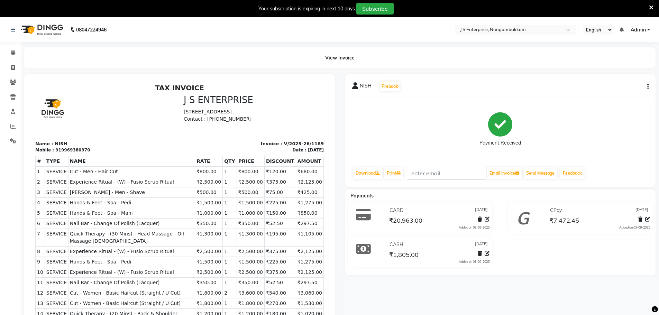
drag, startPoint x: 82, startPoint y: 147, endPoint x: 79, endPoint y: 143, distance: 5.1
click at [79, 143] on div "Name : NISH Mobile : 919969380970" at bounding box center [105, 146] width 148 height 13
click at [83, 147] on div "Mobile : 919969380970" at bounding box center [105, 150] width 140 height 6
drag, startPoint x: 83, startPoint y: 148, endPoint x: 70, endPoint y: 149, distance: 13.2
click at [70, 149] on div "Mobile : 919969380970" at bounding box center [105, 150] width 140 height 6
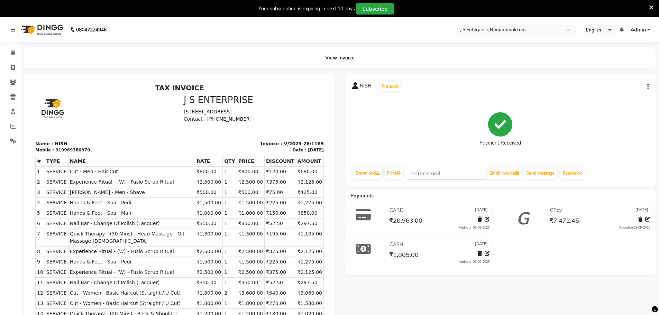
click at [141, 155] on div "# TYPE NAME RATE QTY PRICE DISCOUNT AMOUNT 1" at bounding box center [179, 262] width 289 height 218
drag, startPoint x: 89, startPoint y: 147, endPoint x: 58, endPoint y: 148, distance: 31.5
click at [58, 148] on div "Mobile : 919969380970" at bounding box center [105, 150] width 140 height 6
copy div "9969380970"
drag, startPoint x: 14, startPoint y: 51, endPoint x: 20, endPoint y: 64, distance: 14.5
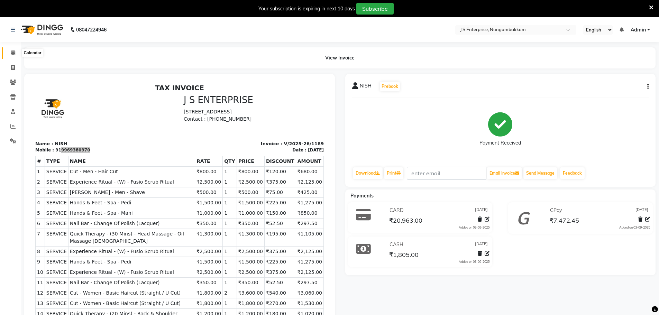
click at [14, 51] on icon at bounding box center [13, 52] width 4 height 5
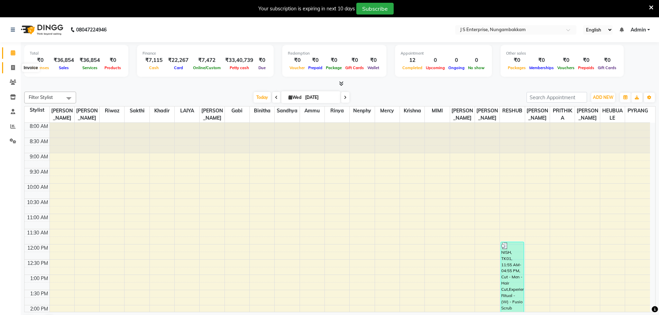
click at [14, 66] on icon at bounding box center [13, 67] width 4 height 5
select select "7359"
select select "service"
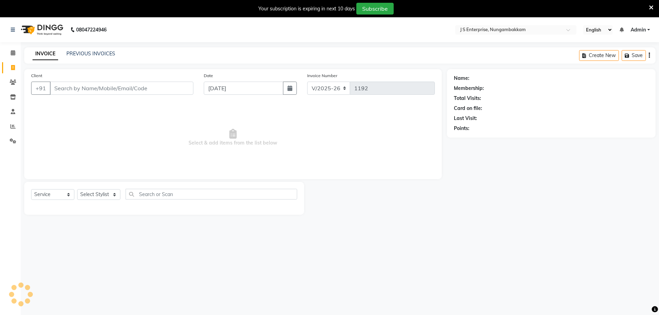
click at [73, 86] on input "Client" at bounding box center [122, 88] width 144 height 13
type input "9969380970"
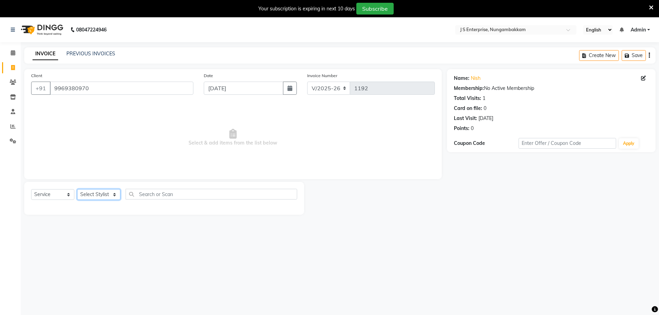
click at [105, 195] on select "Select Stylist [PERSON_NAME] [PERSON_NAME] [PERSON_NAME] [PERSON_NAME] krishna …" at bounding box center [98, 194] width 43 height 11
select select "63612"
click at [77, 189] on select "Select Stylist [PERSON_NAME] [PERSON_NAME] [PERSON_NAME] [PERSON_NAME] krishna …" at bounding box center [98, 194] width 43 height 11
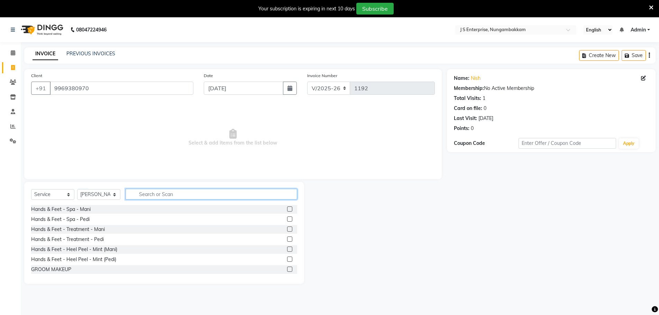
click at [158, 194] on input "text" at bounding box center [212, 194] width 172 height 11
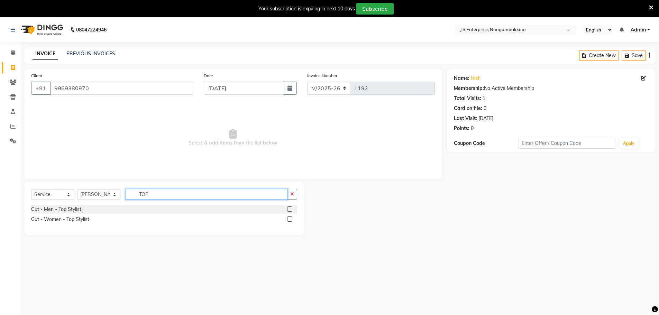
type input "TOP"
drag, startPoint x: 290, startPoint y: 219, endPoint x: 280, endPoint y: 214, distance: 10.5
click at [289, 218] on label at bounding box center [289, 219] width 5 height 5
click at [289, 218] on input "checkbox" at bounding box center [289, 219] width 4 height 4
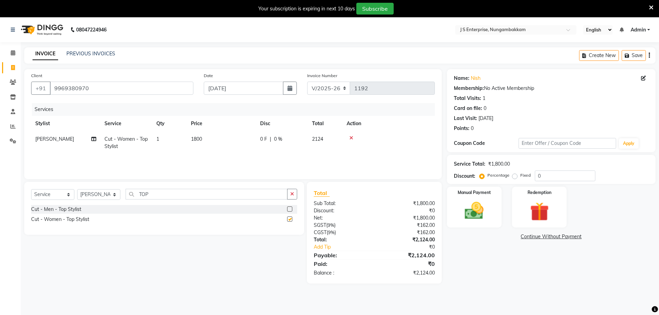
checkbox input "false"
click at [550, 177] on input "0" at bounding box center [565, 176] width 61 height 11
type input "15"
drag, startPoint x: 505, startPoint y: 262, endPoint x: 471, endPoint y: 229, distance: 48.0
click at [502, 259] on div "Name: Nish Membership: No Active Membership Total Visits: 1 Card on file: 0 Las…" at bounding box center [554, 176] width 214 height 214
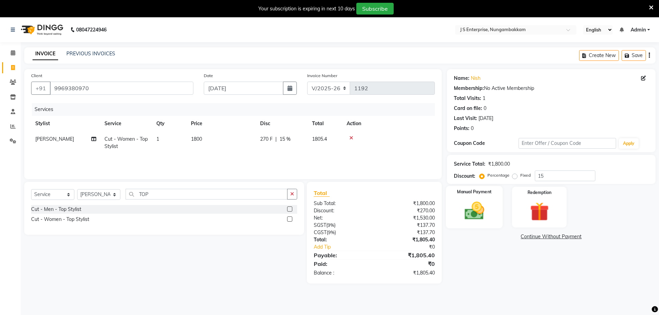
click at [472, 211] on img at bounding box center [474, 211] width 32 height 22
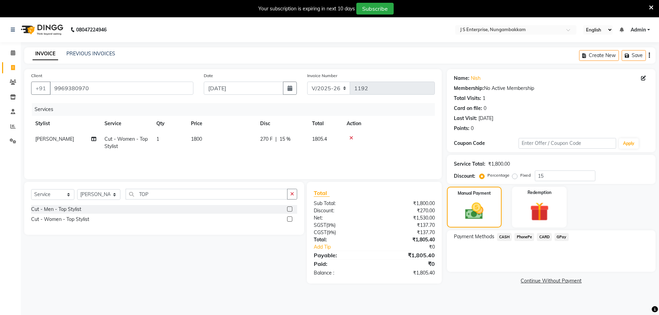
click at [539, 236] on span "CARD" at bounding box center [544, 237] width 15 height 8
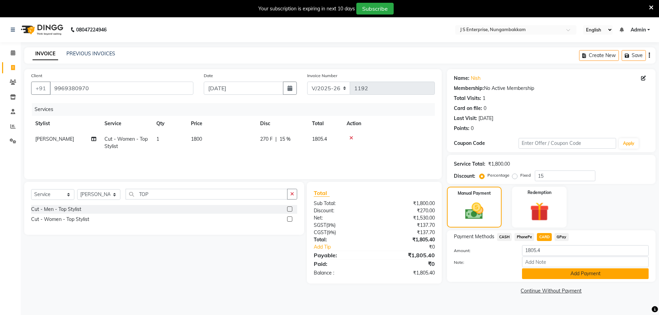
click at [556, 277] on button "Add Payment" at bounding box center [585, 273] width 127 height 11
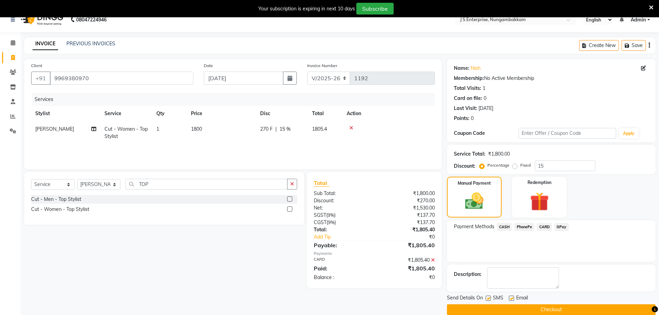
scroll to position [20, 0]
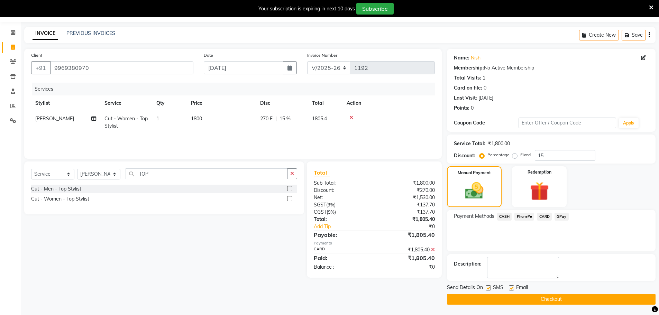
click at [529, 303] on button "Checkout" at bounding box center [551, 299] width 209 height 11
